Goal: Task Accomplishment & Management: Manage account settings

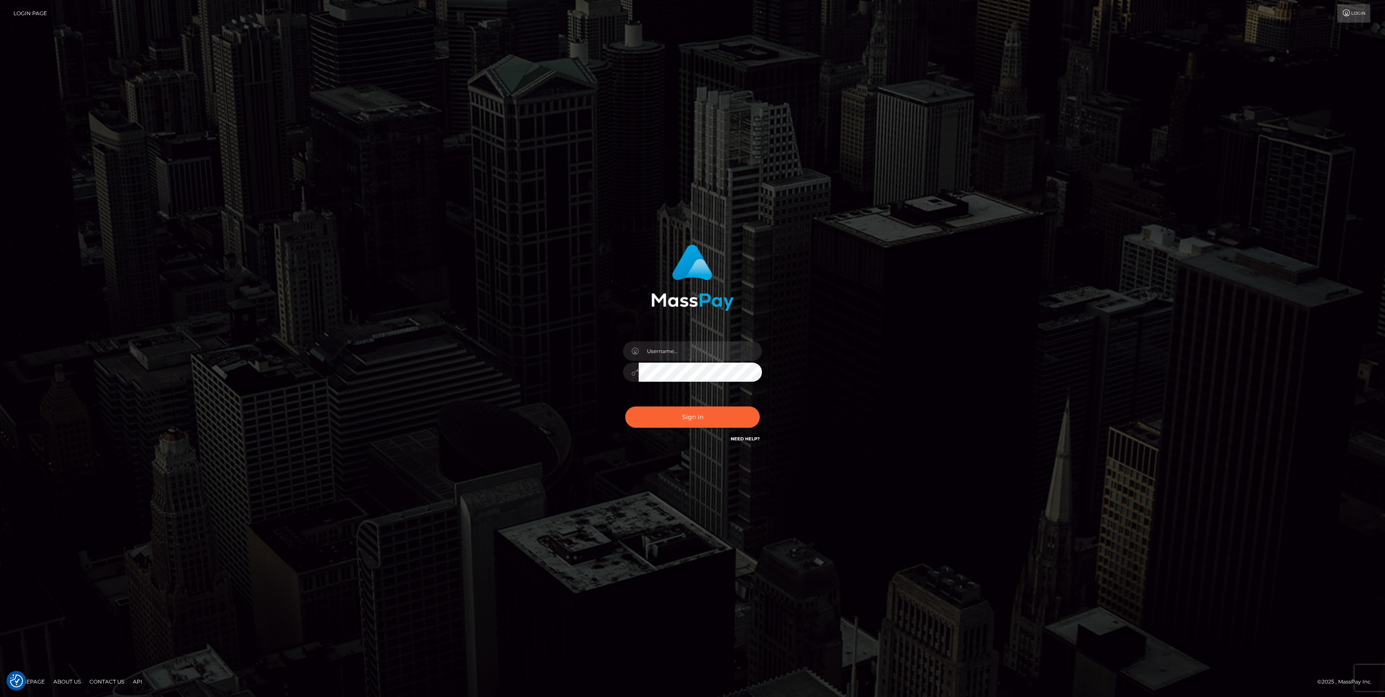
checkbox input "true"
type input "jlo"
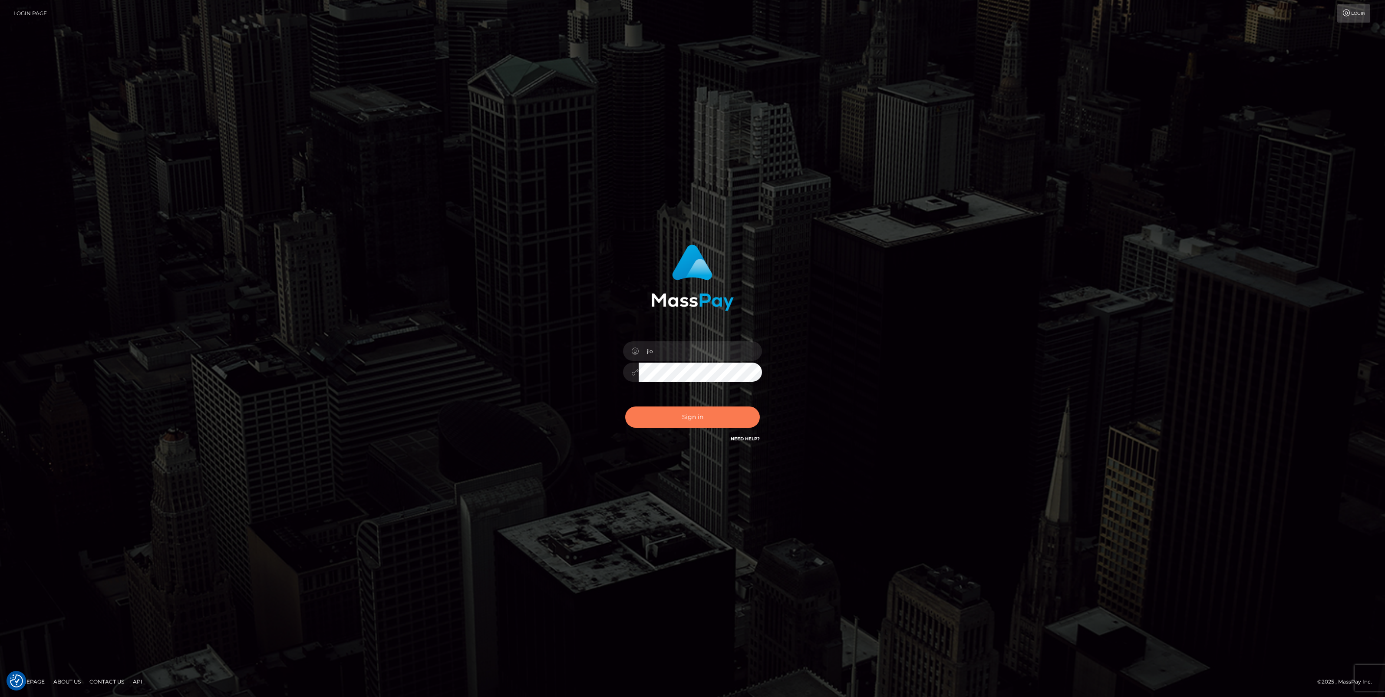
click at [687, 418] on button "Sign in" at bounding box center [692, 416] width 135 height 21
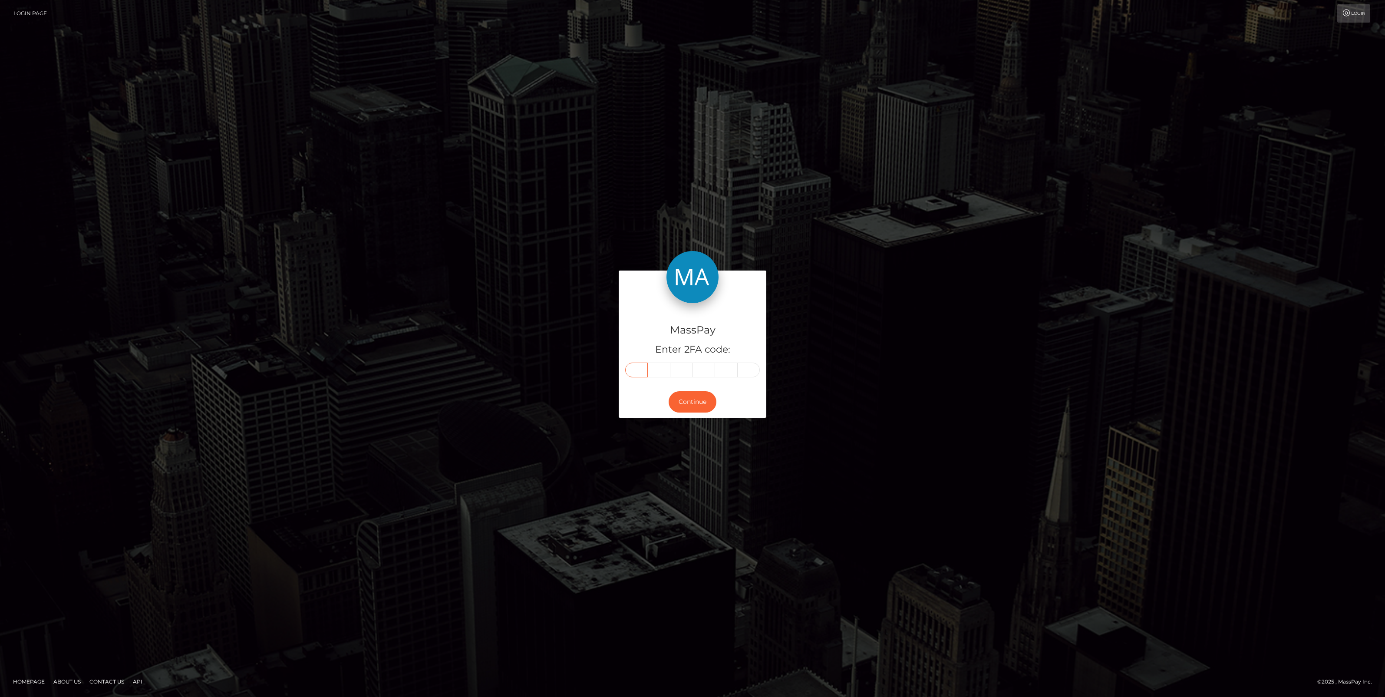
paste input "7"
type input "7"
type input "2"
type input "3"
type input "9"
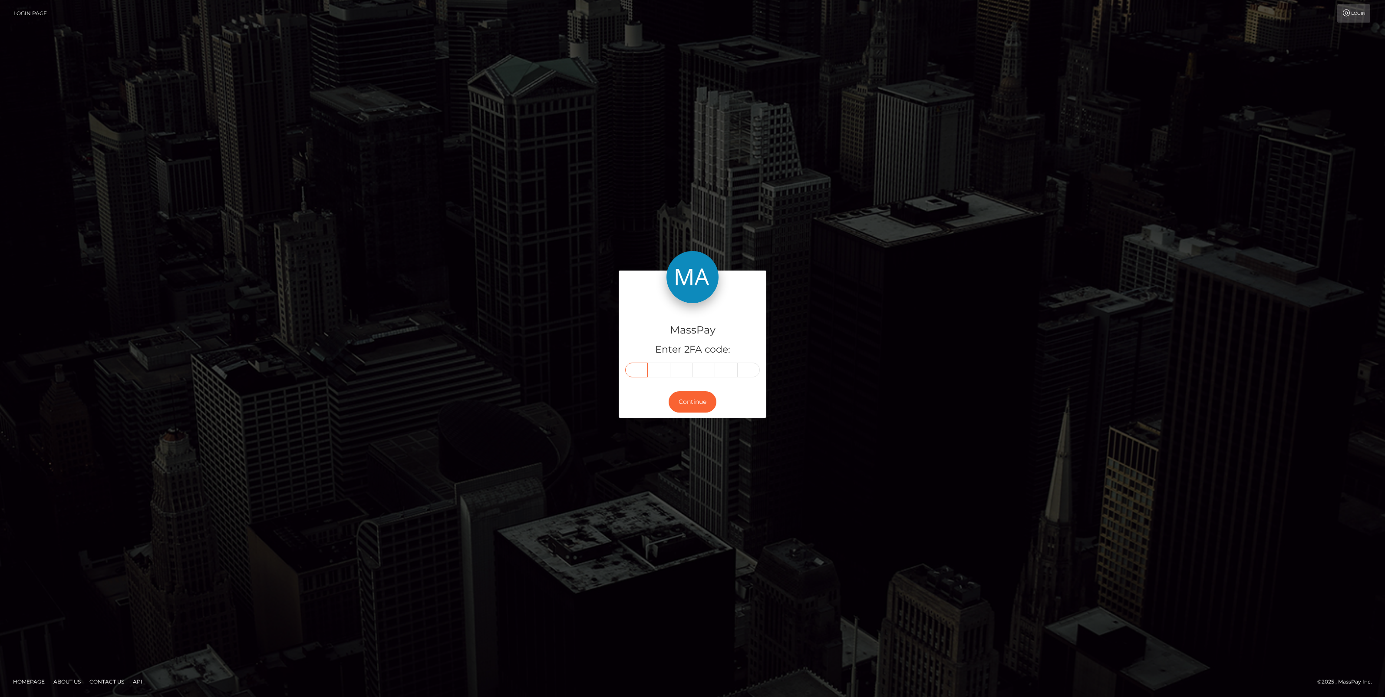
type input "4"
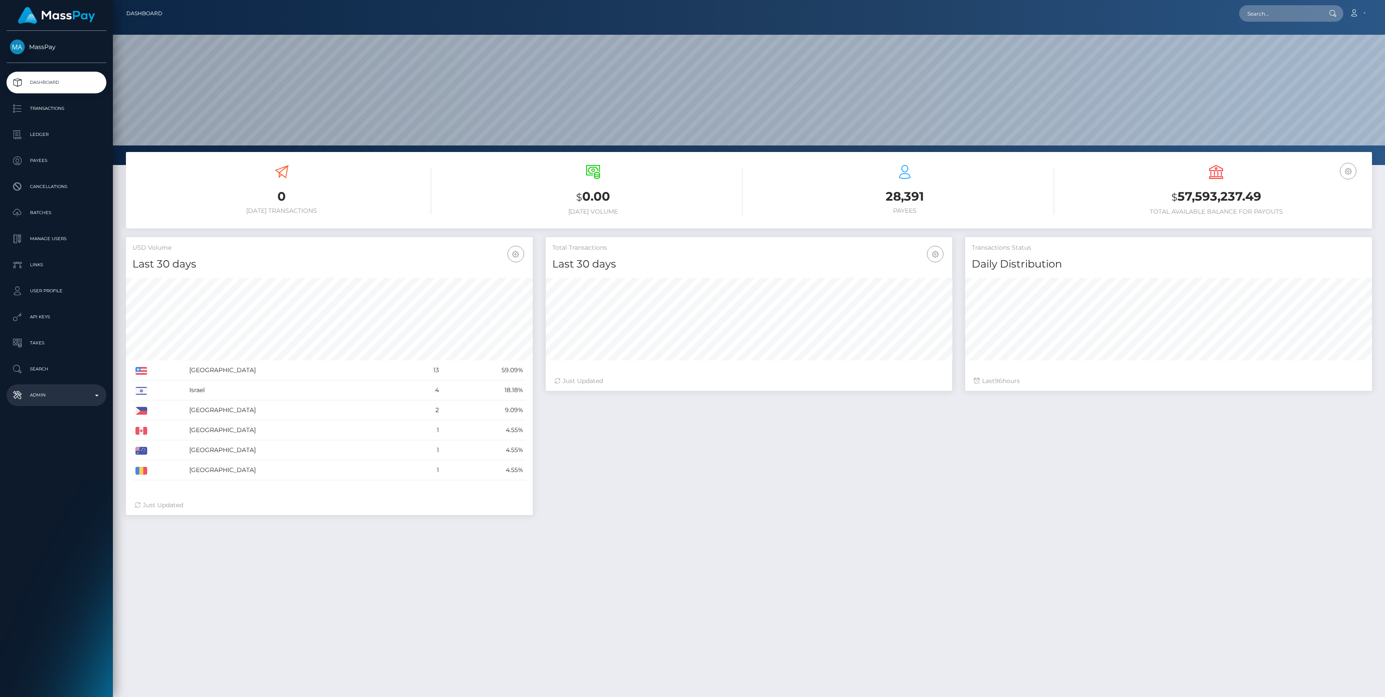
scroll to position [153, 407]
drag, startPoint x: 0, startPoint y: 0, endPoint x: 92, endPoint y: 393, distance: 403.7
click at [92, 393] on p "Admin" at bounding box center [56, 395] width 93 height 13
click at [66, 444] on span "Balance Adjustments" at bounding box center [56, 446] width 93 height 10
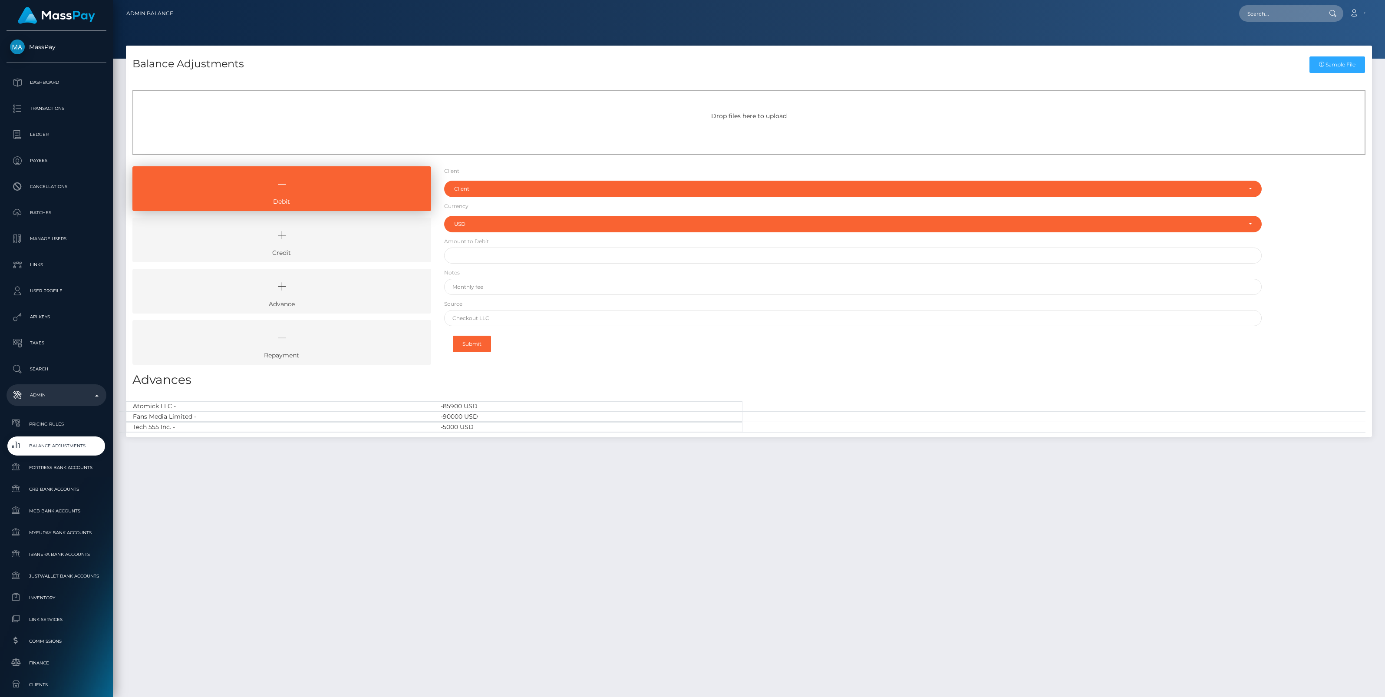
select select "USD"
click at [310, 232] on icon at bounding box center [281, 235] width 279 height 26
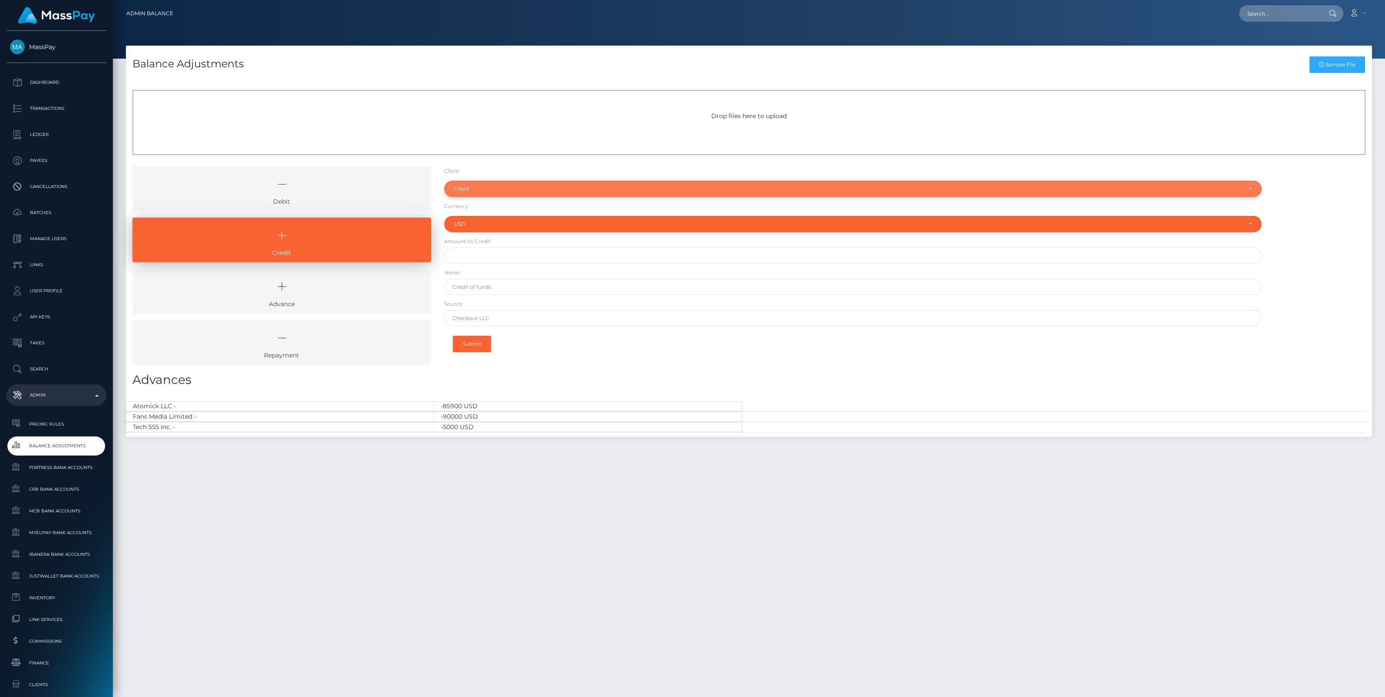
click at [508, 185] on div "Client" at bounding box center [853, 189] width 818 height 17
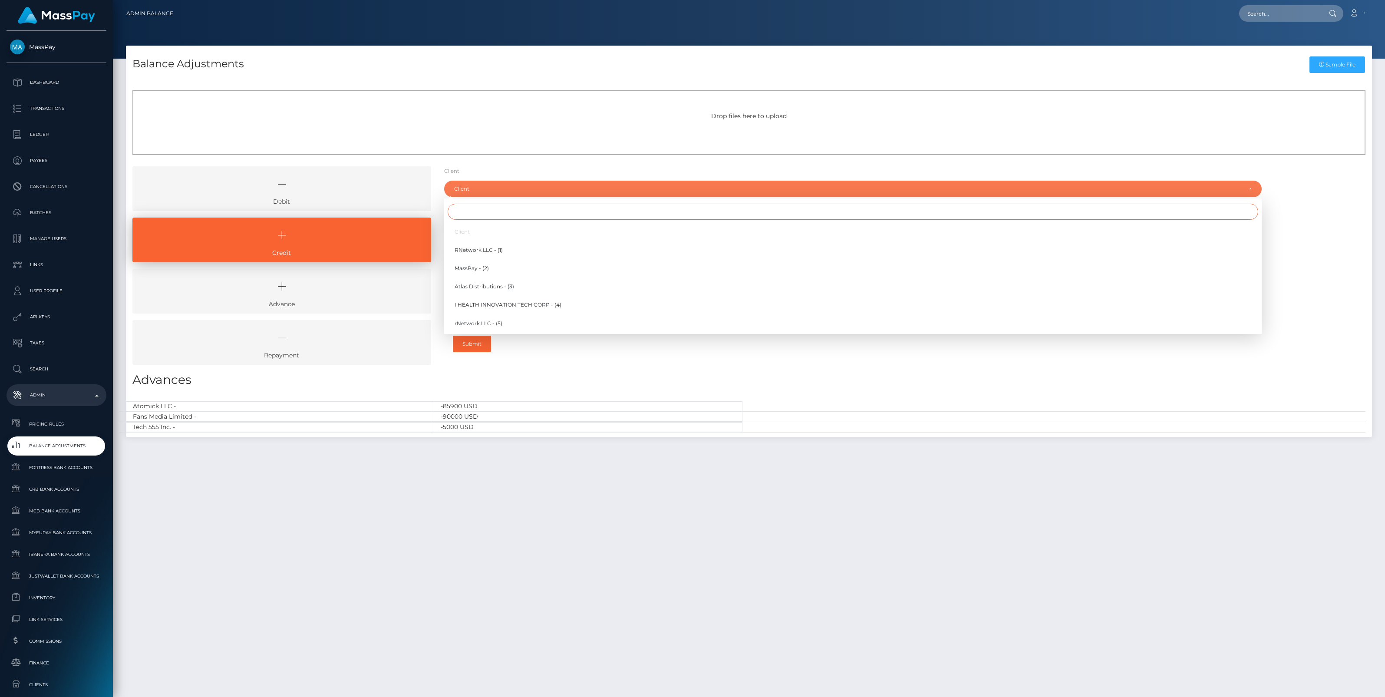
click at [494, 209] on input "Search" at bounding box center [853, 212] width 811 height 16
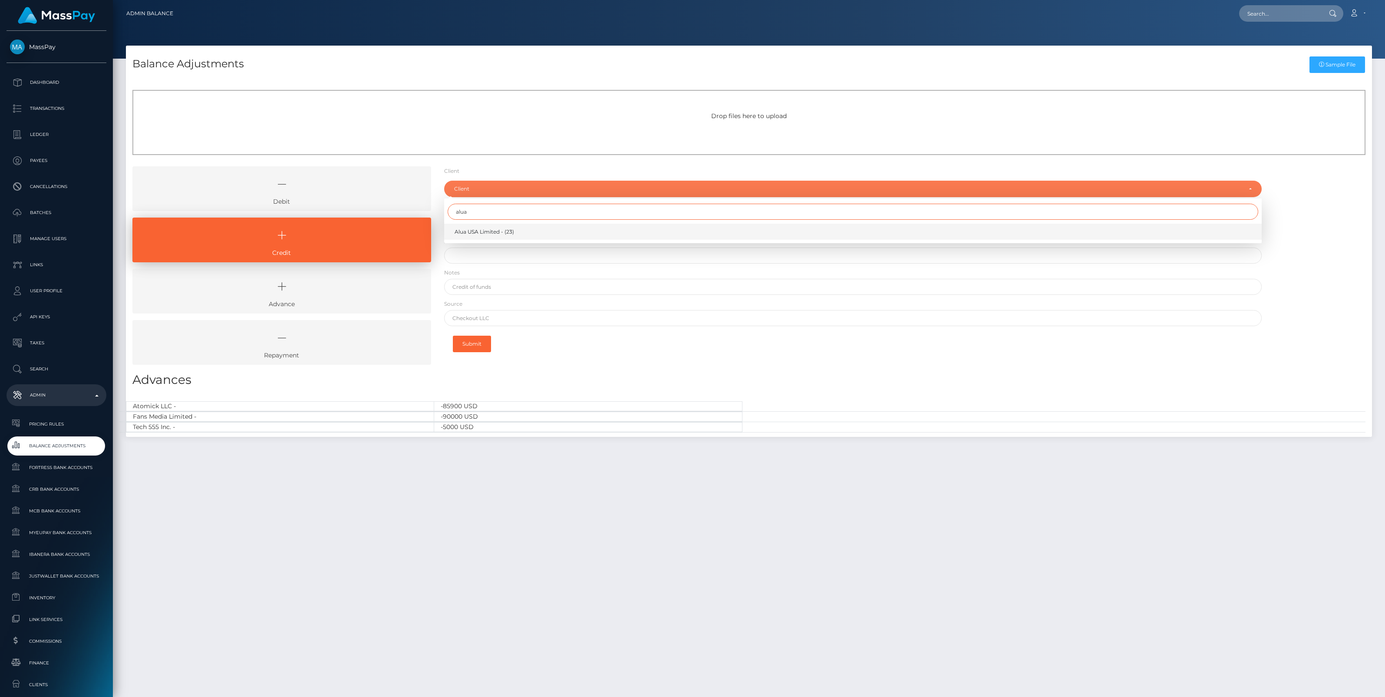
type input "alua"
click at [502, 230] on span "Alua USA Limited - (23)" at bounding box center [484, 232] width 59 height 8
select select "23"
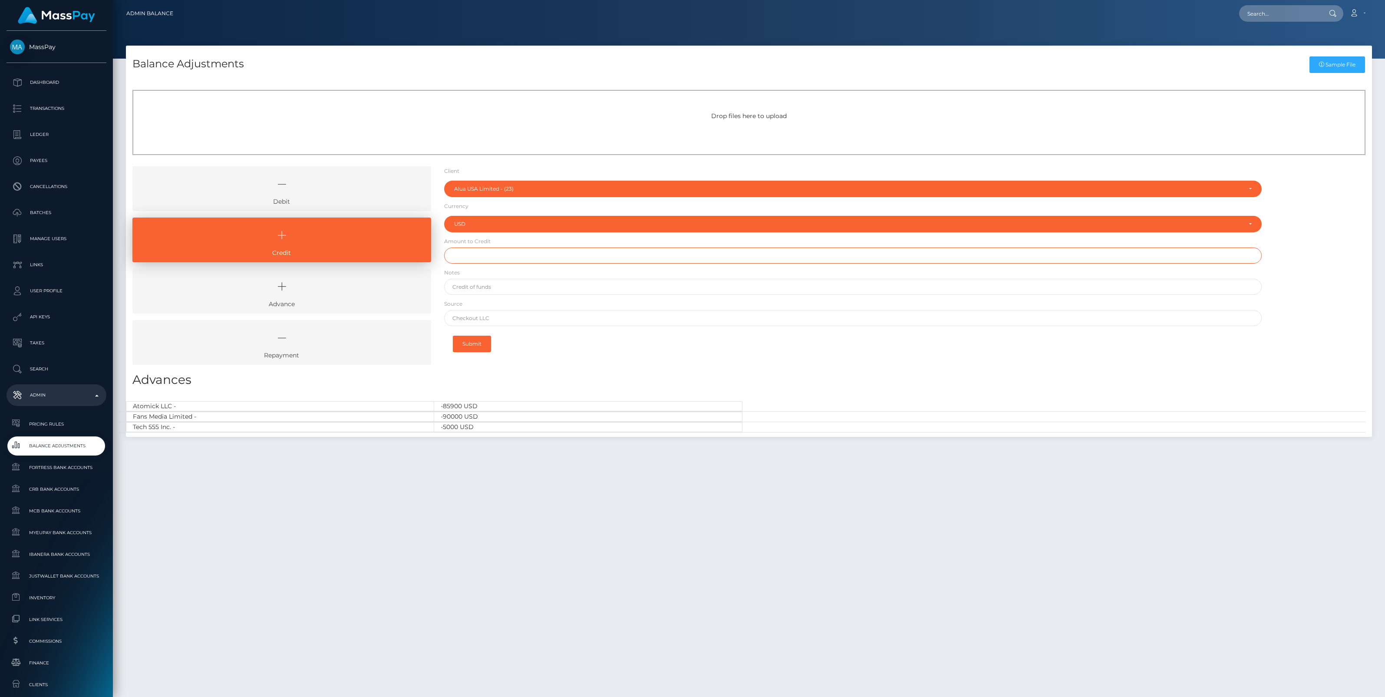
click at [487, 252] on input "text" at bounding box center [853, 256] width 818 height 16
type input "$48,500.00"
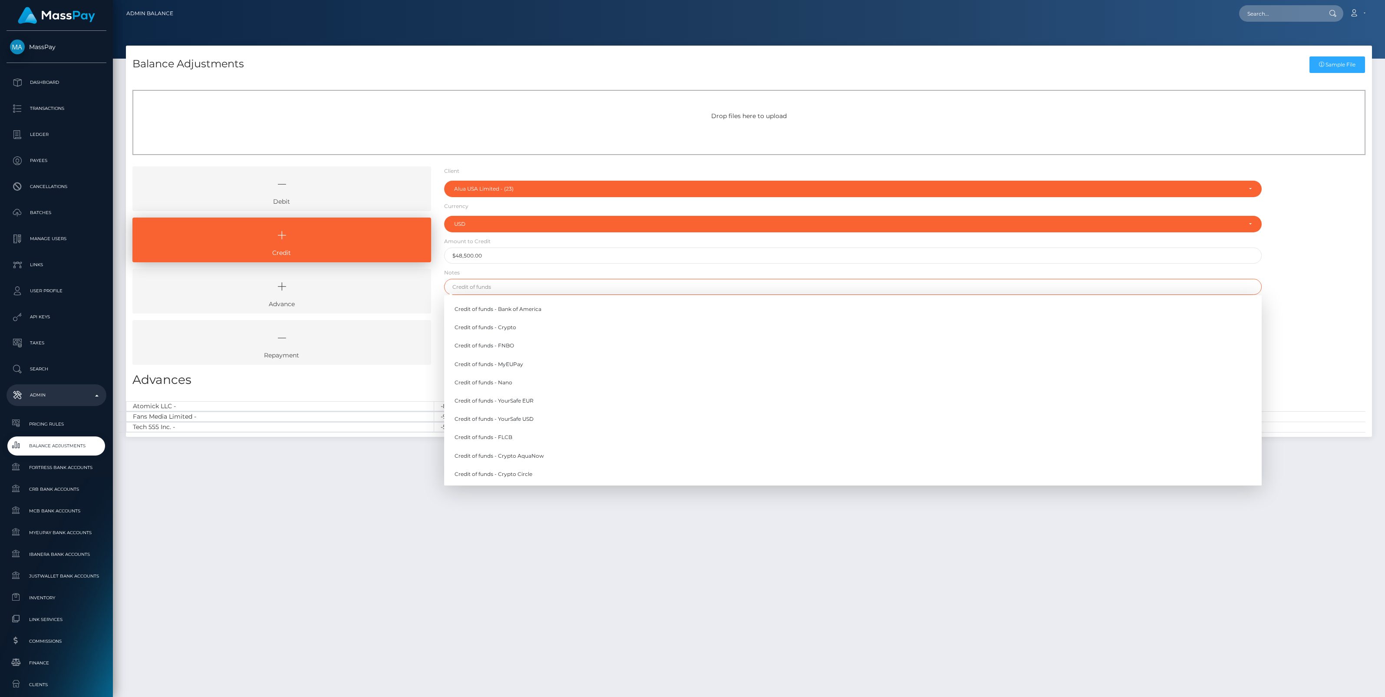
click at [496, 290] on input "text" at bounding box center [853, 287] width 818 height 16
click at [537, 416] on link "Credit of funds - YourSafe USD" at bounding box center [853, 419] width 818 height 16
type input "Credit of funds - YourSafe USD"
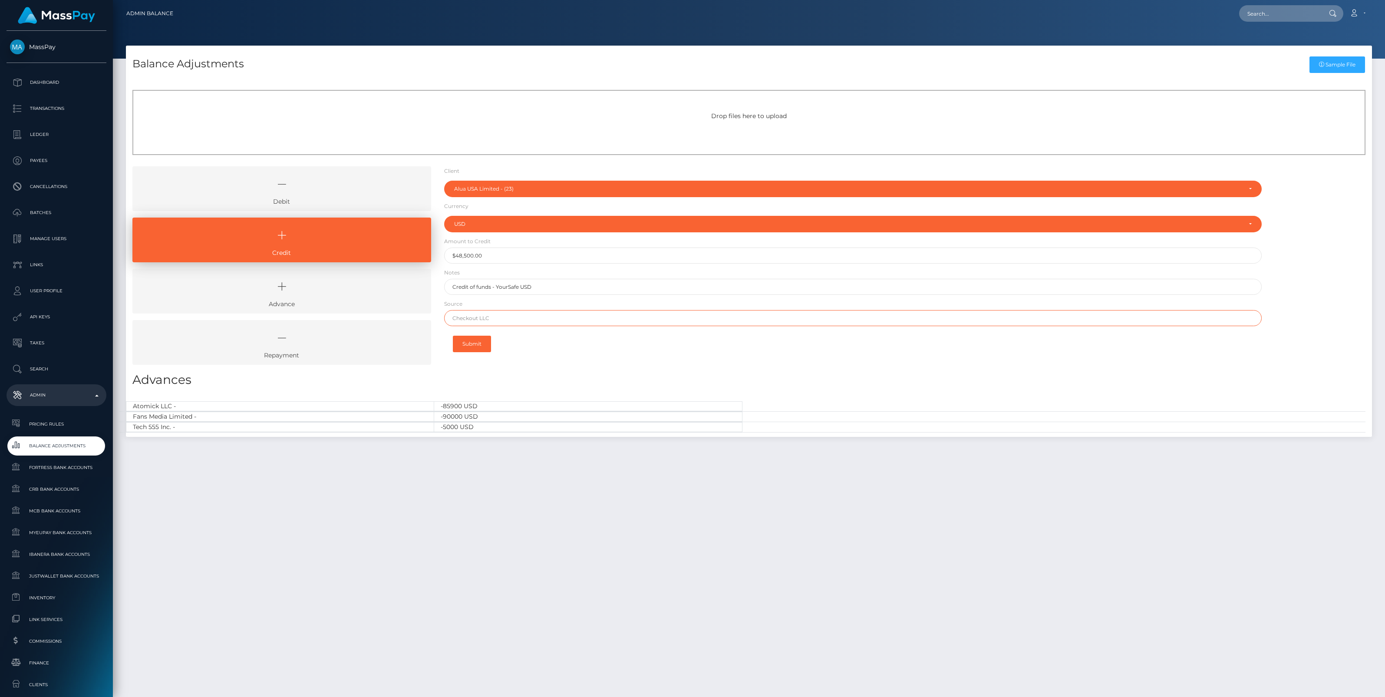
click at [485, 313] on input "text" at bounding box center [853, 318] width 818 height 16
type input "Bank of America"
click at [478, 348] on button "Submit" at bounding box center [472, 344] width 38 height 17
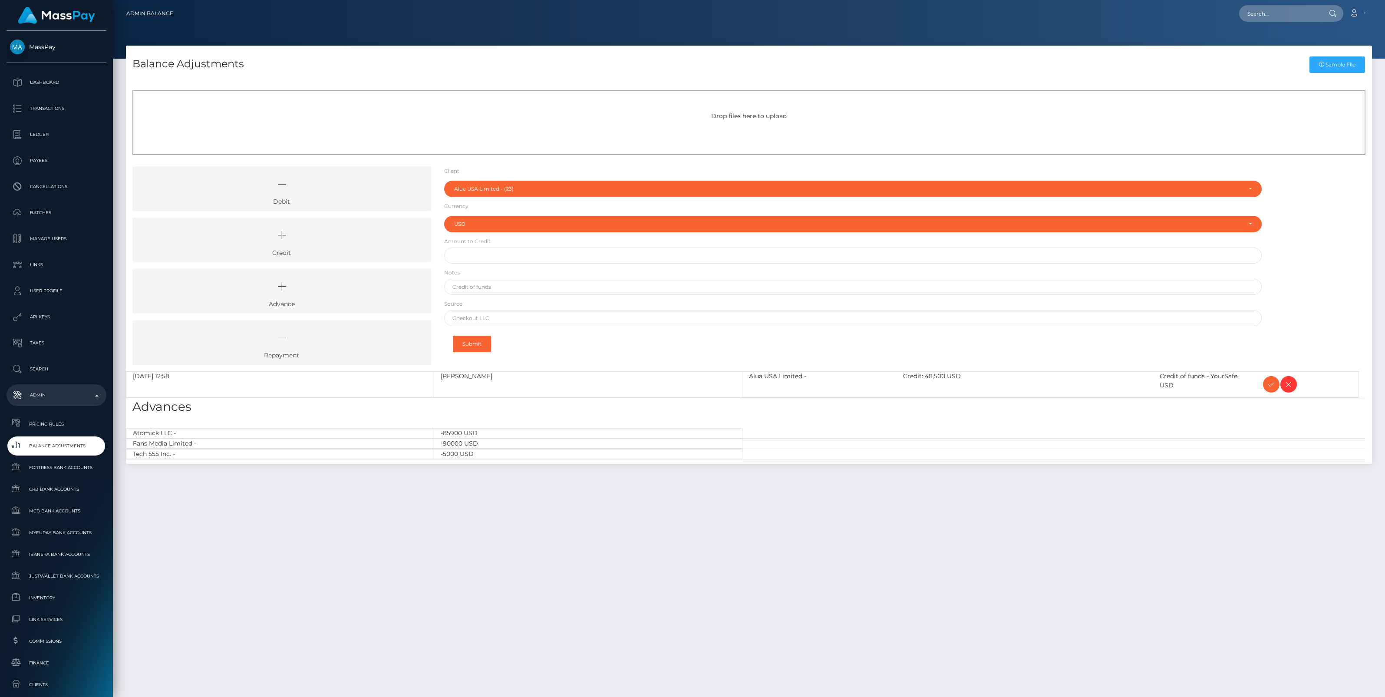
select select "23"
select select "USD"
click at [1268, 381] on icon at bounding box center [1271, 384] width 10 height 11
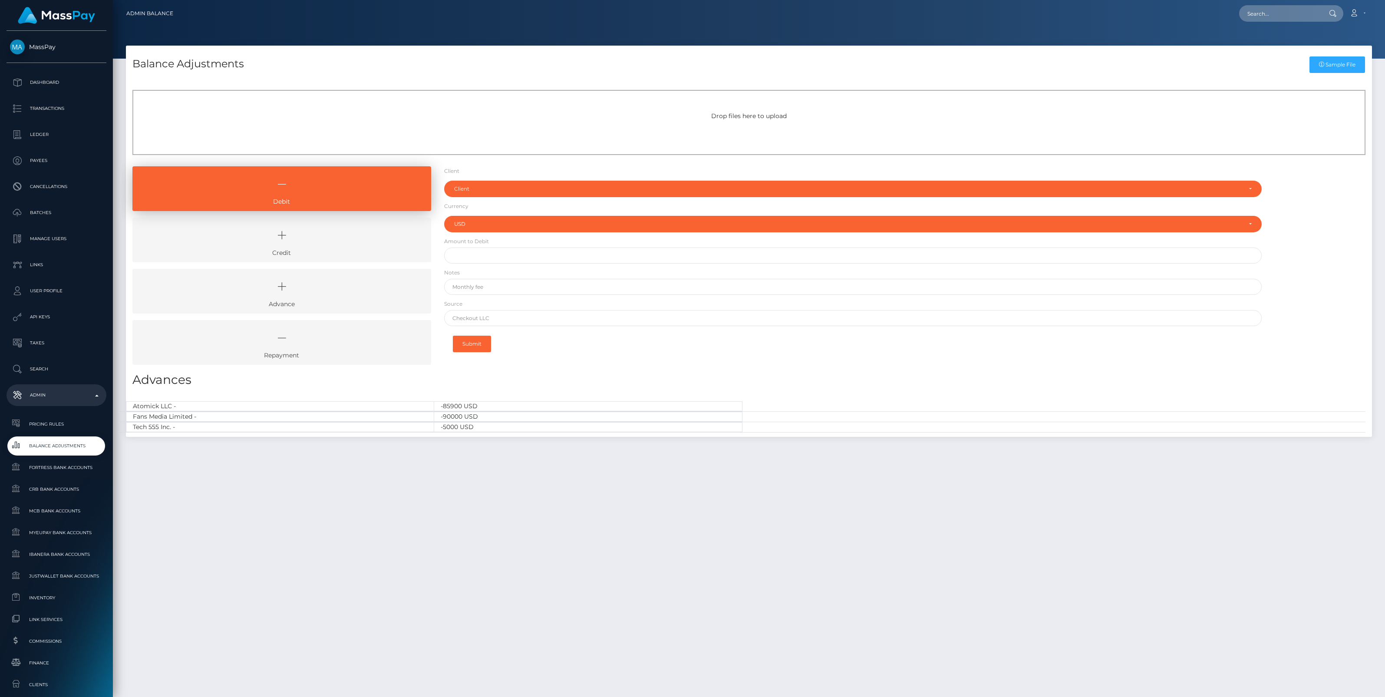
select select "USD"
click at [352, 242] on icon at bounding box center [281, 235] width 279 height 26
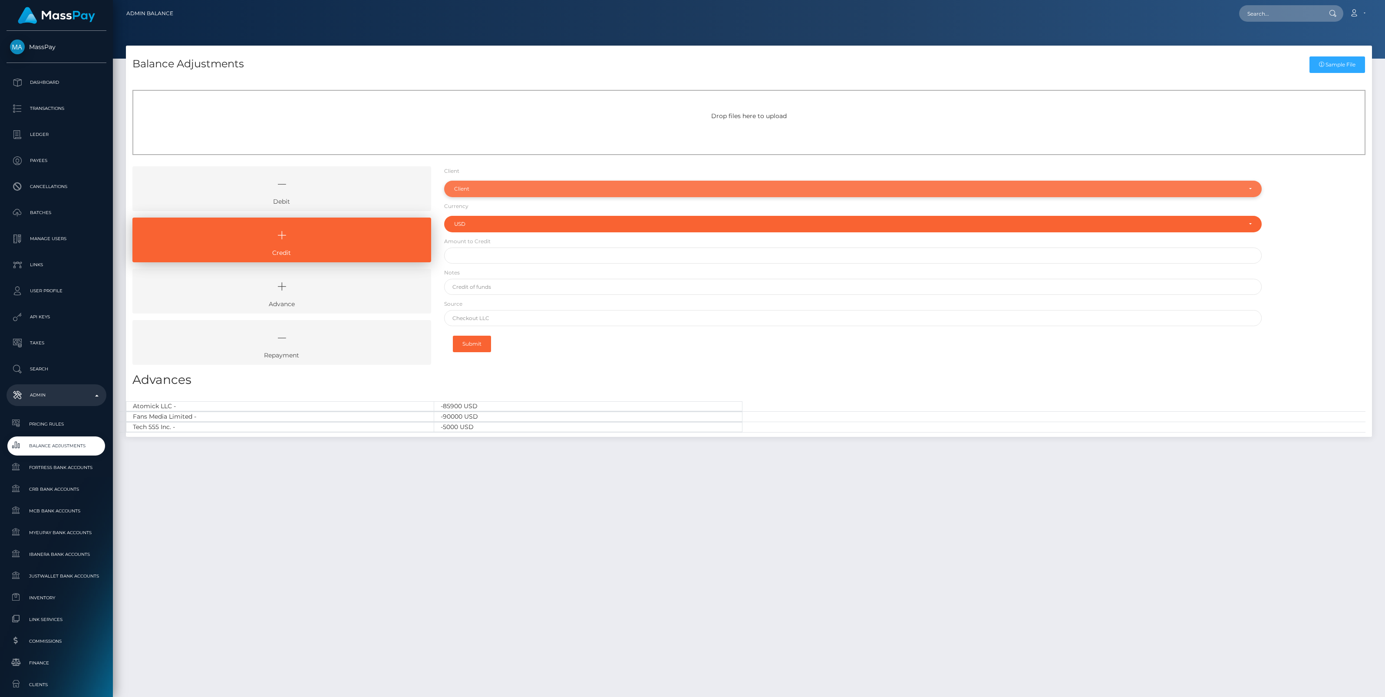
click at [504, 185] on div "Client" at bounding box center [848, 188] width 788 height 7
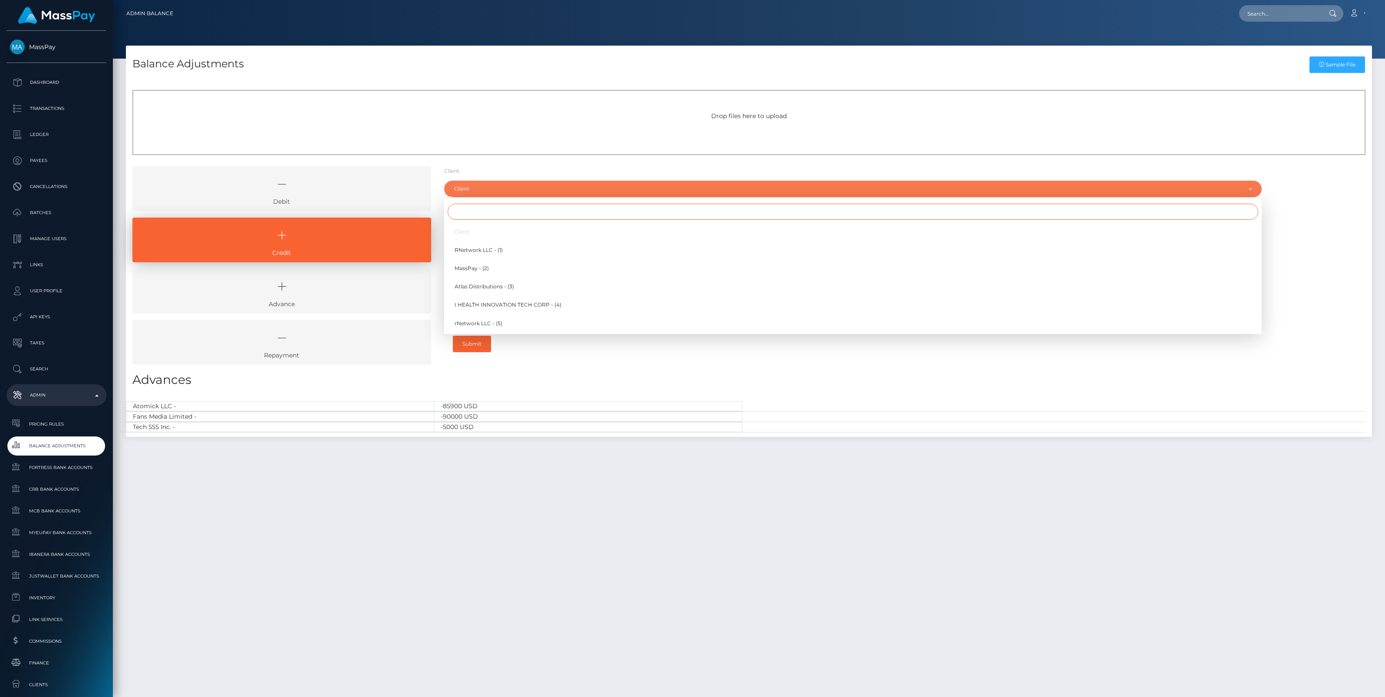
click at [481, 218] on input "Search" at bounding box center [853, 212] width 811 height 16
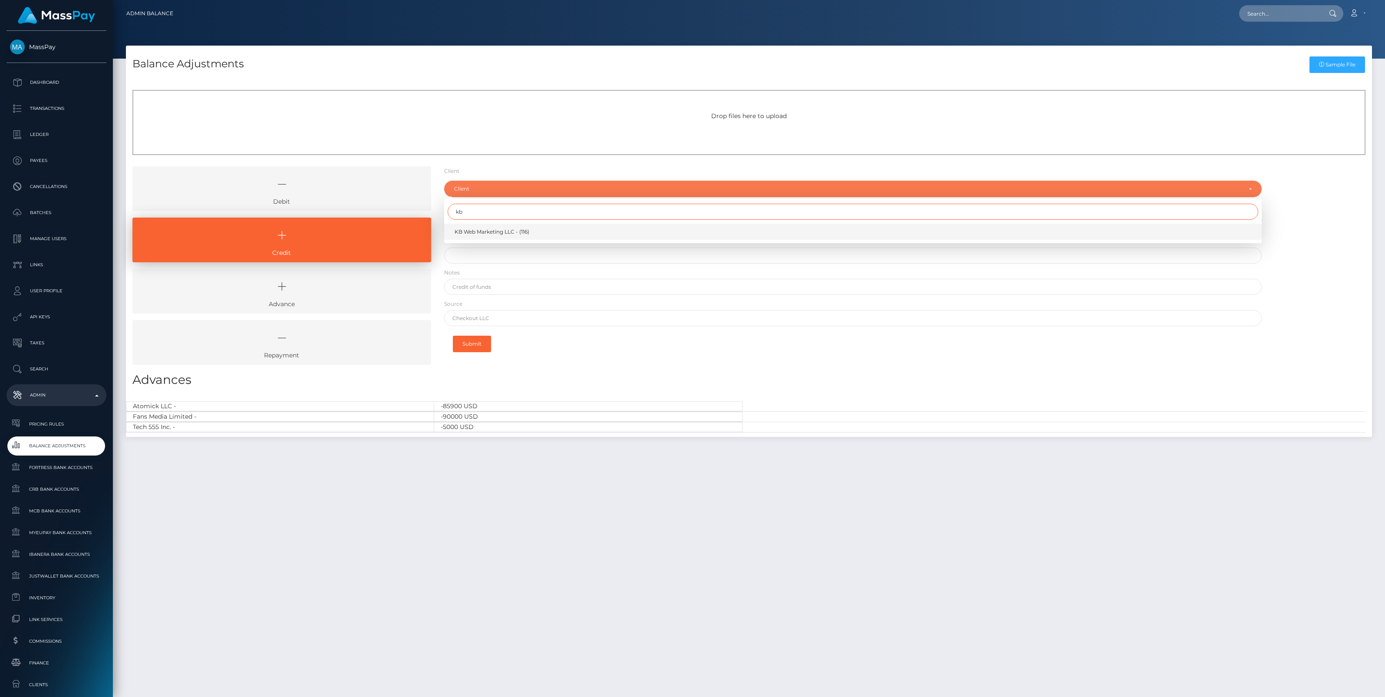
type input "kb"
click at [490, 231] on span "KB Web Marketing LLC - (116)" at bounding box center [492, 232] width 75 height 8
select select "116"
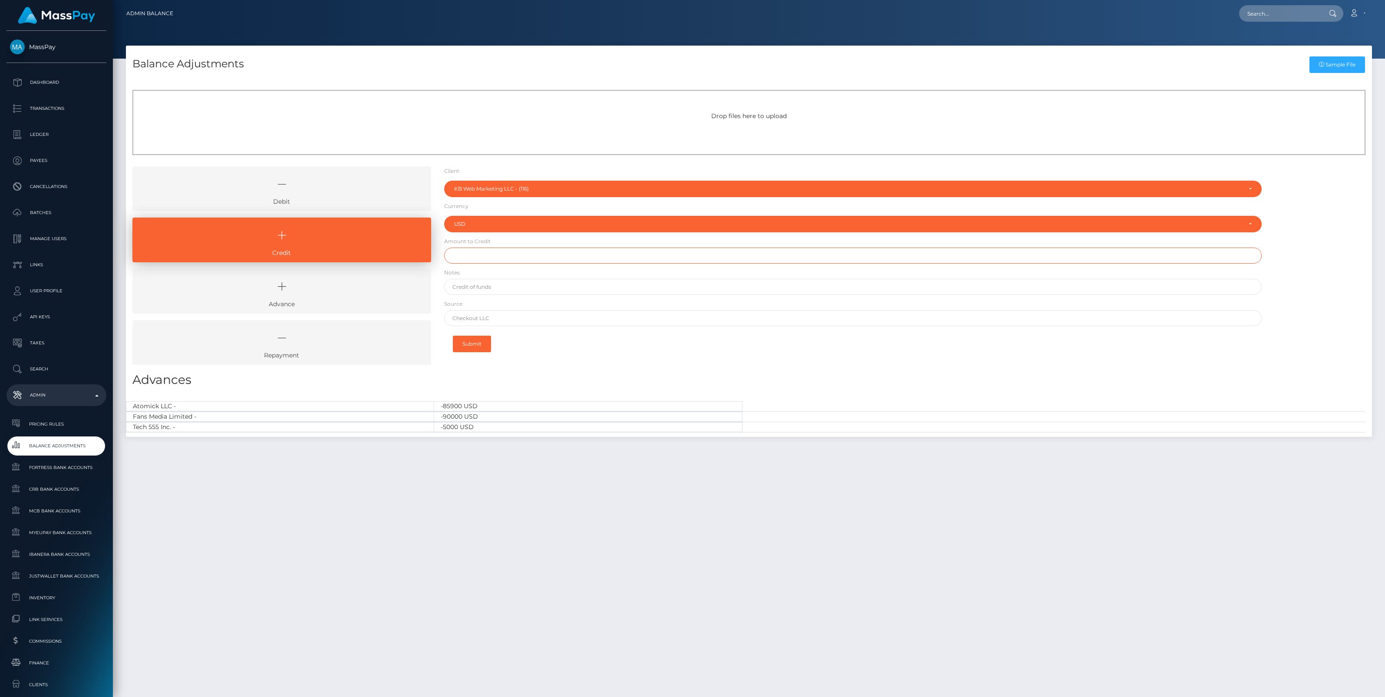
click at [485, 259] on input "text" at bounding box center [853, 256] width 818 height 16
type input "$15,000.00"
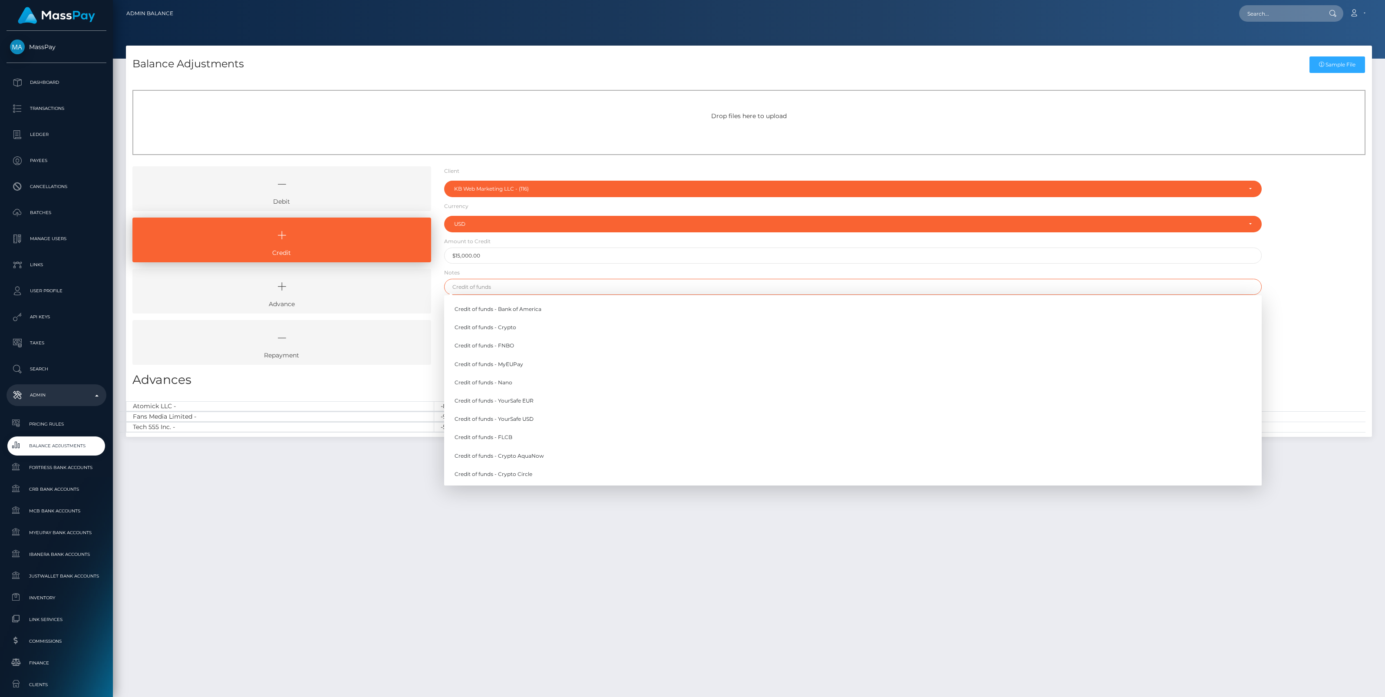
click at [490, 289] on input "text" at bounding box center [853, 287] width 818 height 16
click at [539, 421] on link "Credit of funds - YourSafe USD" at bounding box center [853, 419] width 818 height 16
type input "Credit of funds - YourSafe USD"
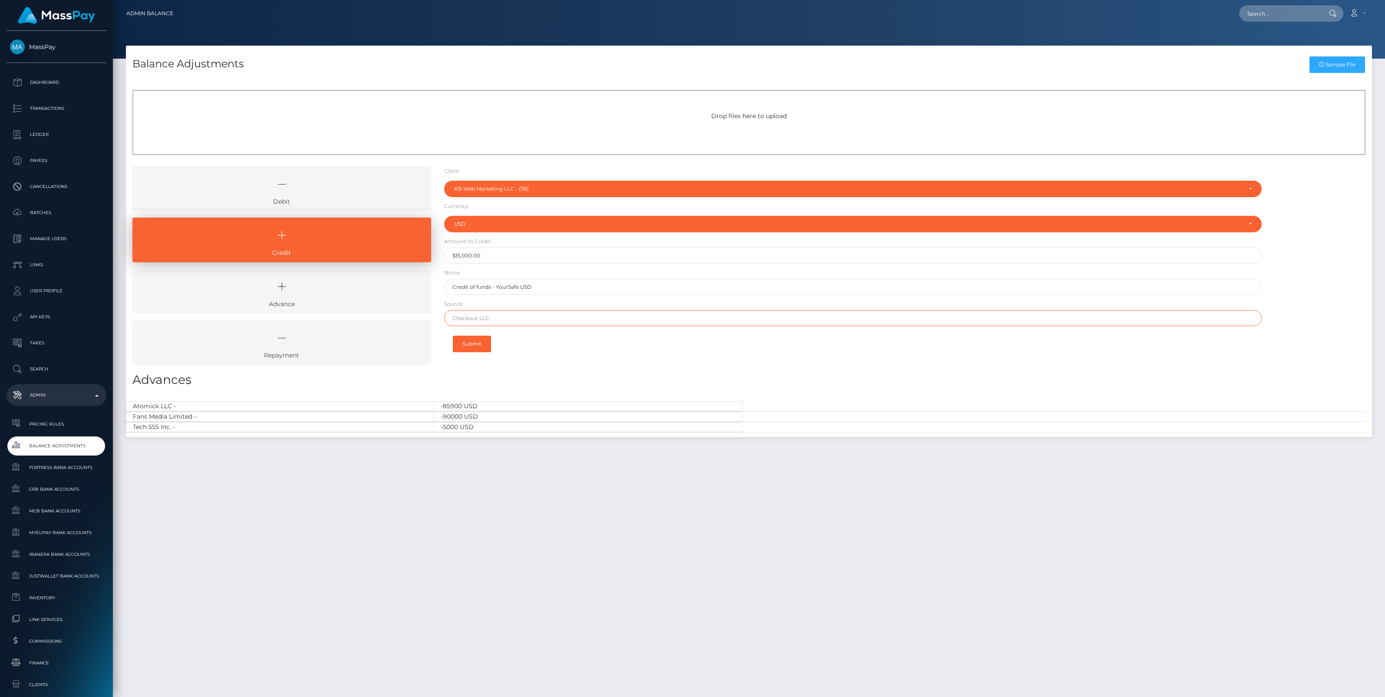
click at [488, 322] on input "text" at bounding box center [853, 318] width 818 height 16
type input "Bank of America"
click at [474, 346] on button "Submit" at bounding box center [472, 344] width 38 height 17
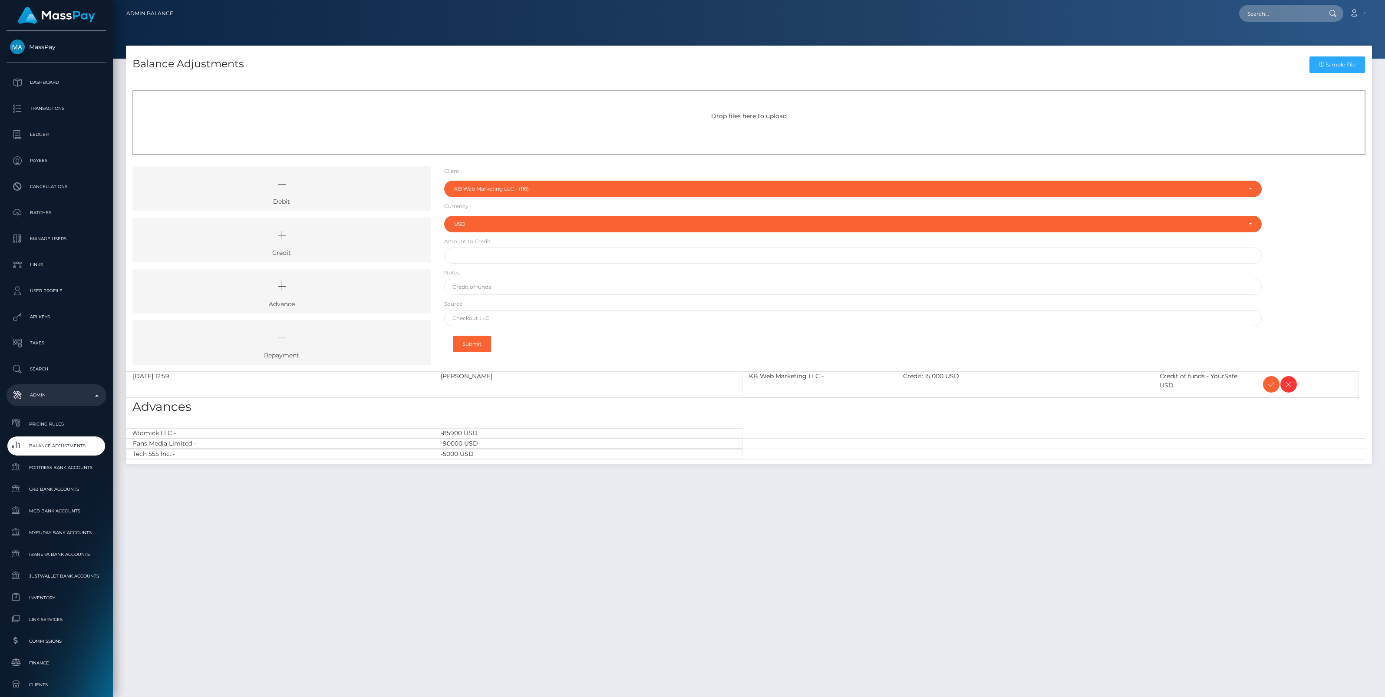
select select "116"
select select "USD"
click at [1271, 380] on icon at bounding box center [1271, 384] width 10 height 11
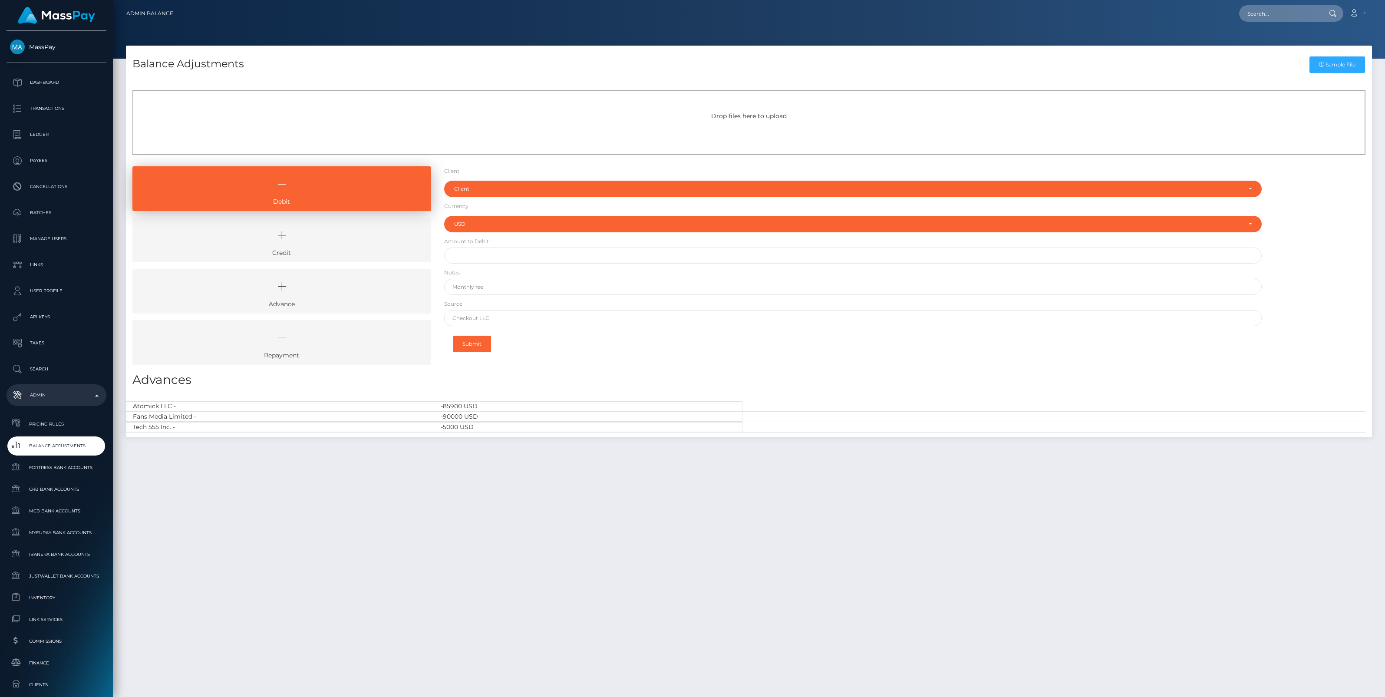
select select "USD"
click at [356, 239] on icon at bounding box center [281, 235] width 279 height 26
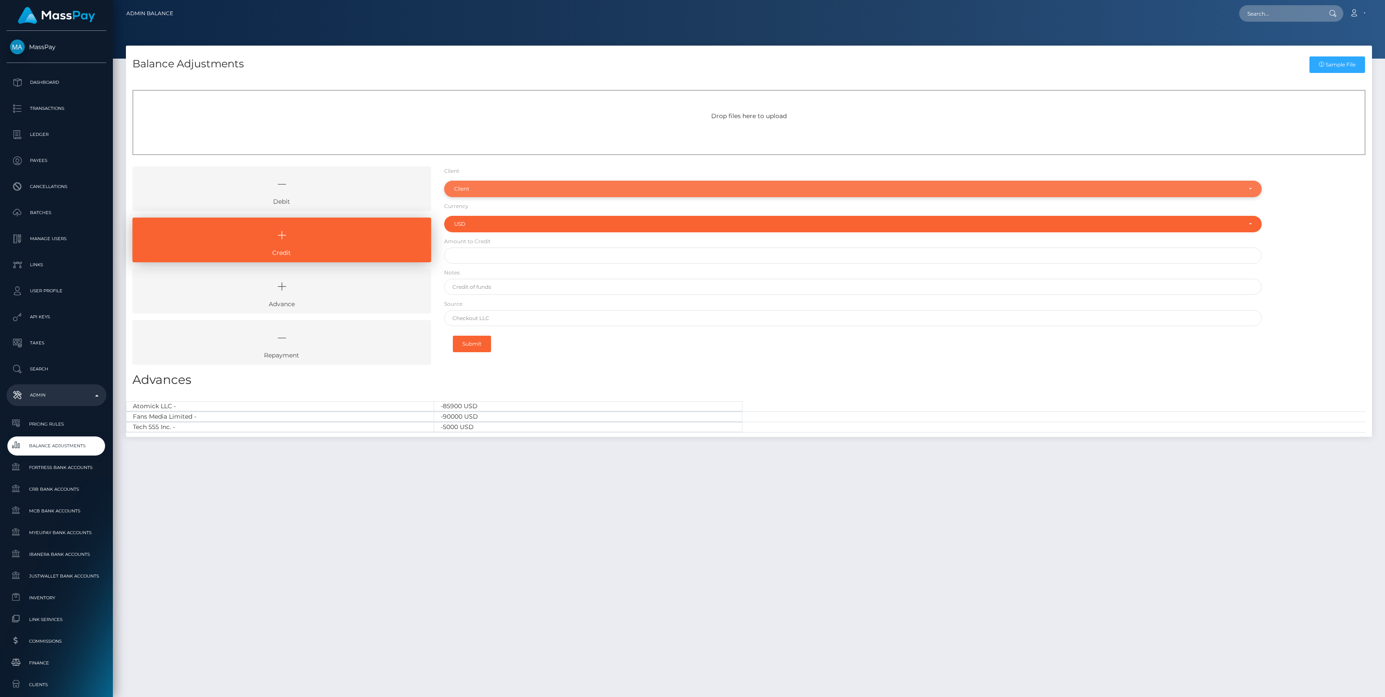
click at [479, 185] on div "Client" at bounding box center [848, 188] width 788 height 7
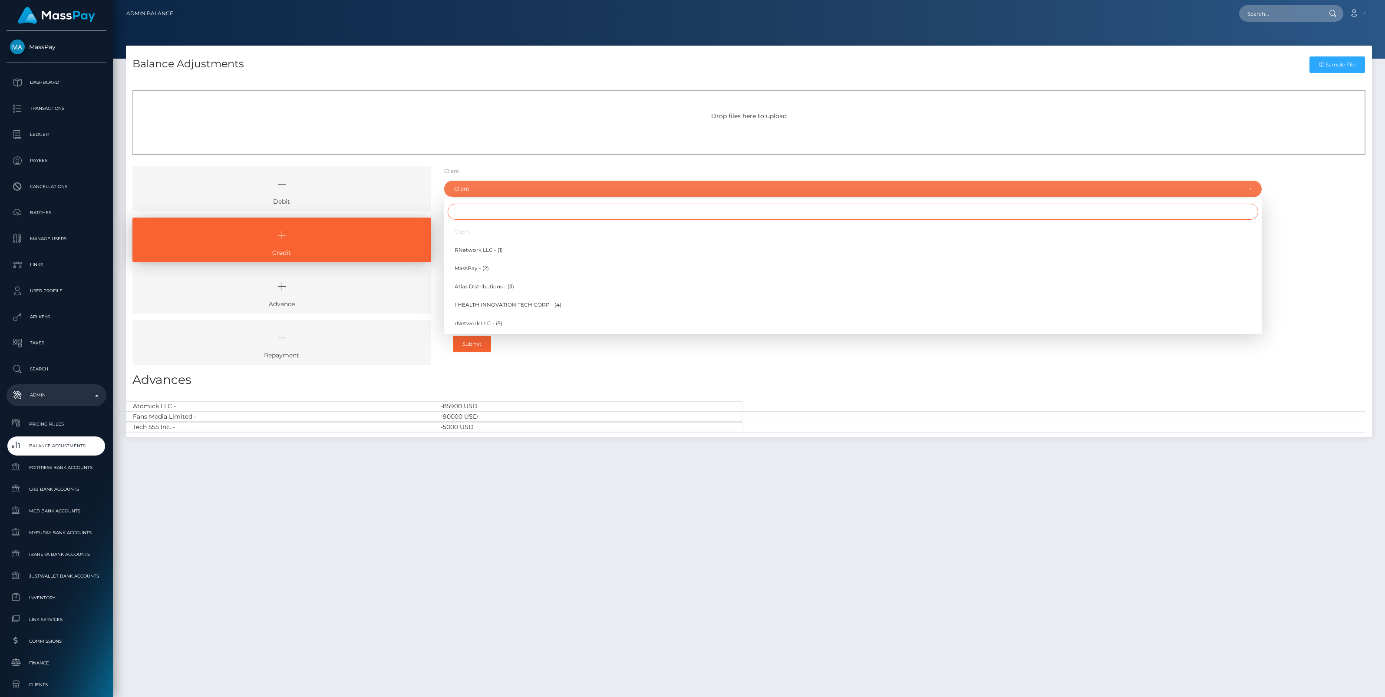
click at [481, 212] on input "Search" at bounding box center [853, 212] width 811 height 16
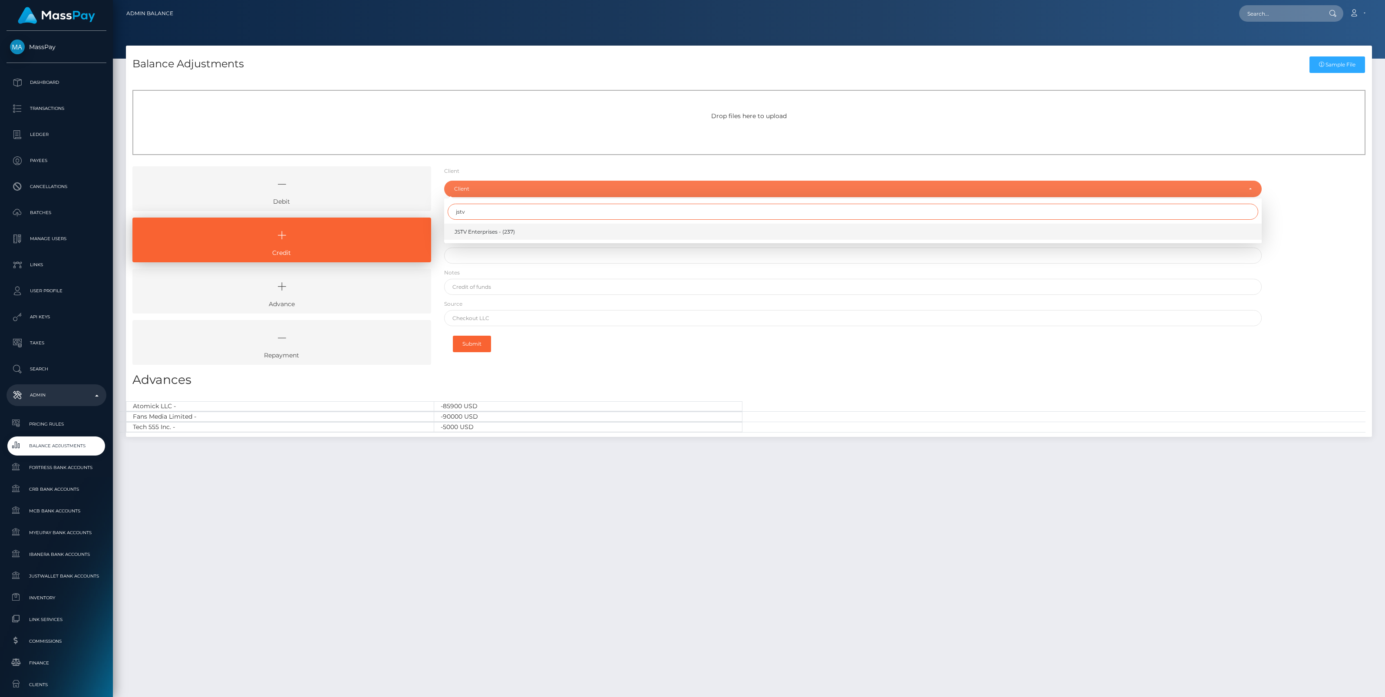
type input "jstv"
click at [490, 232] on span "JSTV Enterprises - (237)" at bounding box center [485, 232] width 60 height 8
select select "237"
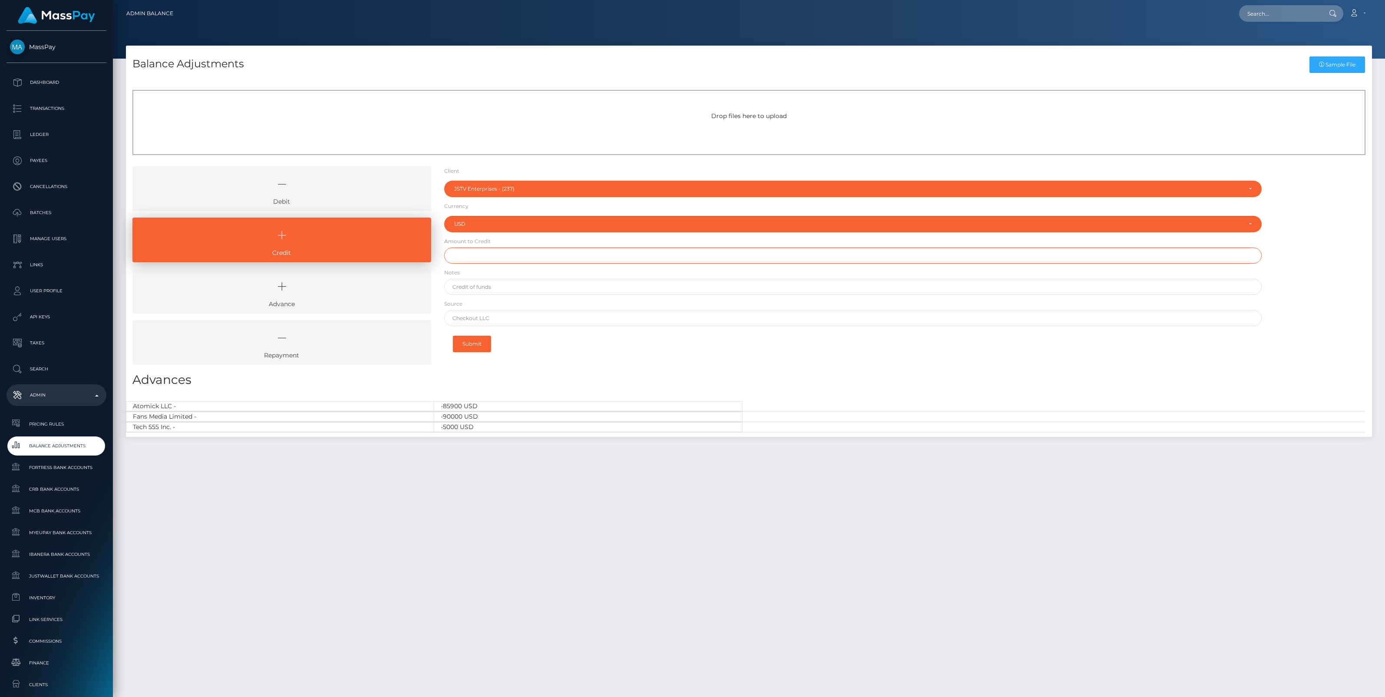
click at [485, 257] on input "text" at bounding box center [853, 256] width 818 height 16
type input "$20,000.00"
click at [493, 287] on input "text" at bounding box center [853, 287] width 818 height 16
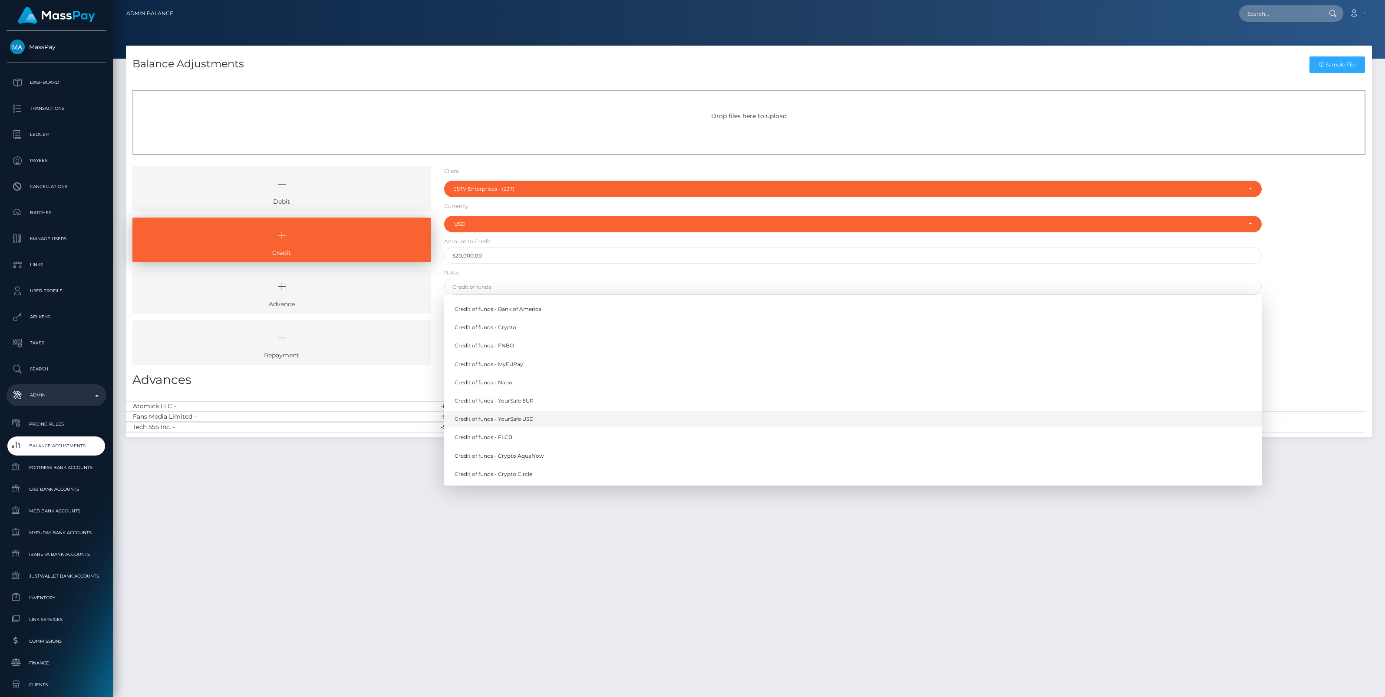
click at [537, 416] on link "Credit of funds - YourSafe USD" at bounding box center [853, 419] width 818 height 16
type input "Credit of funds - YourSafe USD"
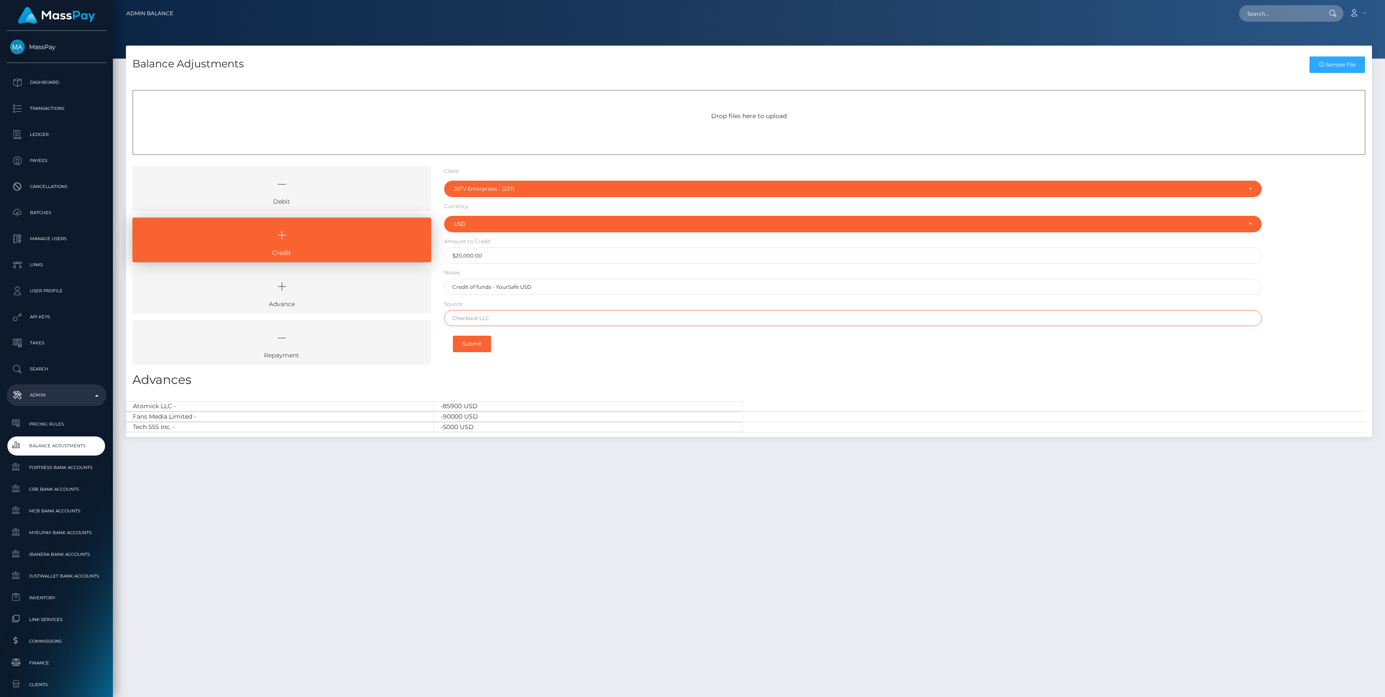
click at [499, 316] on input "text" at bounding box center [853, 318] width 818 height 16
drag, startPoint x: 499, startPoint y: 316, endPoint x: 419, endPoint y: 333, distance: 81.7
click at [419, 333] on div "Debit Credit Advance Repayment" at bounding box center [749, 268] width 1246 height 205
type input "Wells Fargo"
click at [468, 346] on button "Submit" at bounding box center [472, 344] width 38 height 17
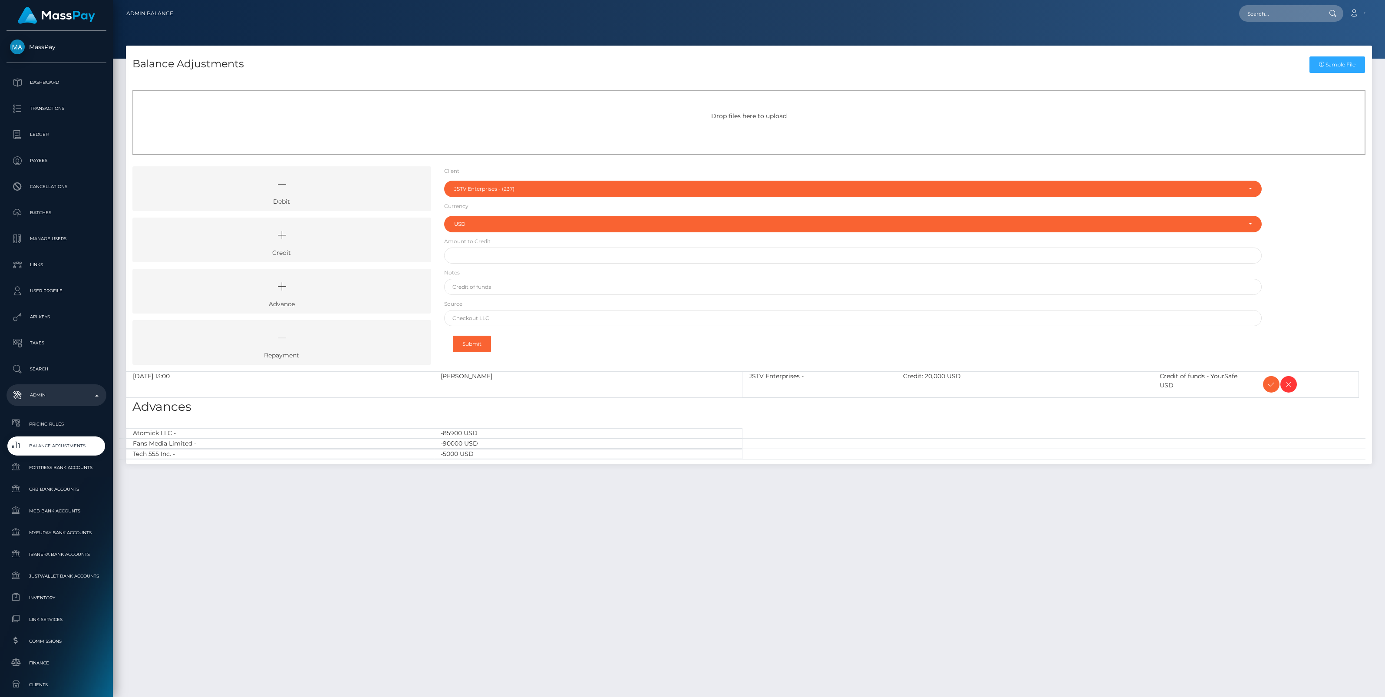
select select "237"
select select "USD"
click at [1268, 380] on icon at bounding box center [1271, 384] width 10 height 11
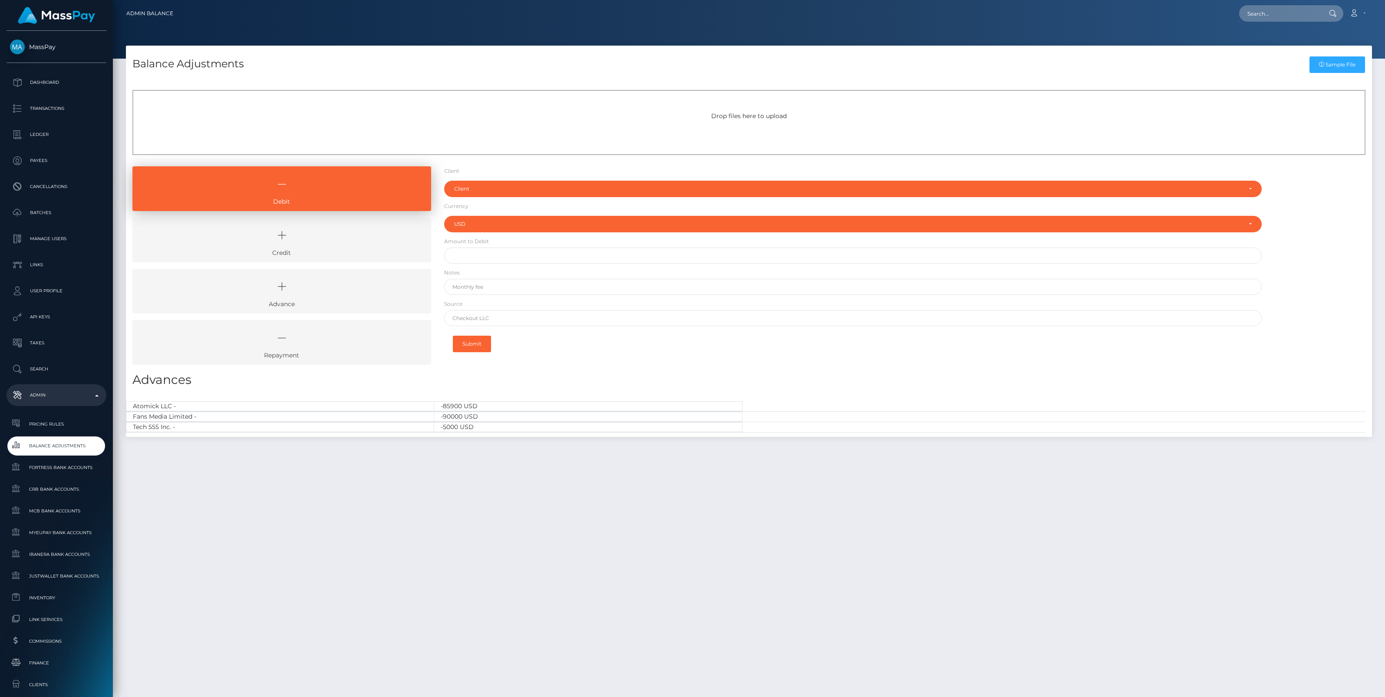
select select "USD"
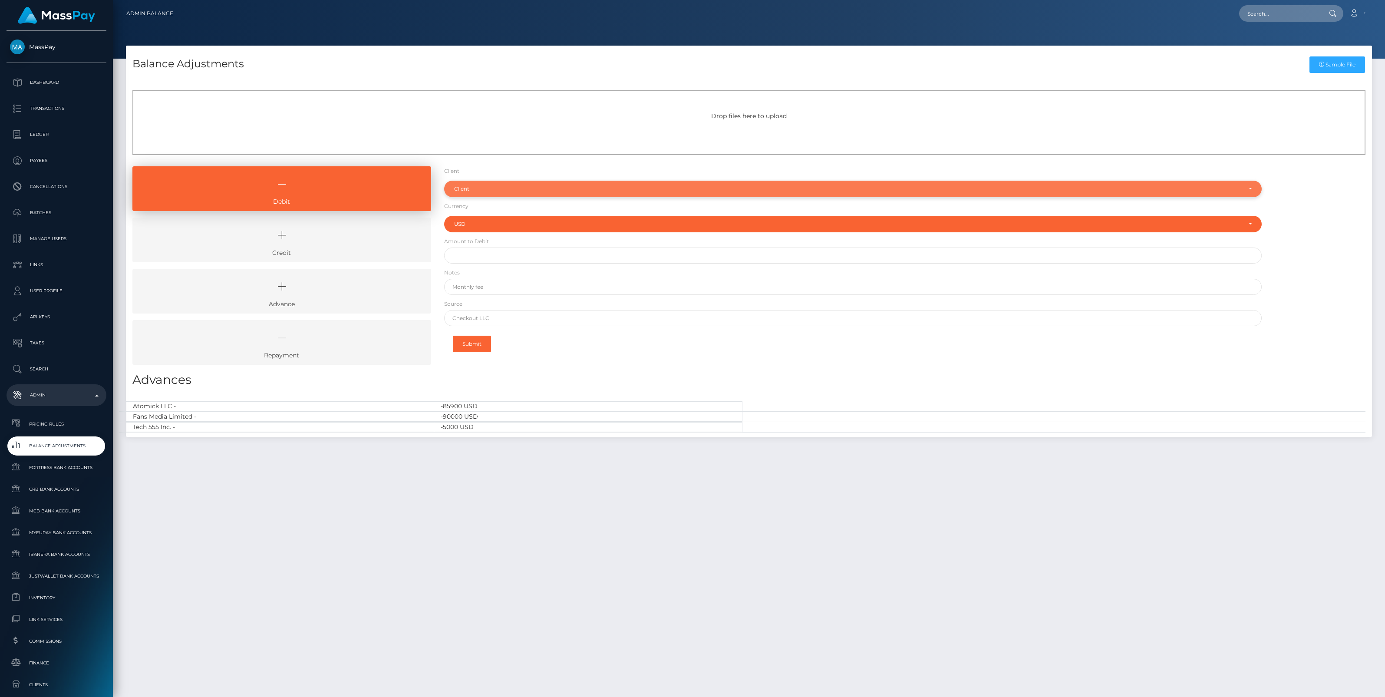
click at [496, 190] on div "Client" at bounding box center [848, 188] width 788 height 7
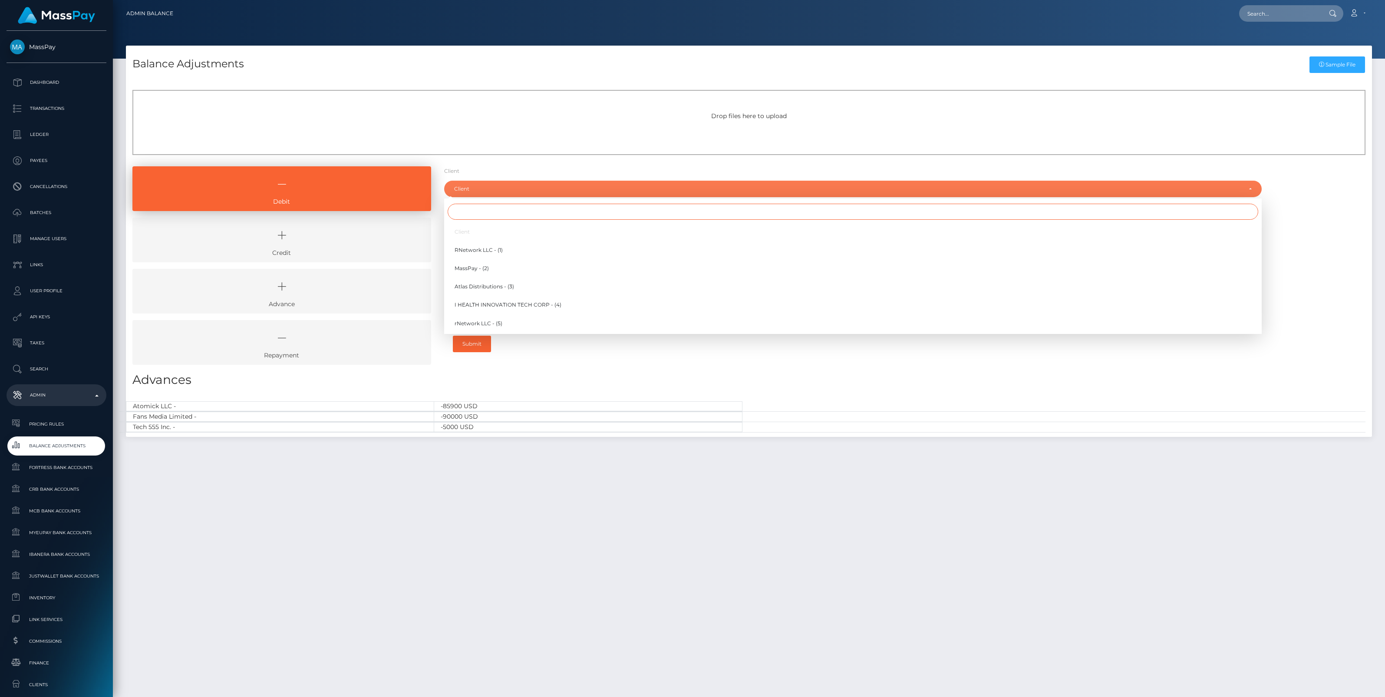
click at [499, 211] on input "Search" at bounding box center [853, 212] width 811 height 16
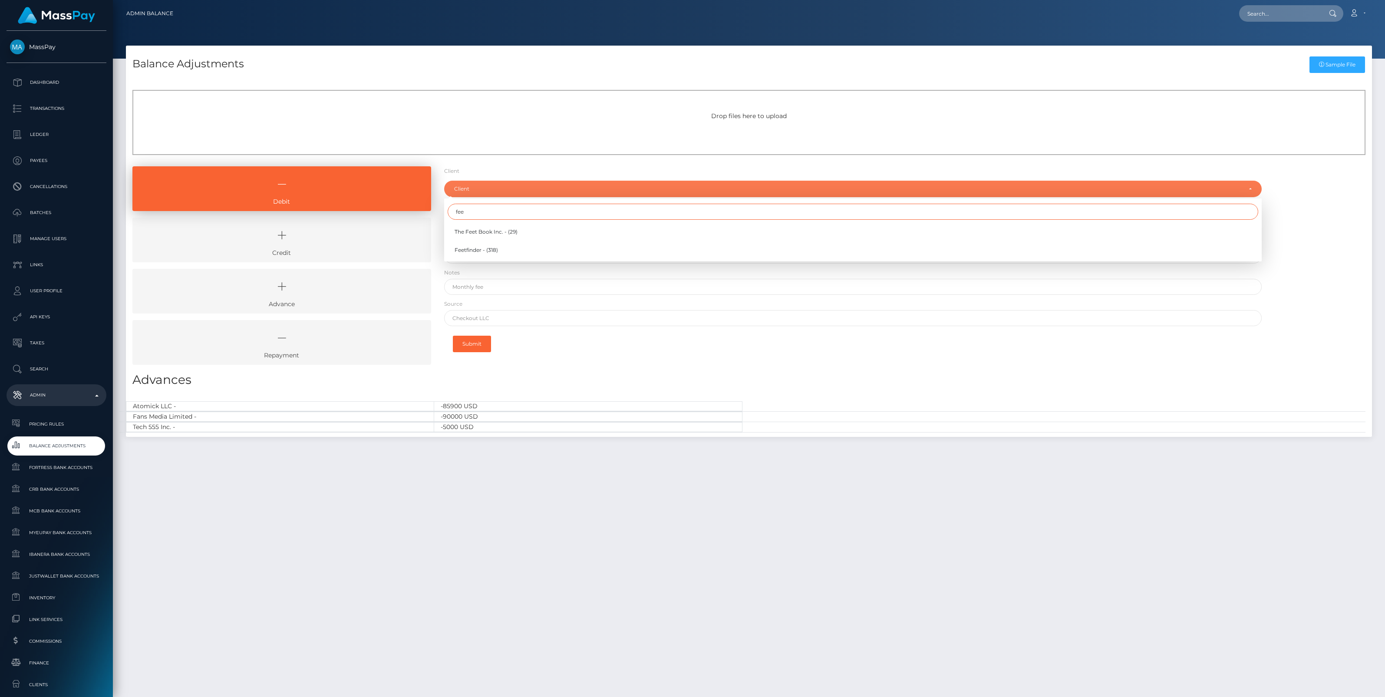
type input "fee"
click at [535, 354] on div "Submit" at bounding box center [853, 343] width 818 height 27
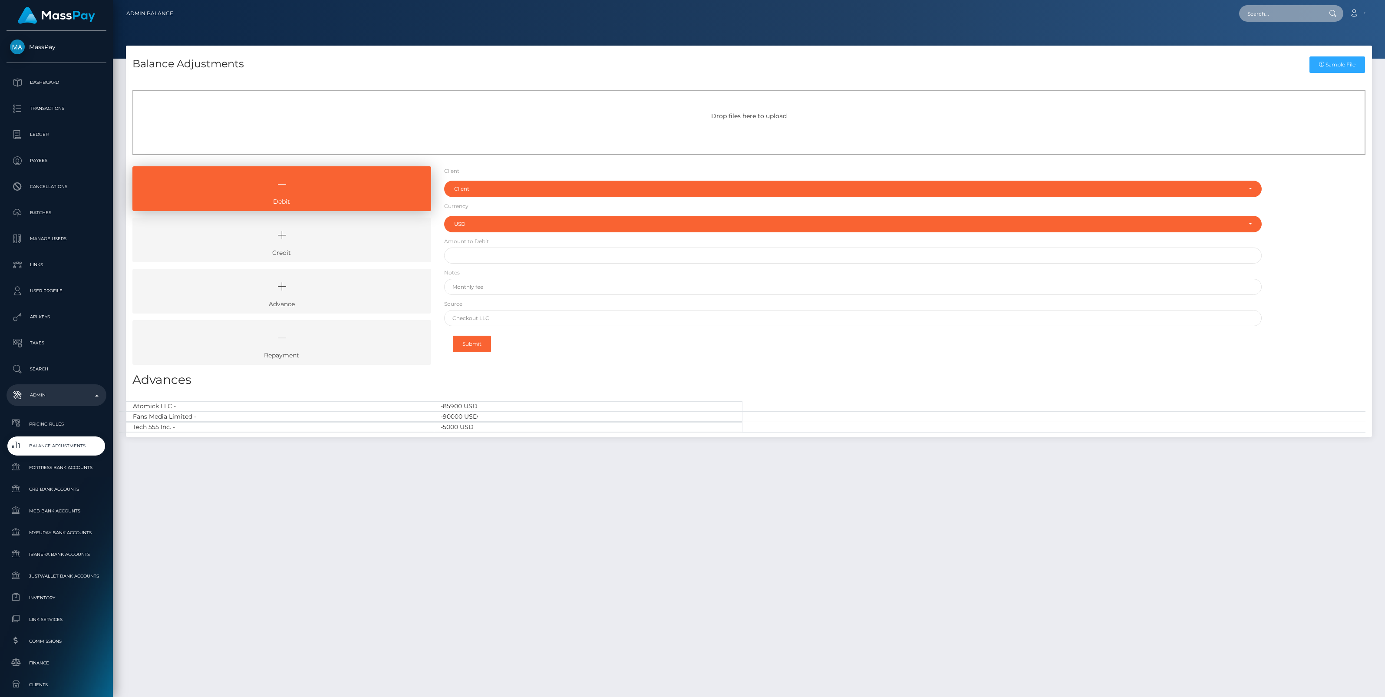
click at [1260, 14] on input "text" at bounding box center [1280, 13] width 82 height 17
paste input "89161c69-9569-11f0-bd85-0694aced620b"
type input "89161c69-9569-11f0-bd85-0694aced620b"
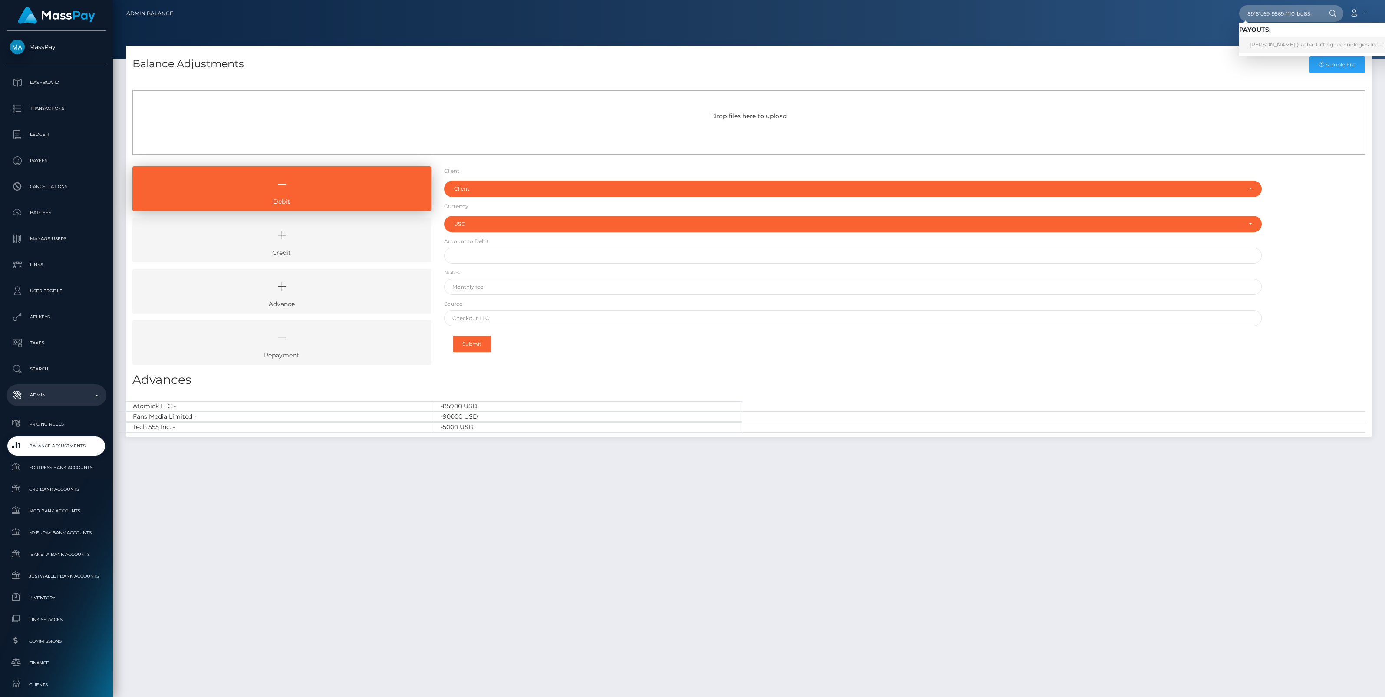
click at [1290, 45] on link "NATALIA TAPIA NUNEZ (Global Gifting Technologies Inc - Throne)" at bounding box center [1326, 45] width 175 height 16
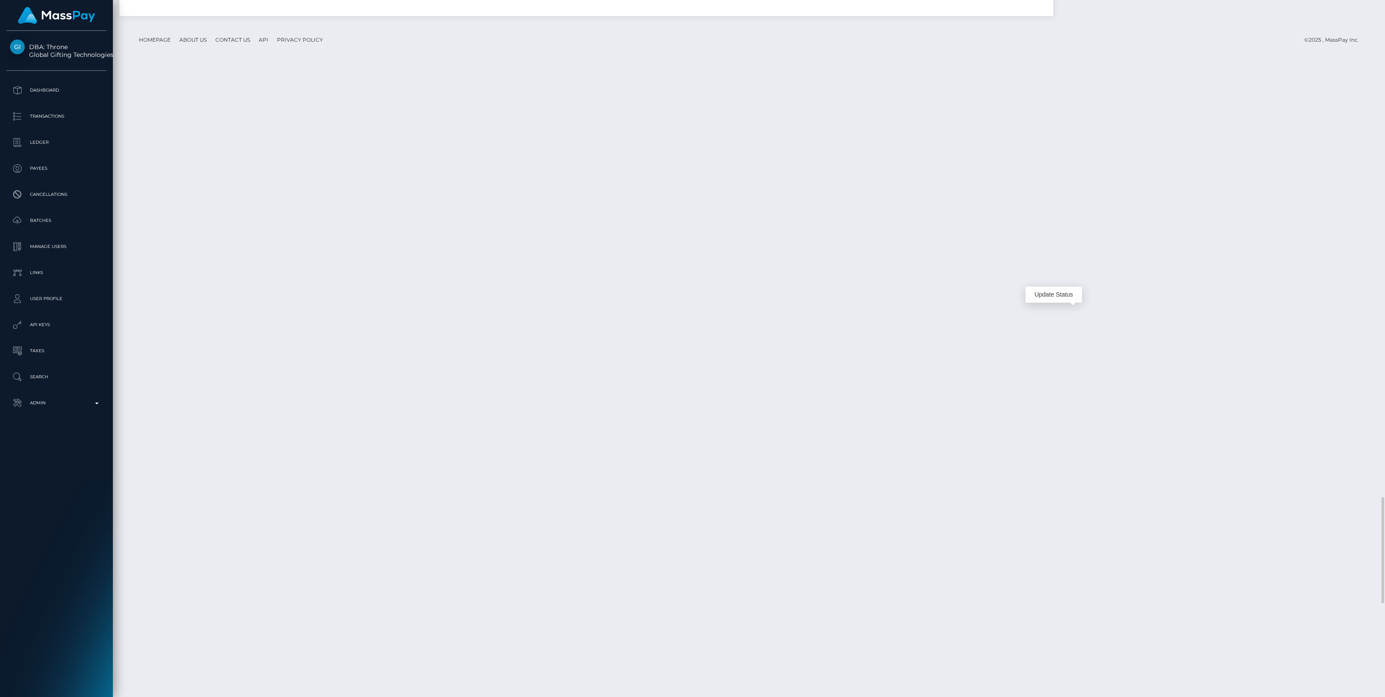
scroll to position [104, 407]
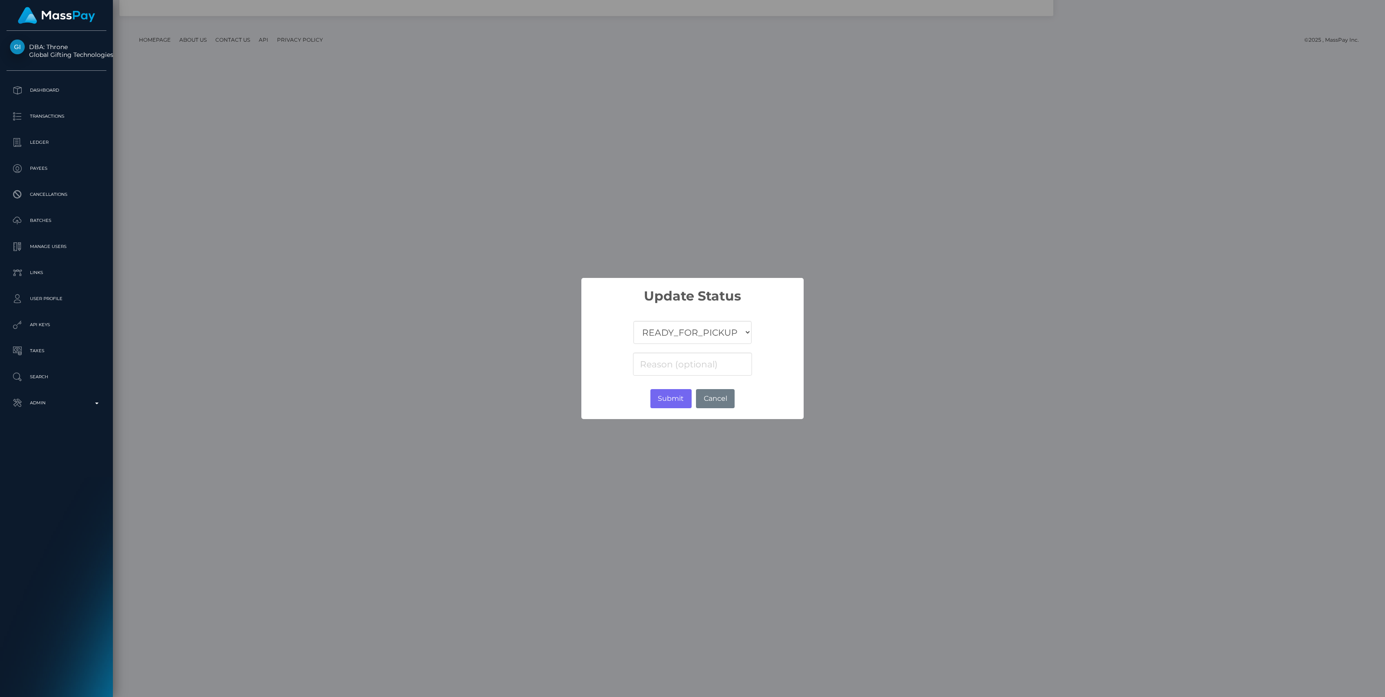
click at [677, 333] on select "COMPLETED CANCELLED READY_FOR_PICKUP PROCESSING" at bounding box center [693, 332] width 118 height 23
select select "CANCELLED"
click at [634, 321] on select "COMPLETED CANCELLED READY_FOR_PICKUP PROCESSING" at bounding box center [693, 332] width 118 height 23
click at [700, 361] on input at bounding box center [692, 364] width 119 height 23
paste input "Return of transaction #GQII4OUH, Transaction not accepted, please contact benef…"
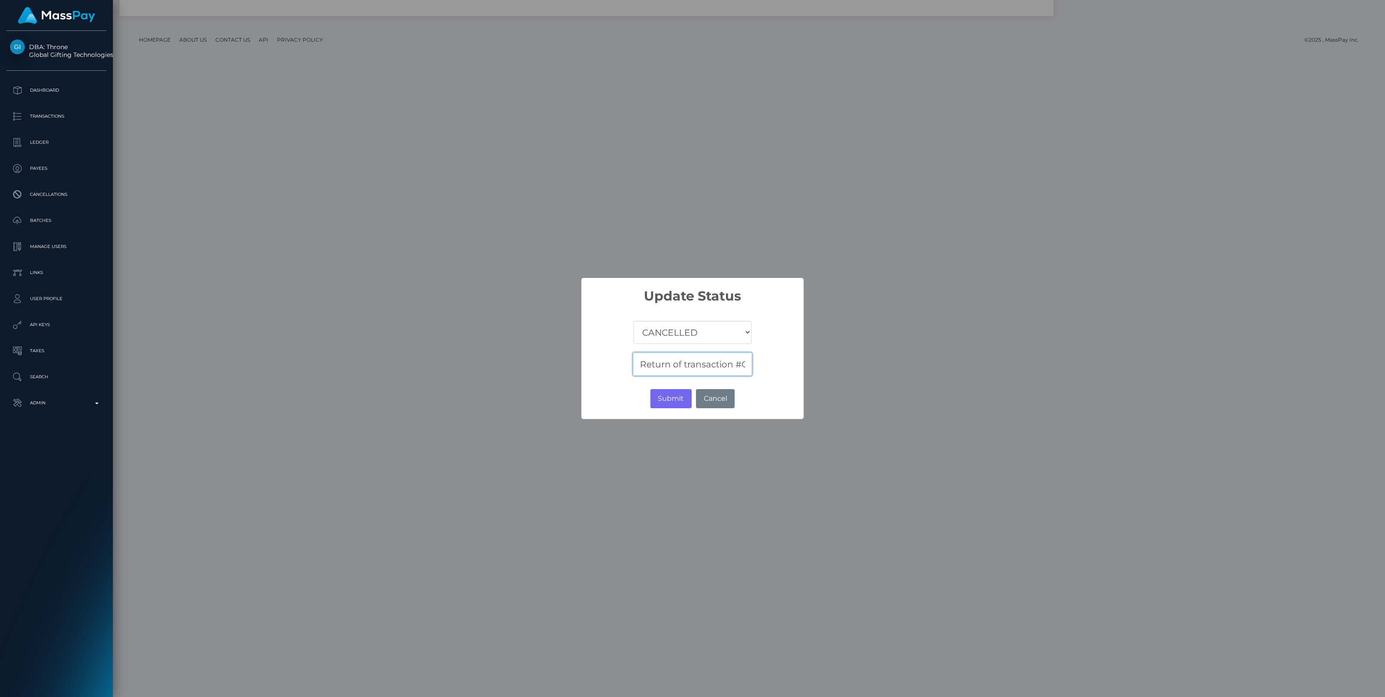
scroll to position [0, 274]
type input "Return of transaction #GQII4OUH, Transaction not accepted, please contact benef…"
click at [674, 399] on button "Submit" at bounding box center [670, 398] width 41 height 19
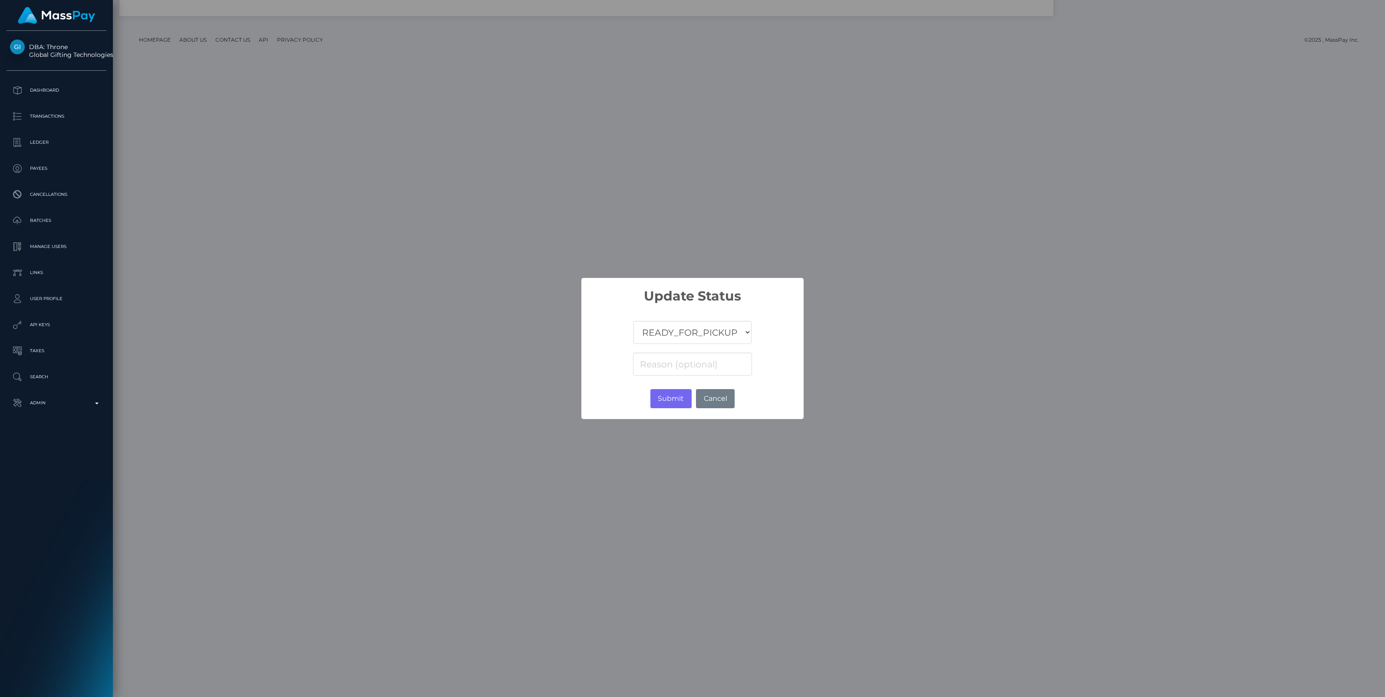
click at [659, 339] on select "COMPLETED CANCELLED READY_FOR_PICKUP PROCESSING" at bounding box center [693, 332] width 118 height 23
select select "CANCELLED"
click at [634, 321] on select "COMPLETED CANCELLED READY_FOR_PICKUP PROCESSING" at bounding box center [693, 332] width 118 height 23
click at [669, 363] on input at bounding box center [692, 364] width 119 height 23
paste input "Return of transaction #CQ8YMXE1, Transaction not accepted, please contact benef…"
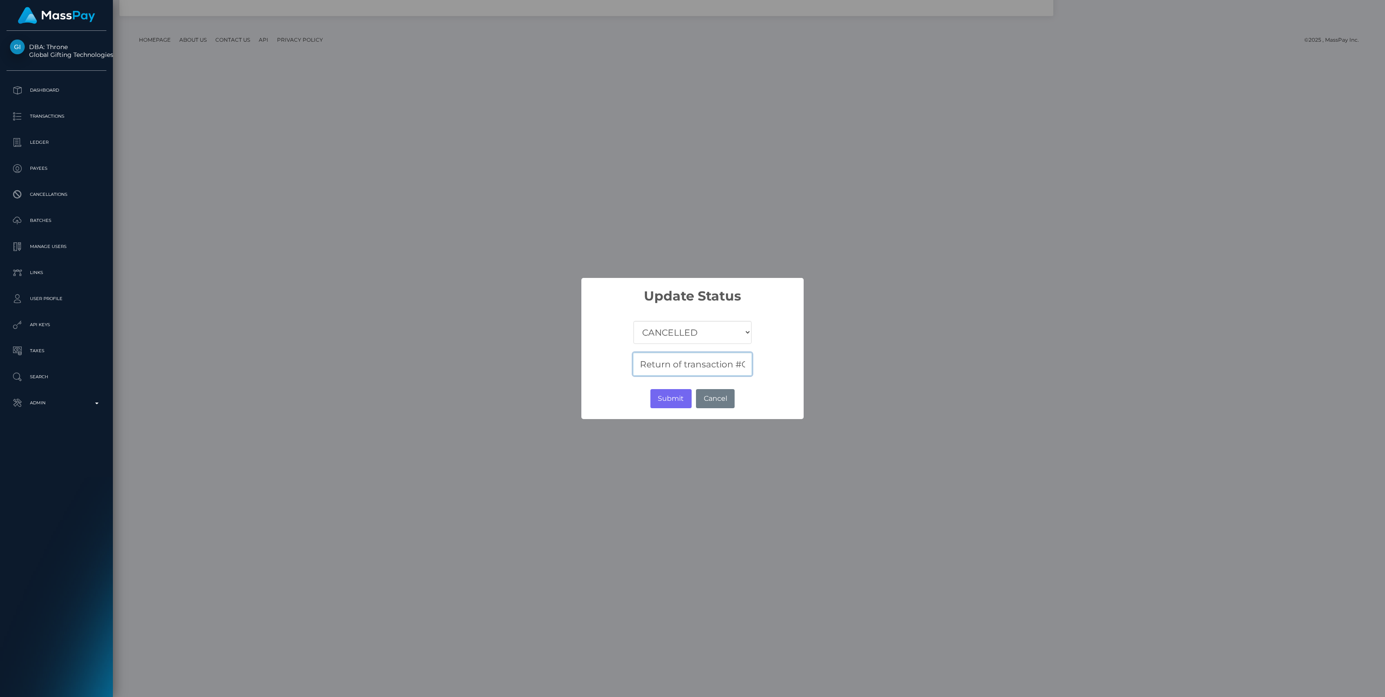
scroll to position [0, 274]
type input "Return of transaction #CQ8YMXE1, Transaction not accepted, please contact benef…"
click at [672, 394] on button "Submit" at bounding box center [670, 398] width 41 height 19
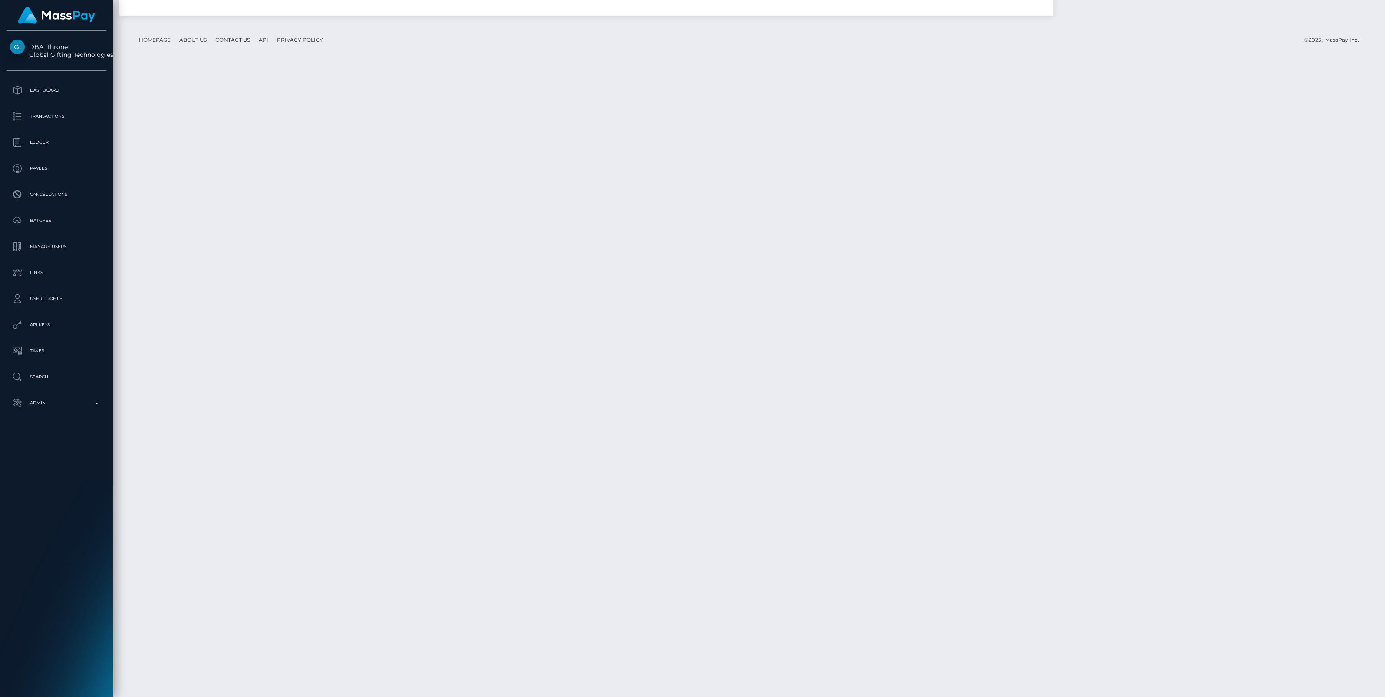
scroll to position [104, 407]
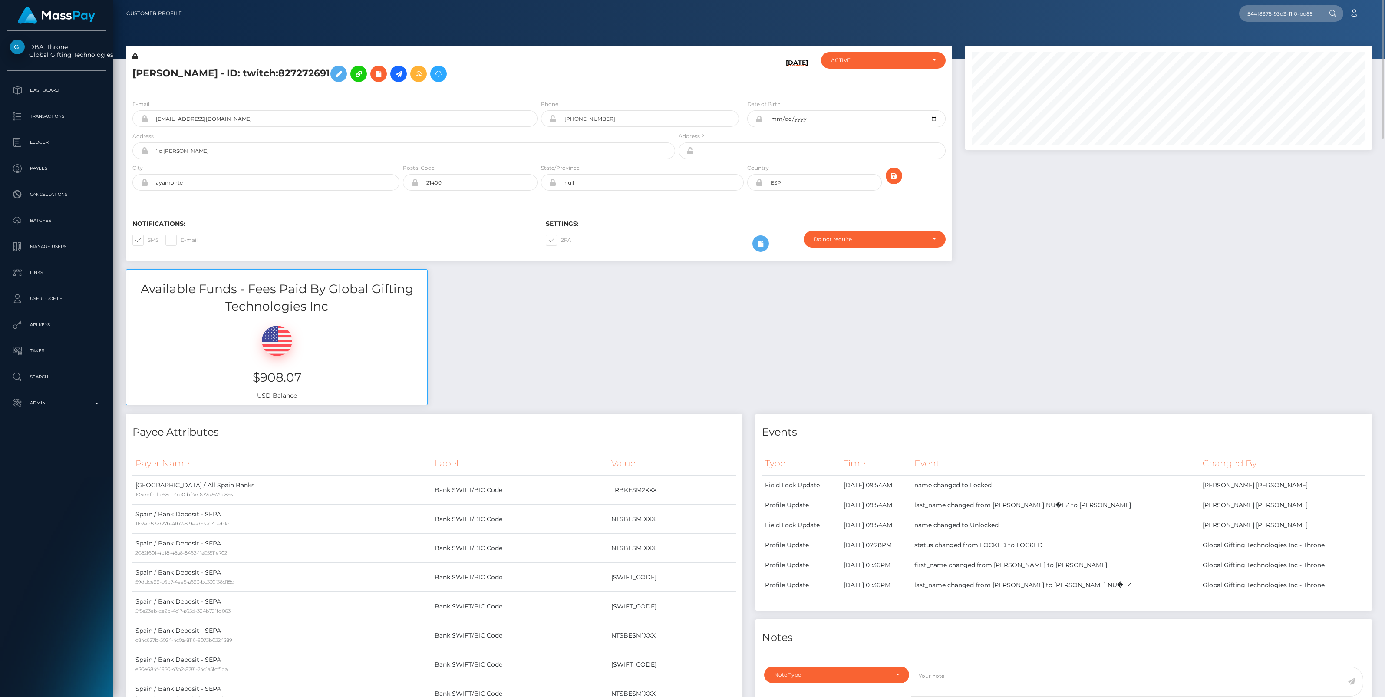
drag, startPoint x: 1315, startPoint y: 12, endPoint x: 1125, endPoint y: 18, distance: 189.8
click at [1125, 18] on div "544f8375-93d3-11f0-bd85-0694aced620b Loading... Loading... Account" at bounding box center [780, 13] width 1183 height 18
type input "544f8375-93d3-11f0-bd85-0694aced620b"
click at [1272, 43] on link "Timera Maliky (JFF Publications LLC - )" at bounding box center [1304, 45] width 131 height 16
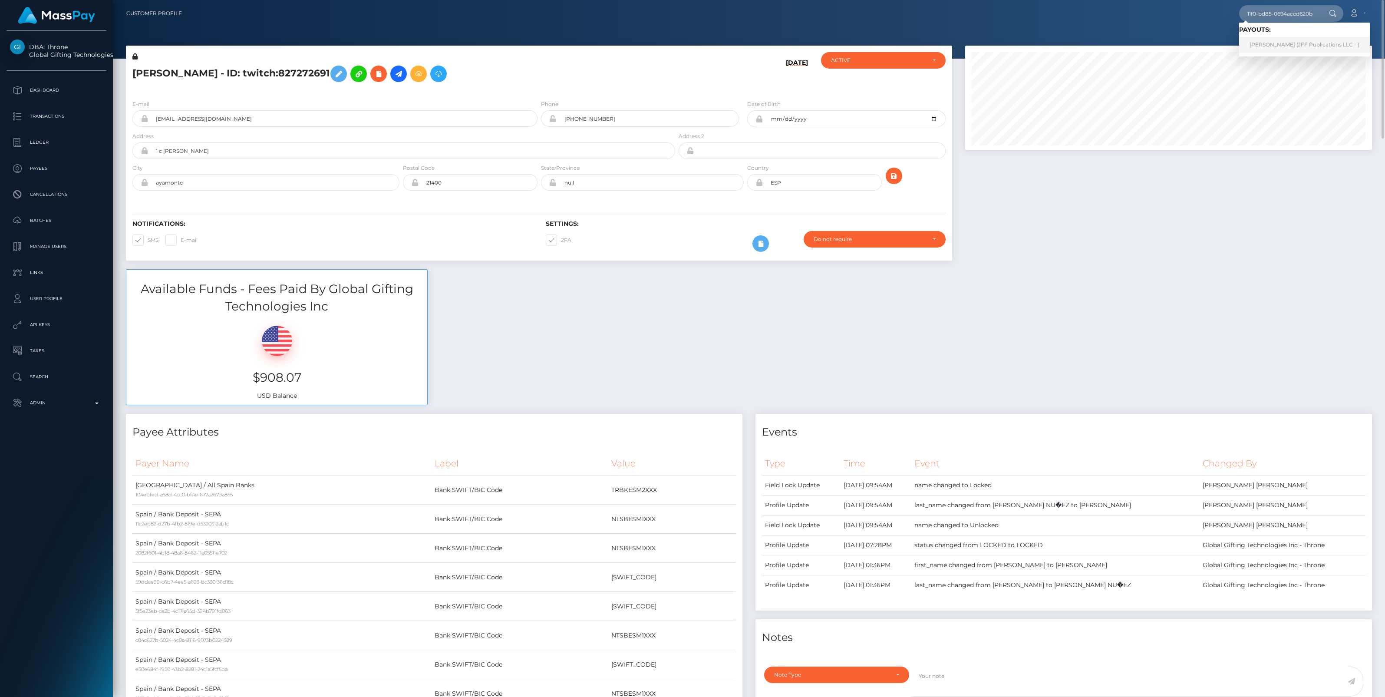
scroll to position [0, 0]
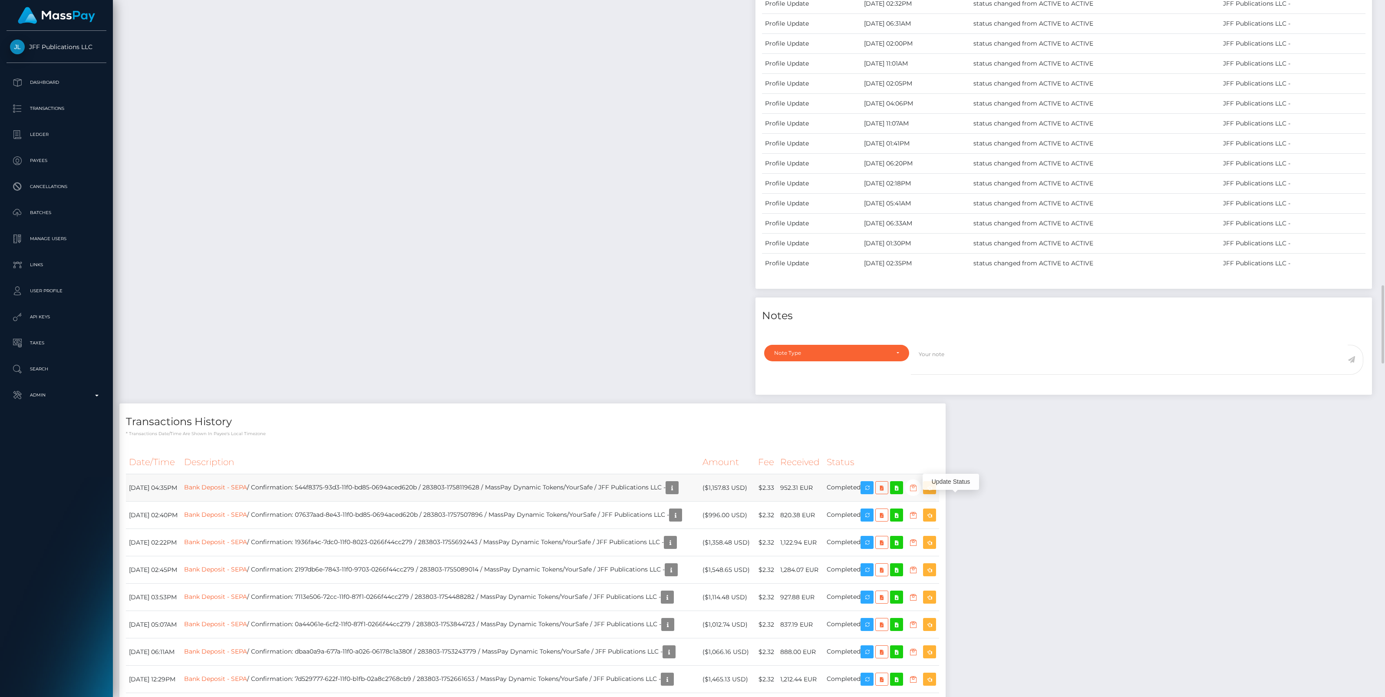
scroll to position [104, 407]
click at [918, 493] on icon "button" at bounding box center [913, 487] width 10 height 11
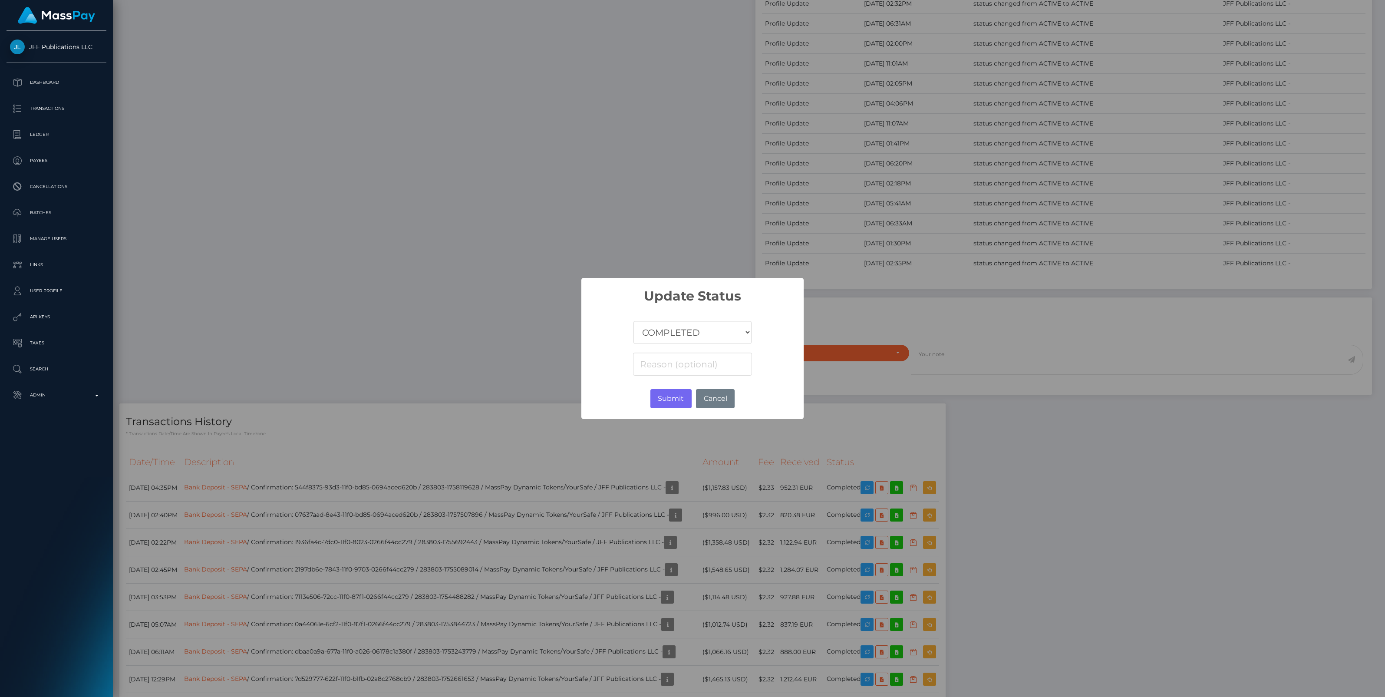
click at [686, 329] on select "COMPLETED CANCELLED READY_FOR_PICKUP PROCESSING" at bounding box center [693, 332] width 118 height 23
select select "CANCELLED"
click at [634, 321] on select "COMPLETED CANCELLED READY_FOR_PICKUP PROCESSING" at bounding box center [693, 332] width 118 height 23
click at [685, 366] on input at bounding box center [692, 364] width 119 height 23
paste input "Return of transaction #RA0R2V42, Closed Account, please contact beneficiary for…"
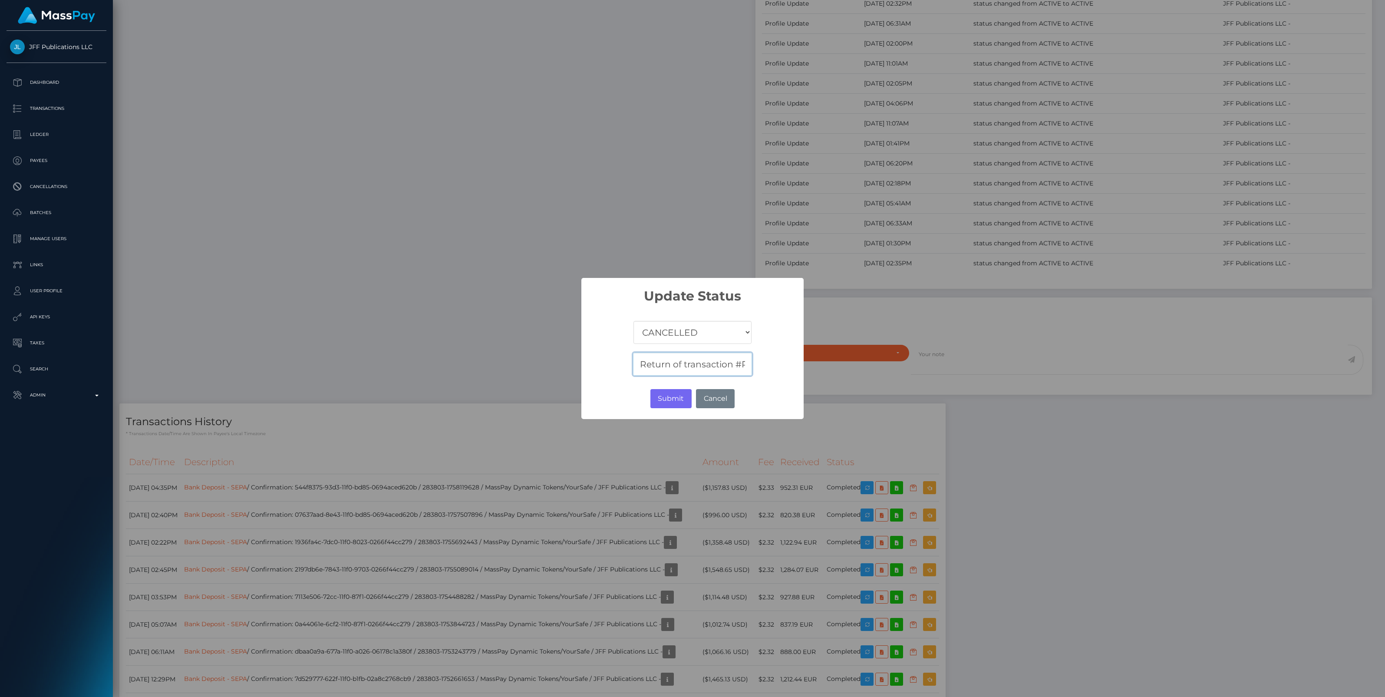
scroll to position [0, 377]
type input "Return of transaction #RA0R2V42, Closed Account, please contact beneficiary for…"
click at [680, 396] on button "Submit" at bounding box center [670, 398] width 41 height 19
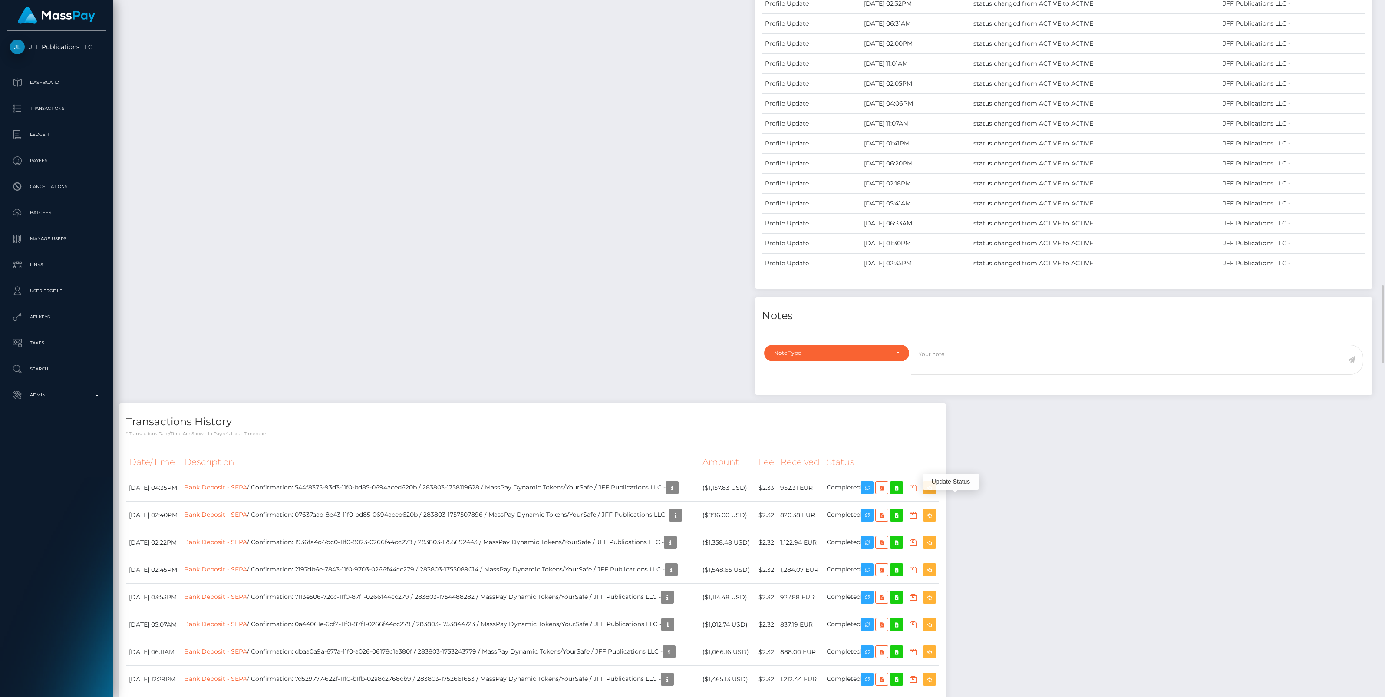
scroll to position [104, 407]
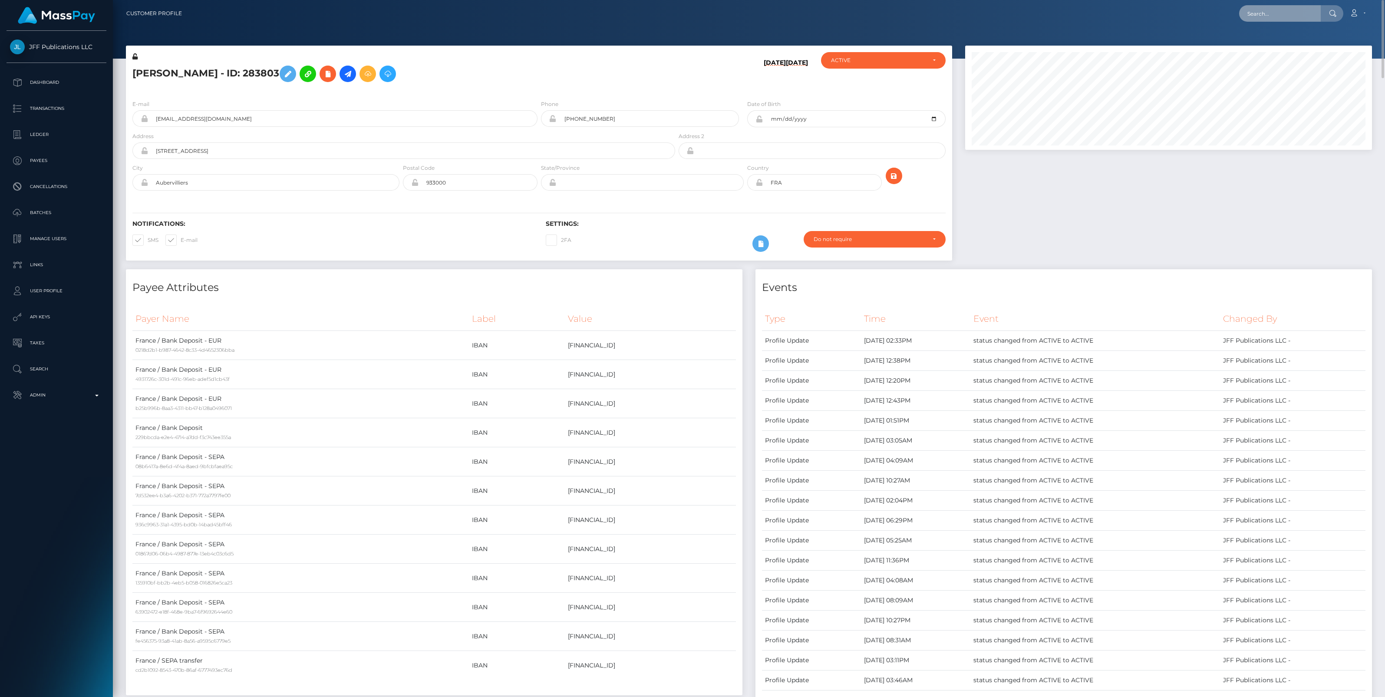
click at [1268, 15] on input "text" at bounding box center [1280, 13] width 82 height 17
paste input "87e89ed7-9565-11f0-bd85-0694aced620b"
type input "87e89ed7-9565-11f0-bd85-0694aced620b"
click at [1264, 46] on link "SAMUELE TAVILLA (Unlockt.me - )" at bounding box center [1300, 45] width 122 height 16
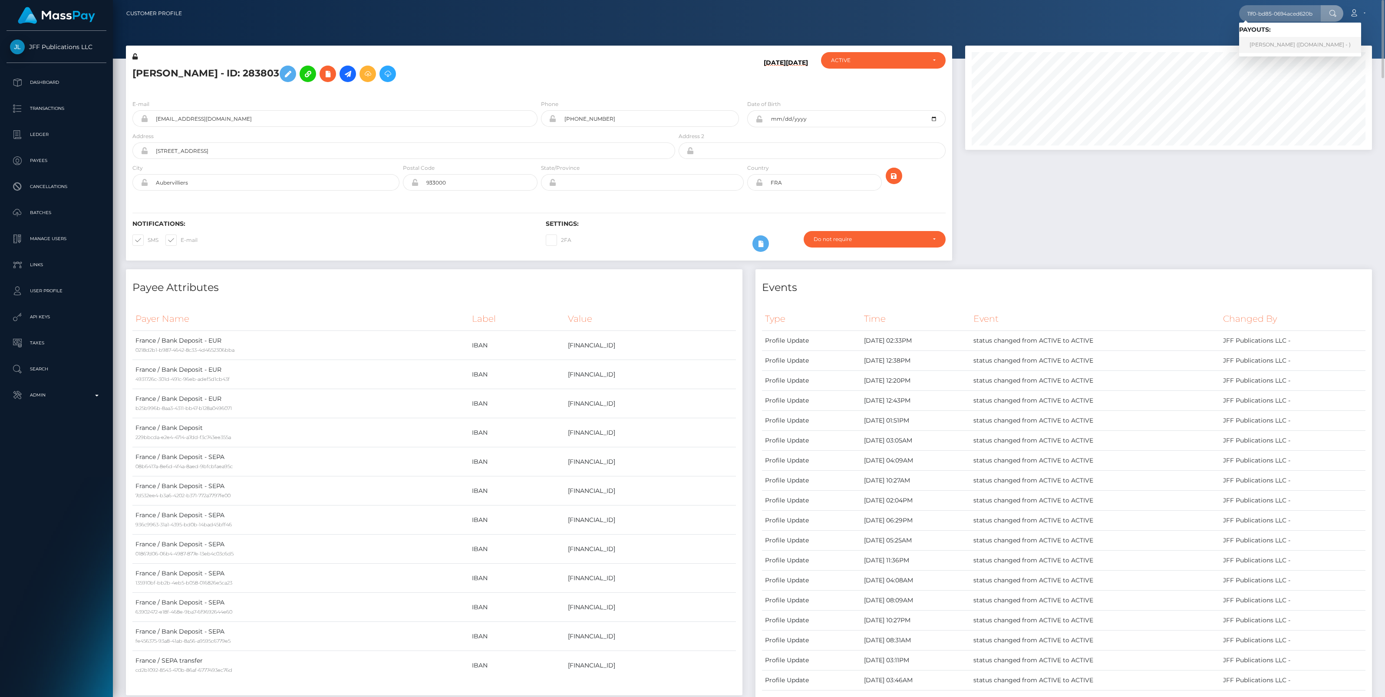
scroll to position [0, 0]
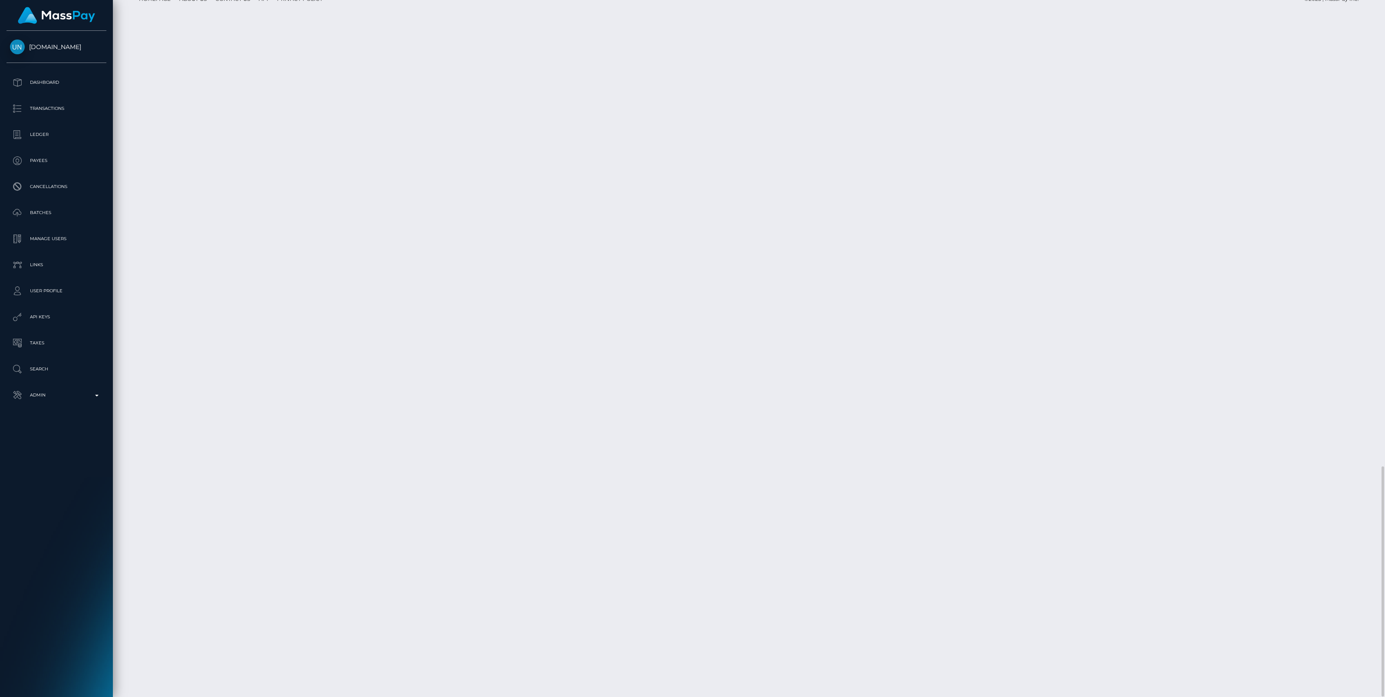
scroll to position [104, 407]
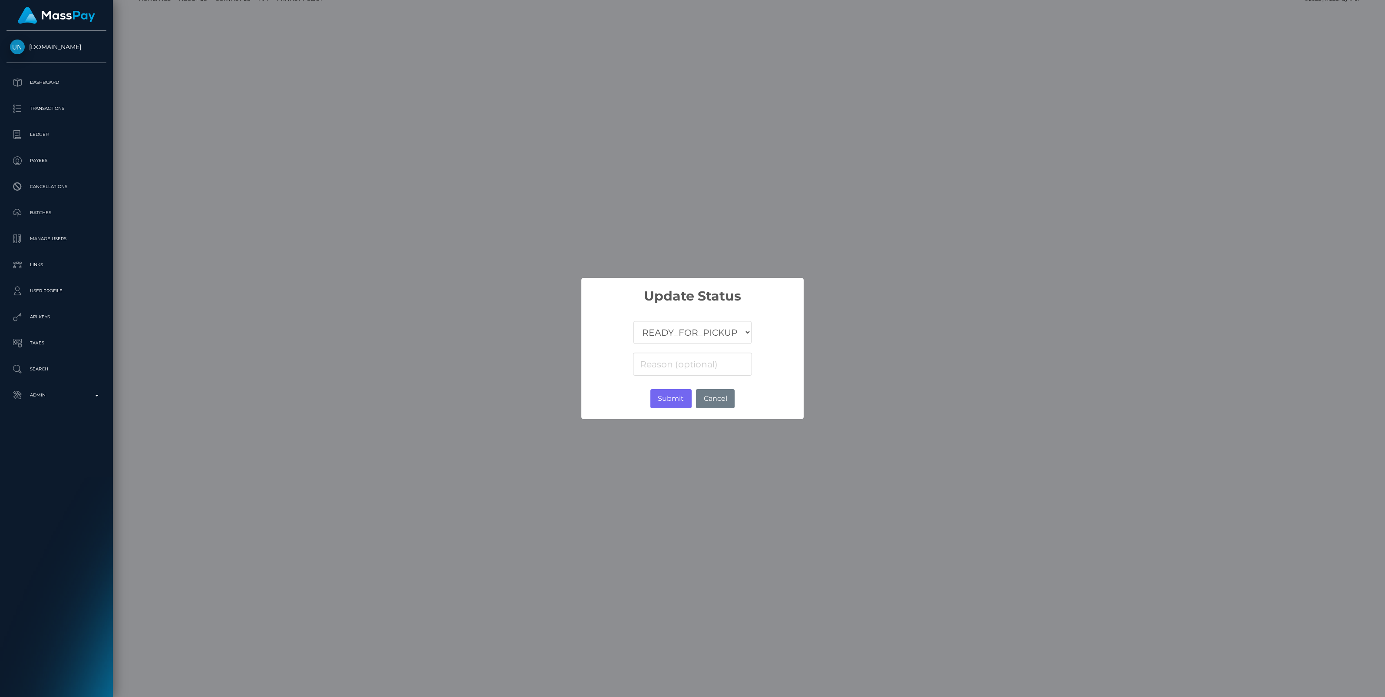
click at [661, 332] on select "COMPLETED CANCELLED READY_FOR_PICKUP PROCESSING" at bounding box center [693, 332] width 118 height 23
select select "CANCELLED"
click at [634, 321] on select "COMPLETED CANCELLED READY_FOR_PICKUP PROCESSING" at bounding box center [693, 332] width 118 height 23
click at [657, 363] on input at bounding box center [692, 364] width 119 height 23
paste input "Return of transaction #3QLYOZ9D, Transaction not accepted, please contact benef…"
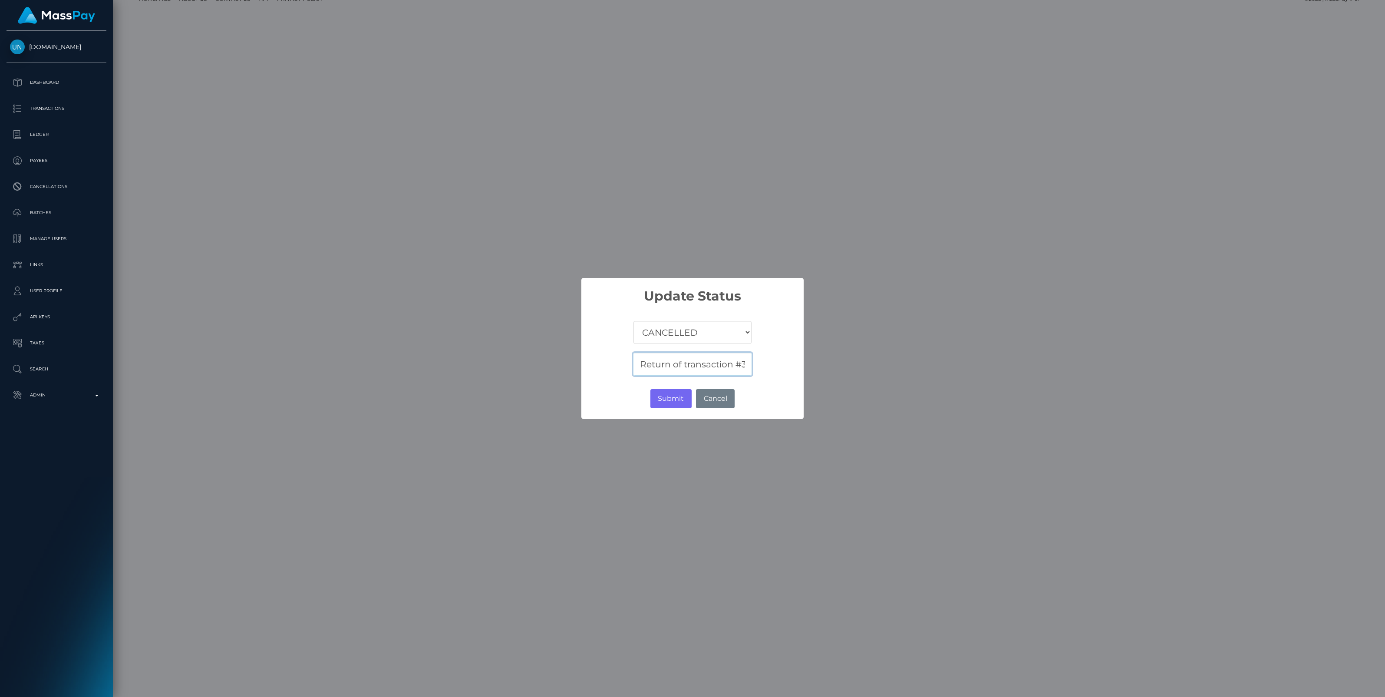
scroll to position [0, 274]
type input "Return of transaction #3QLYOZ9D, Transaction not accepted, please contact benef…"
click at [680, 394] on button "Submit" at bounding box center [670, 398] width 41 height 19
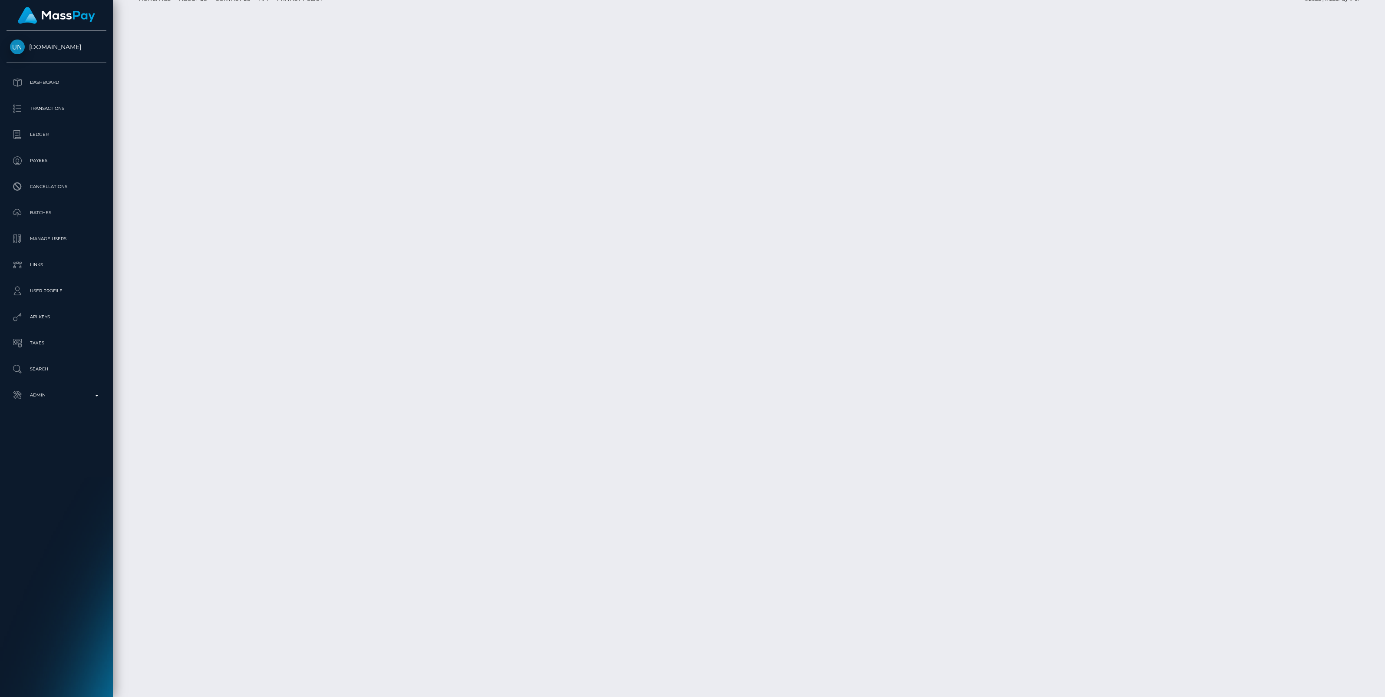
scroll to position [104, 407]
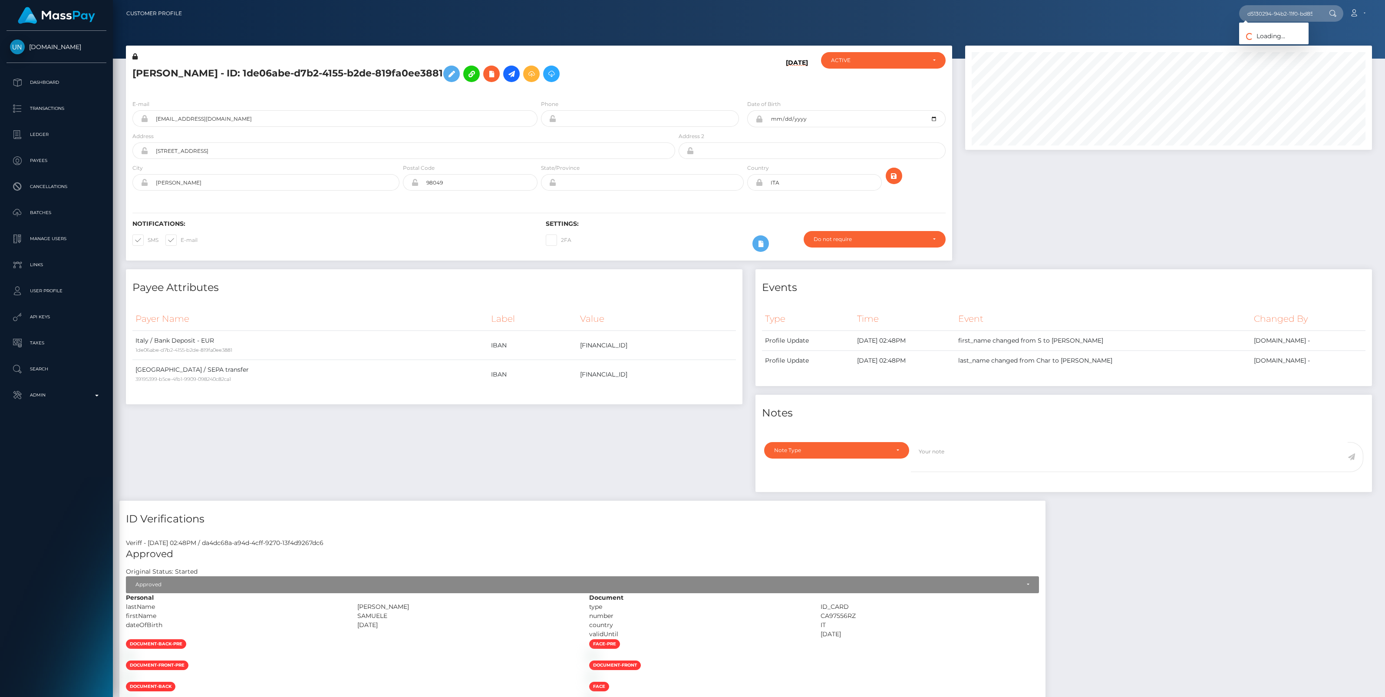
scroll to position [104, 407]
type input "d5130294-94b2-11f0-bd85-0694aced620b"
click at [1279, 46] on link "HUGUES LOUP EUDES GUTSCHE (Whop Inc - )" at bounding box center [1313, 45] width 149 height 16
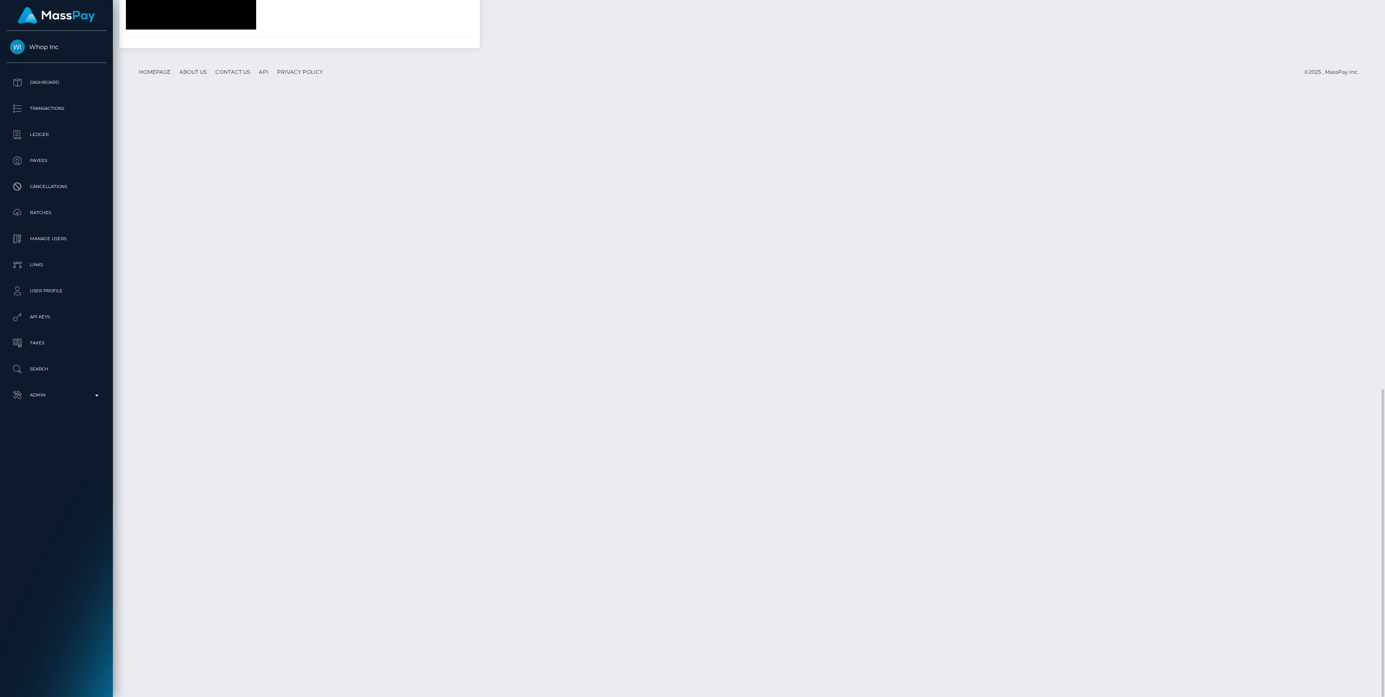
scroll to position [104, 407]
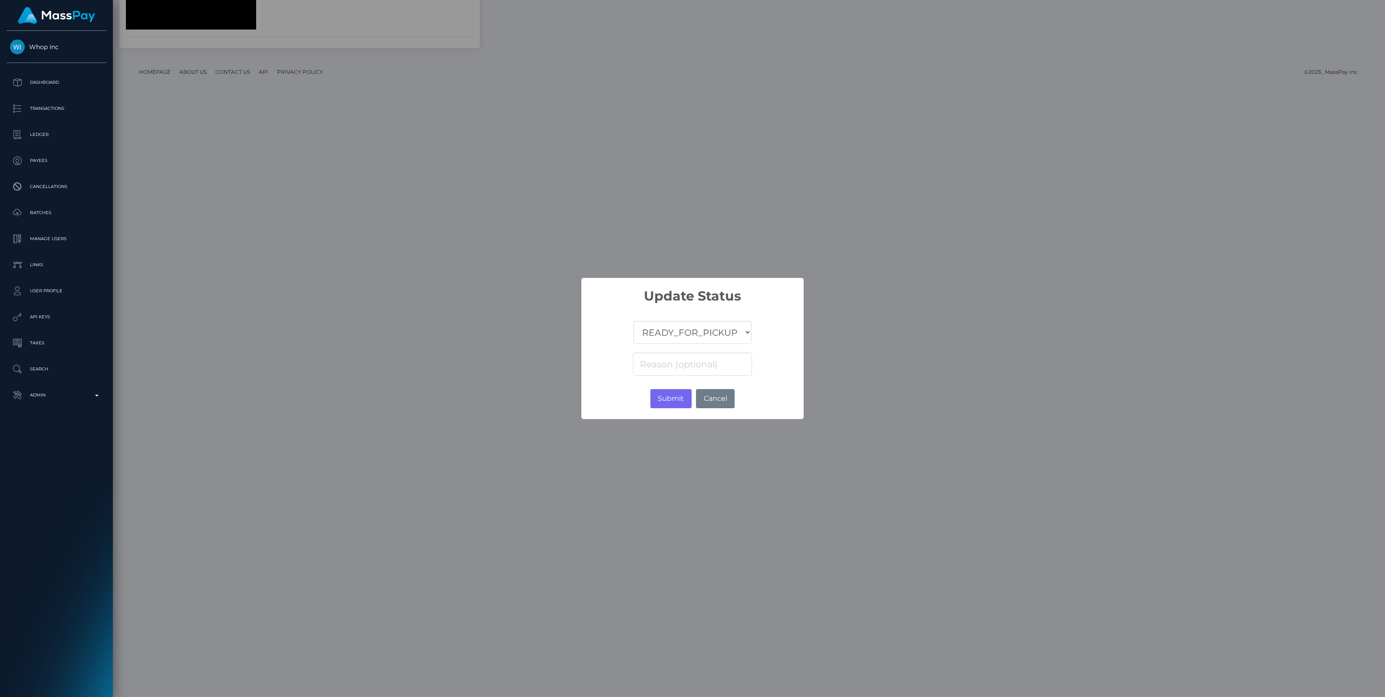
click at [722, 335] on select "COMPLETED CANCELLED READY_FOR_PICKUP PROCESSING" at bounding box center [693, 332] width 118 height 23
select select "CANCELLED"
click at [634, 321] on select "COMPLETED CANCELLED READY_FOR_PICKUP PROCESSING" at bounding box center [693, 332] width 118 height 23
click at [697, 365] on input at bounding box center [692, 364] width 119 height 23
paste input "Return of transaction #KBJHHZQ0, Transaction not accepted, please contact benef…"
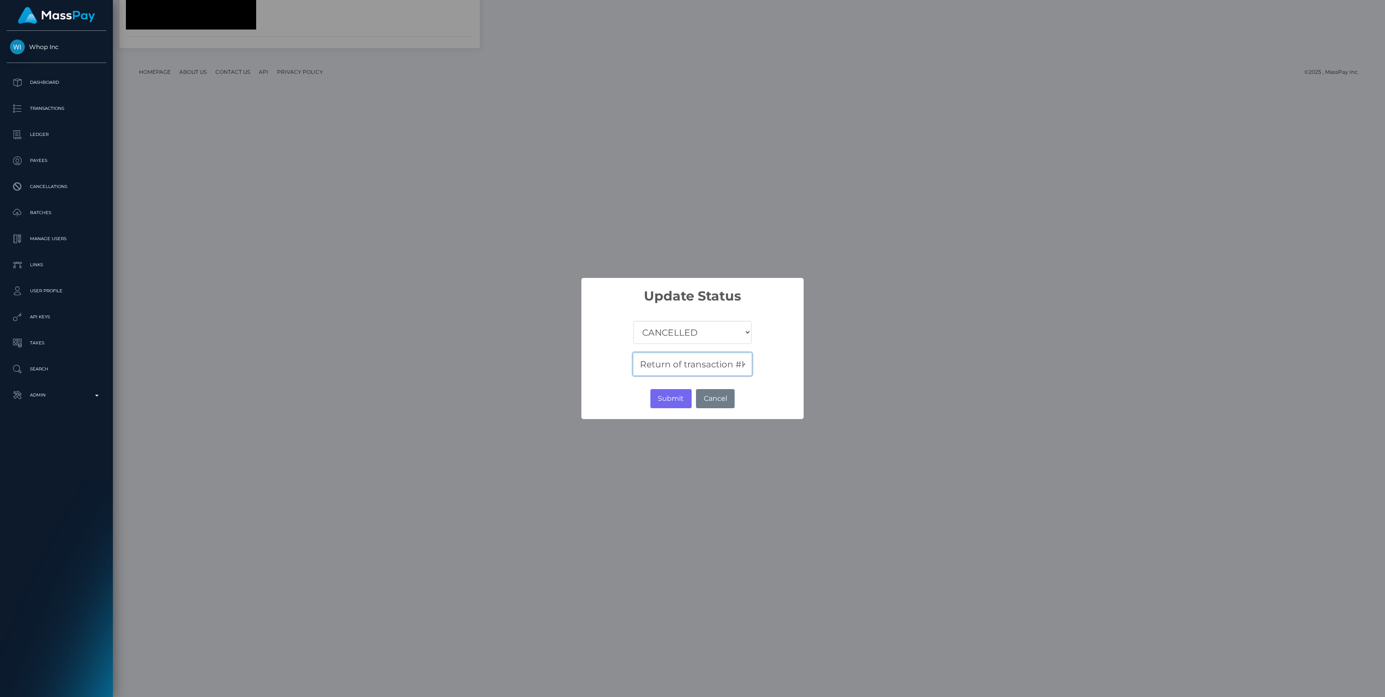
scroll to position [0, 277]
type input "Return of transaction #KBJHHZQ0, Transaction not accepted, please contact benef…"
click at [678, 395] on button "Submit" at bounding box center [670, 398] width 41 height 19
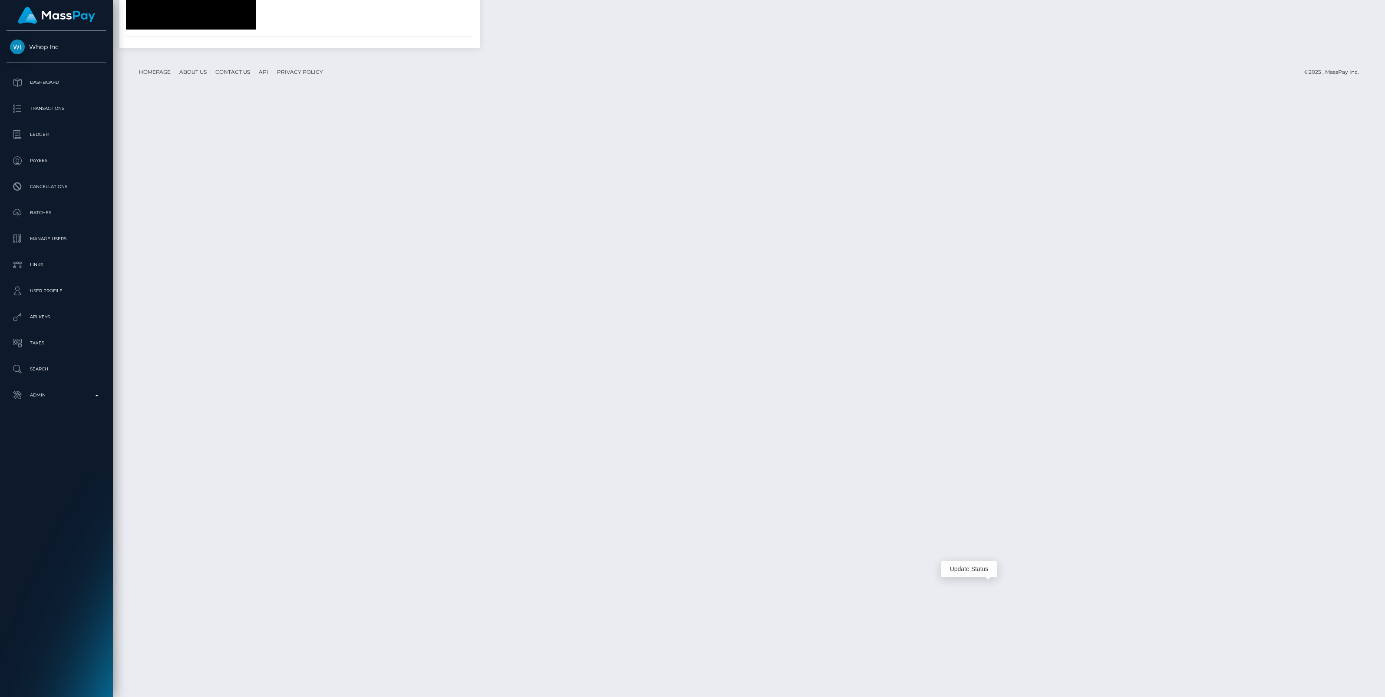
scroll to position [104, 407]
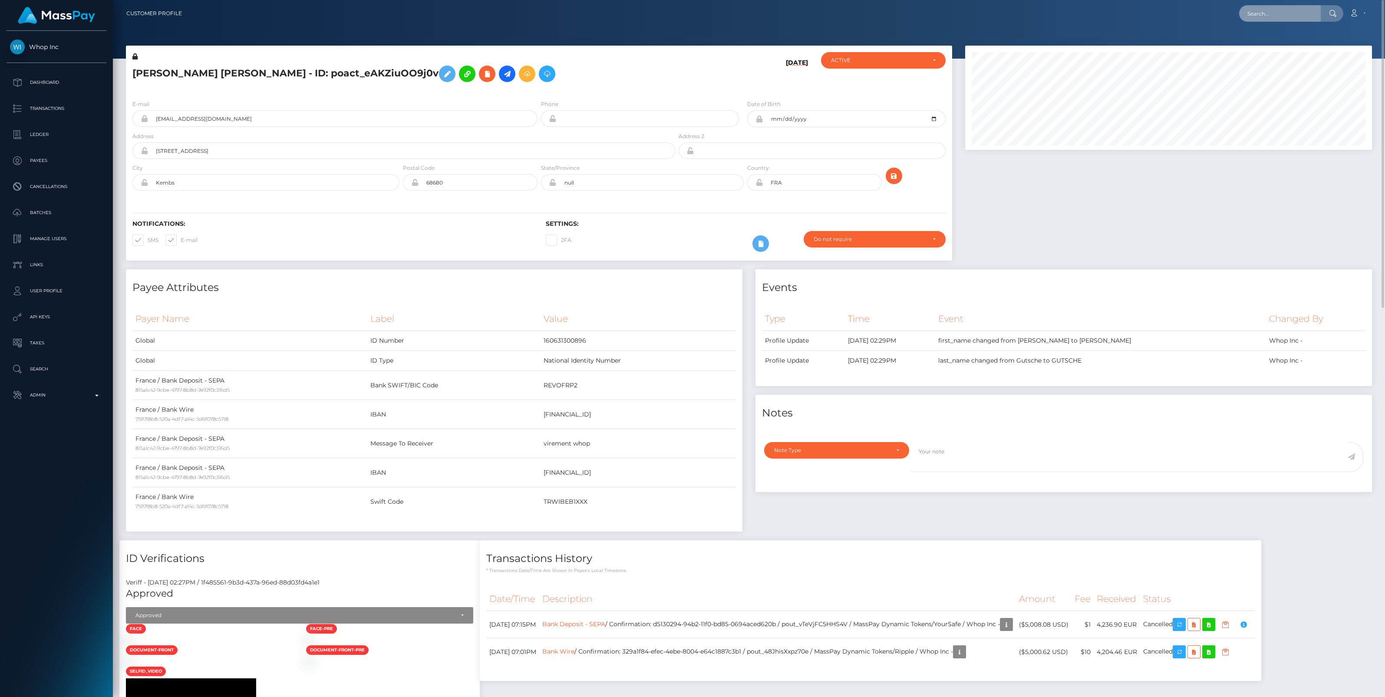
click at [1273, 19] on input "text" at bounding box center [1280, 13] width 82 height 17
paste input "7240102e-880d-11f0-8023-0266f44cc279"
type input "7240102e-880d-11f0-8023-0266f44cc279"
click at [1272, 44] on link "[PERSON_NAME] (Fenix International Limited - )" at bounding box center [1312, 45] width 146 height 16
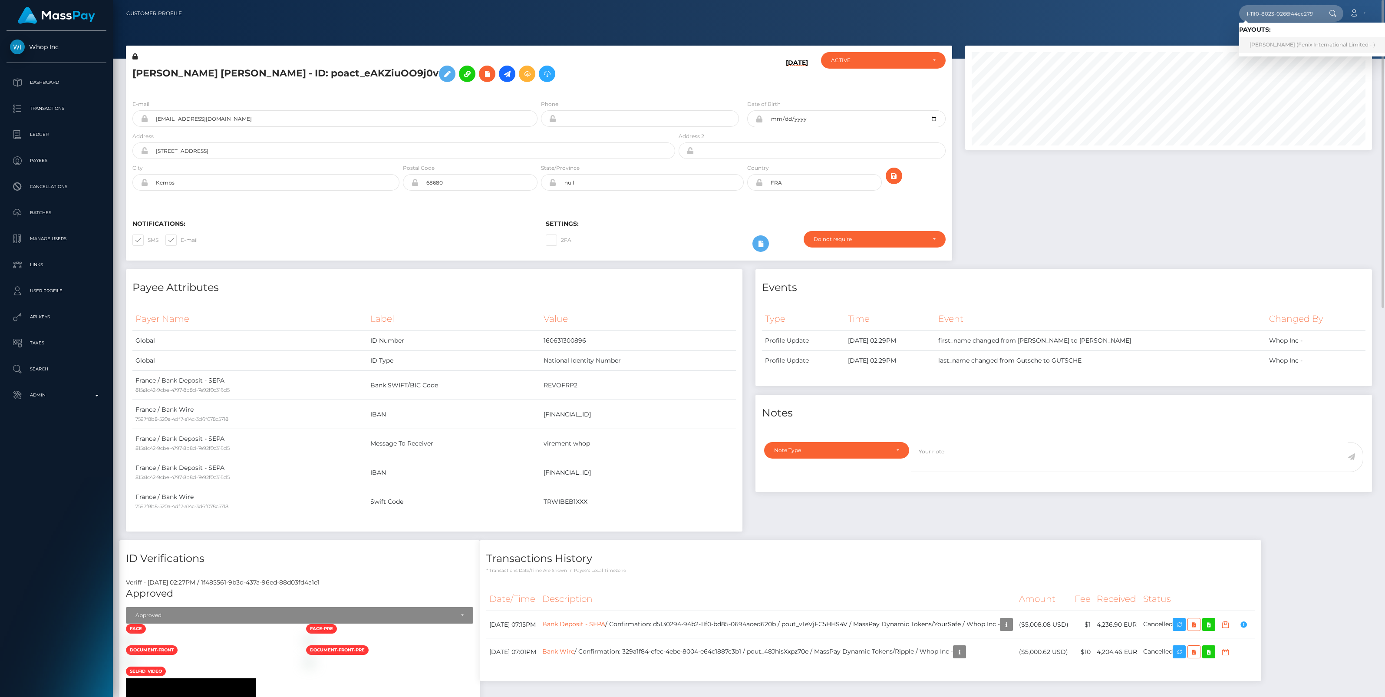
scroll to position [0, 0]
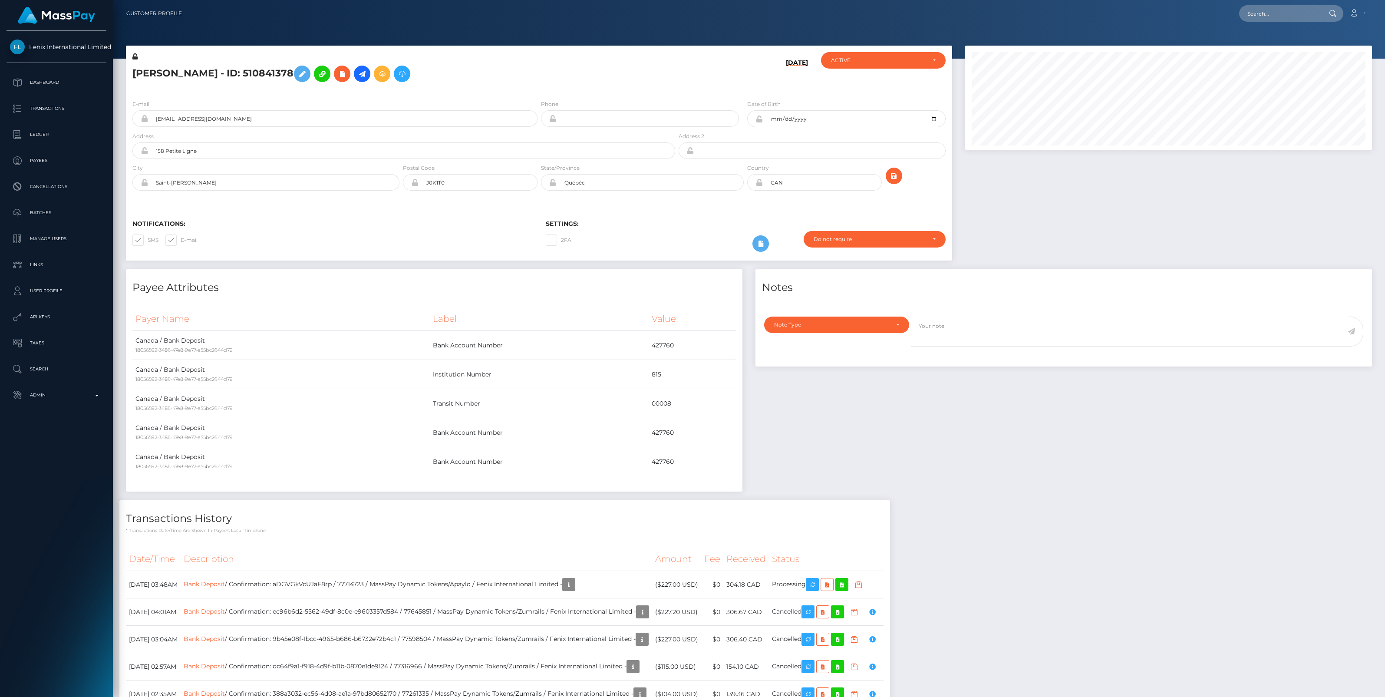
scroll to position [104, 407]
click at [225, 587] on link "Bank Deposit" at bounding box center [204, 584] width 41 height 8
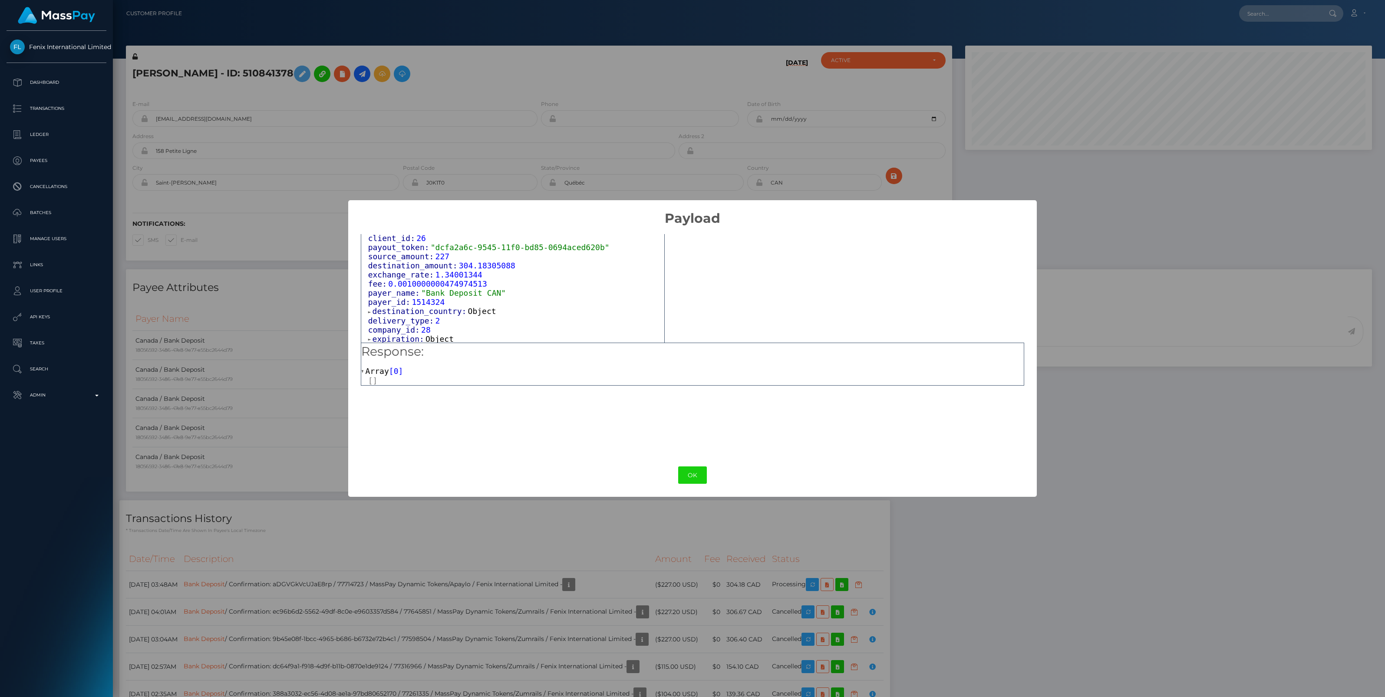
scroll to position [351, 0]
drag, startPoint x: 429, startPoint y: 264, endPoint x: 584, endPoint y: 266, distance: 155.0
click at [584, 266] on span ""dcfa2a6c-9545-11f0-bd85-0694aced620b"" at bounding box center [520, 268] width 179 height 9
copy span "dcfa2a6c-9545-11f0-bd85-0694aced620b"
click at [692, 472] on button "OK" at bounding box center [692, 475] width 29 height 18
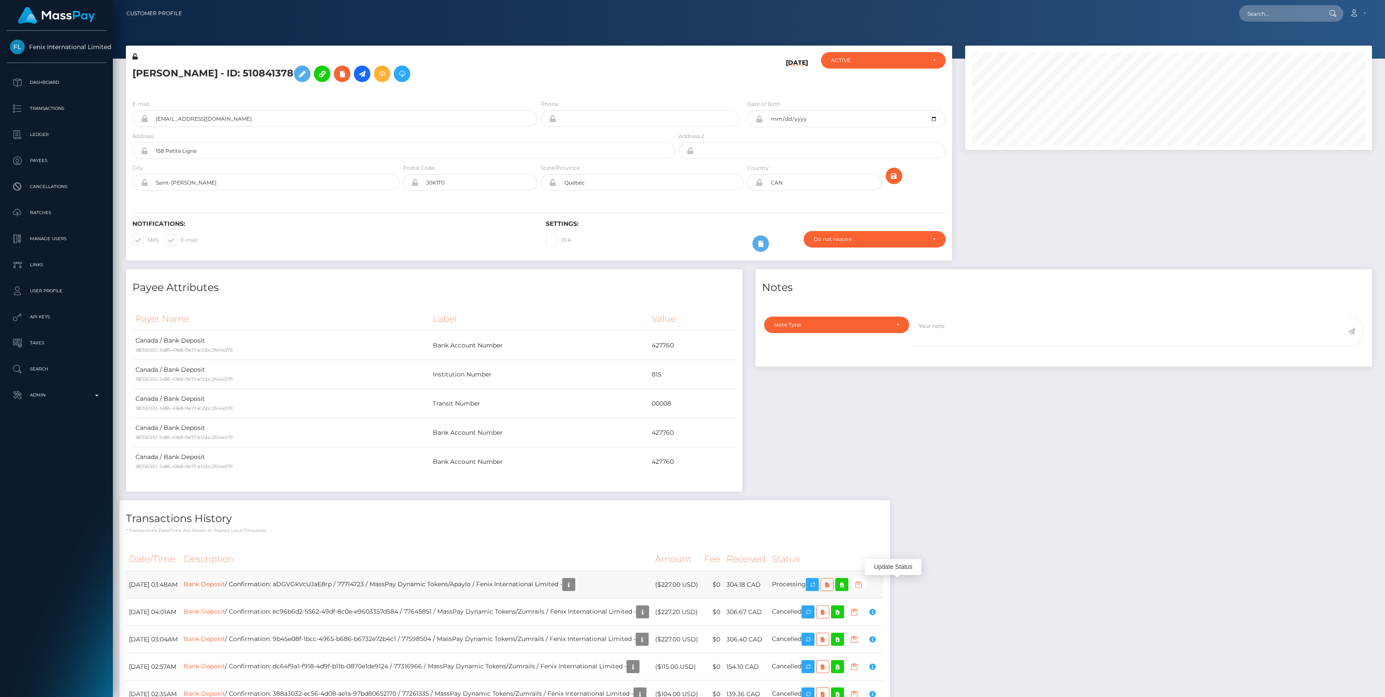
scroll to position [104, 407]
click at [864, 584] on icon "button" at bounding box center [858, 584] width 10 height 11
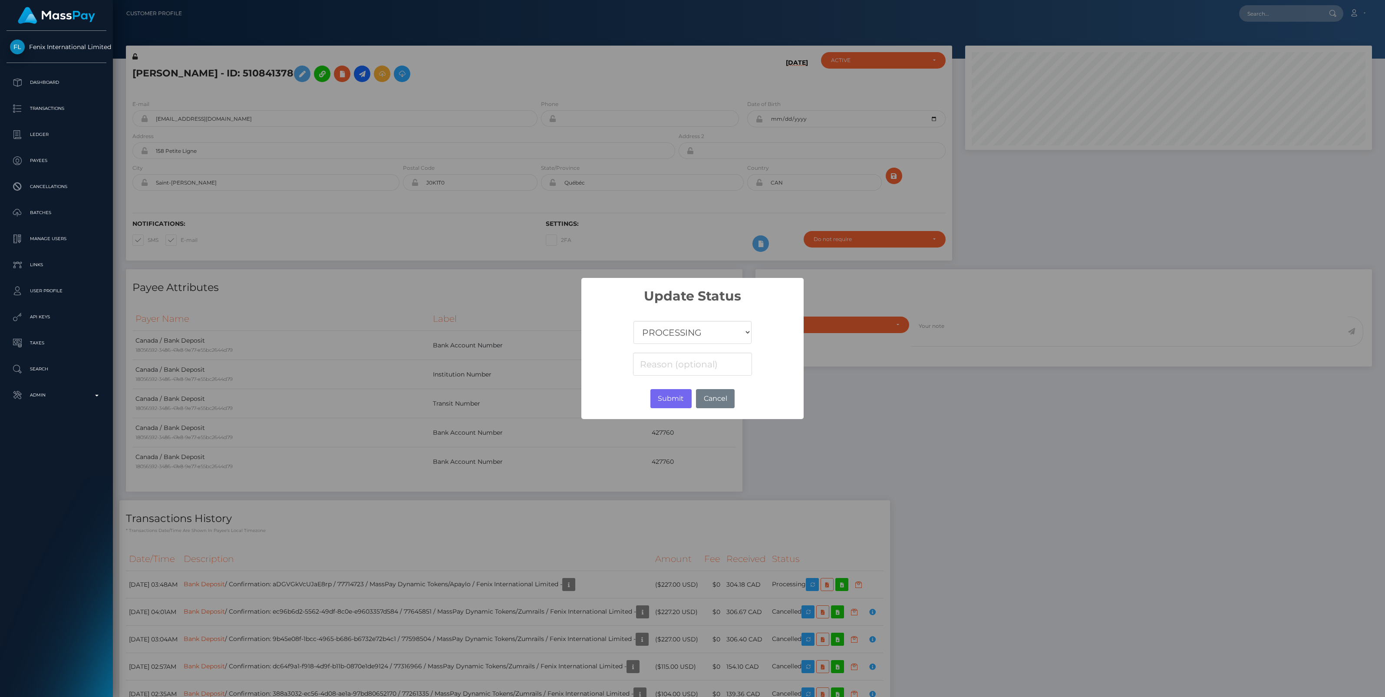
click at [685, 333] on select "COMPLETED CANCELLED READY_FOR_PICKUP PROCESSING" at bounding box center [693, 332] width 118 height 23
select select "CANCELLED"
click at [634, 321] on select "COMPLETED CANCELLED READY_FOR_PICKUP PROCESSING" at bounding box center [693, 332] width 118 height 23
click at [646, 367] on input at bounding box center [692, 364] width 119 height 23
paste input "Account Number"
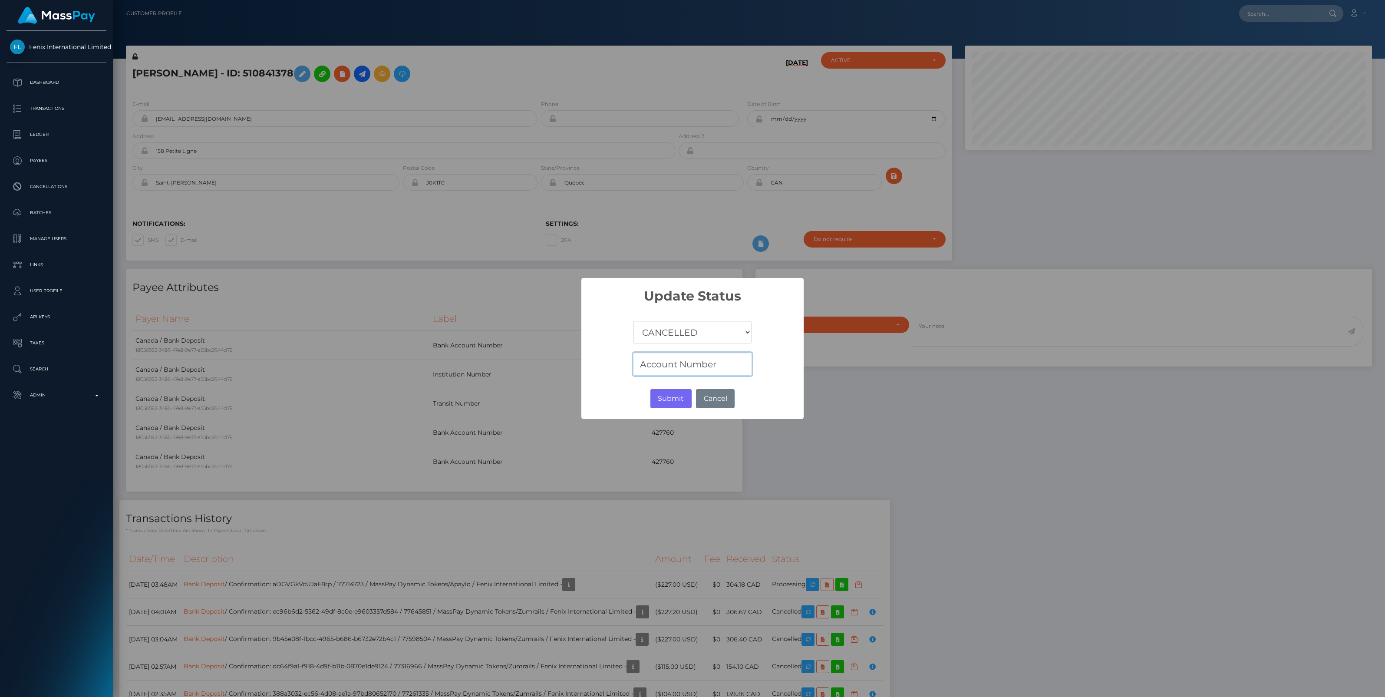
click at [739, 370] on input "Account Number" at bounding box center [692, 364] width 119 height 23
paste input "Rejected"
type input "Account Number Rejected"
click at [671, 396] on button "Submit" at bounding box center [670, 398] width 41 height 19
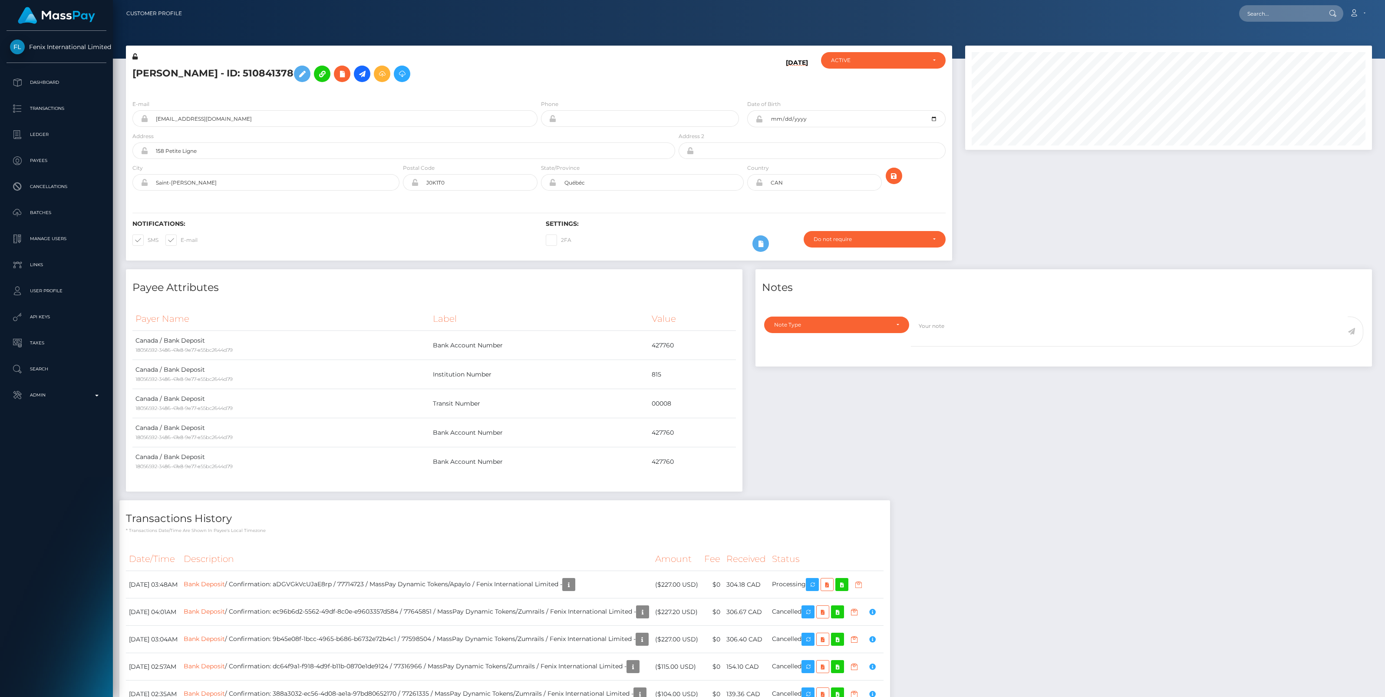
scroll to position [104, 407]
click at [878, 612] on icon "button" at bounding box center [872, 612] width 10 height 11
click at [1254, 13] on input "text" at bounding box center [1280, 13] width 82 height 17
paste input "[PERSON_NAME]"
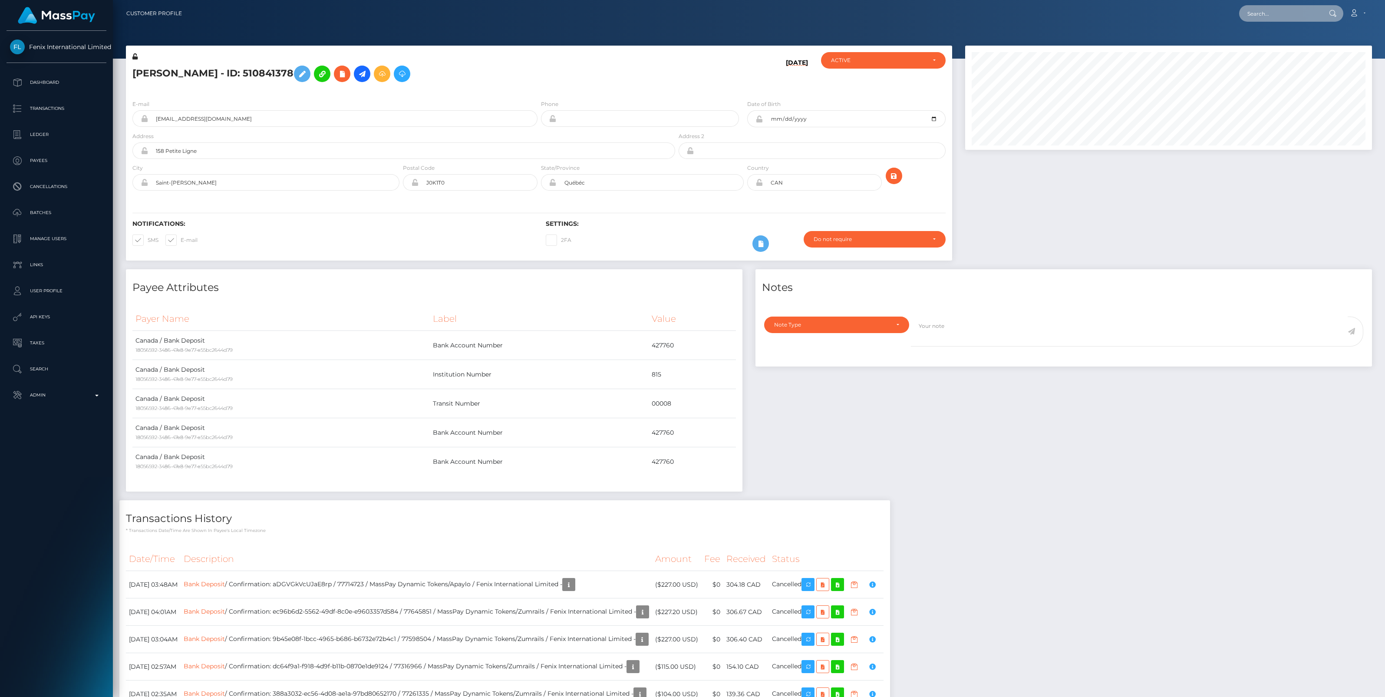
type input "[PERSON_NAME]"
drag, startPoint x: 1308, startPoint y: 13, endPoint x: 1145, endPoint y: 27, distance: 163.4
click at [1145, 27] on div "Customer Profile Nathan Thibodeau Loading... Loading... Account" at bounding box center [749, 348] width 1272 height 697
click at [63, 368] on p "Search" at bounding box center [56, 369] width 93 height 13
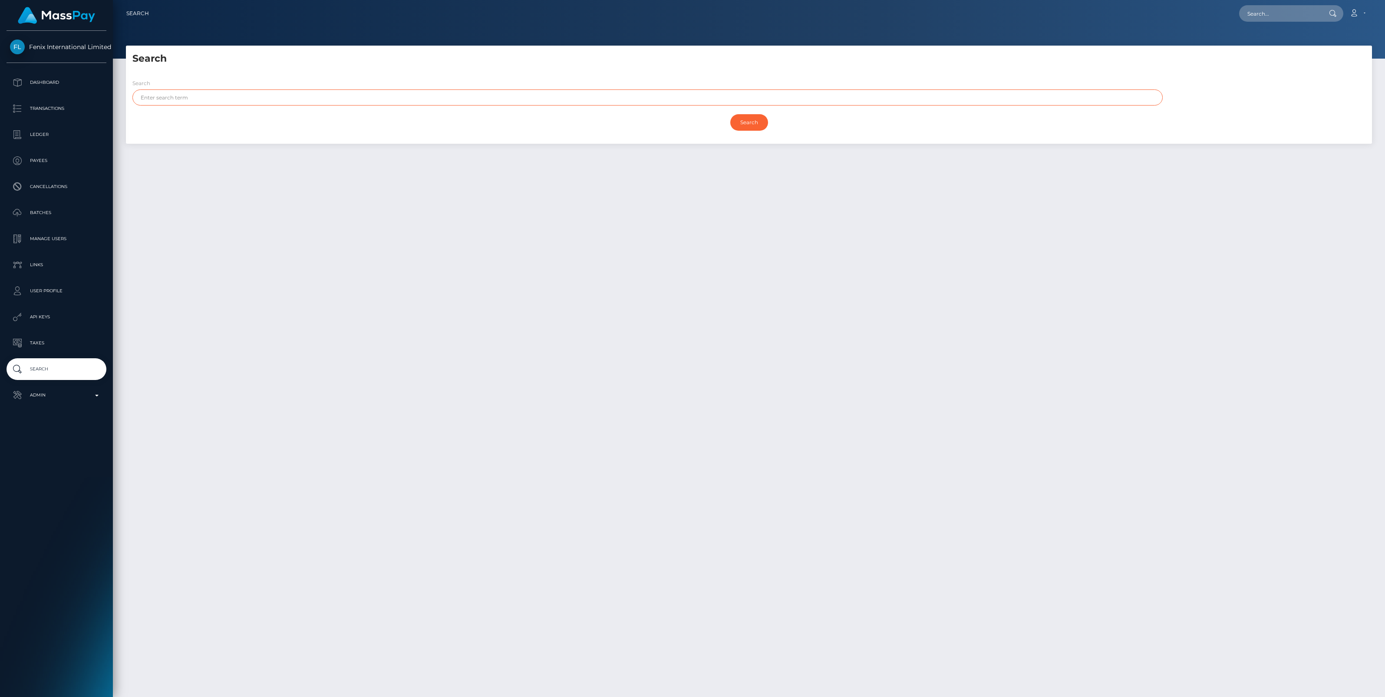
click at [173, 99] on input "text" at bounding box center [647, 97] width 1030 height 16
paste input "[PERSON_NAME]"
drag, startPoint x: 162, startPoint y: 99, endPoint x: 261, endPoint y: 98, distance: 99.0
click at [261, 98] on input "[PERSON_NAME]" at bounding box center [647, 97] width 1030 height 16
type input "[PERSON_NAME]"
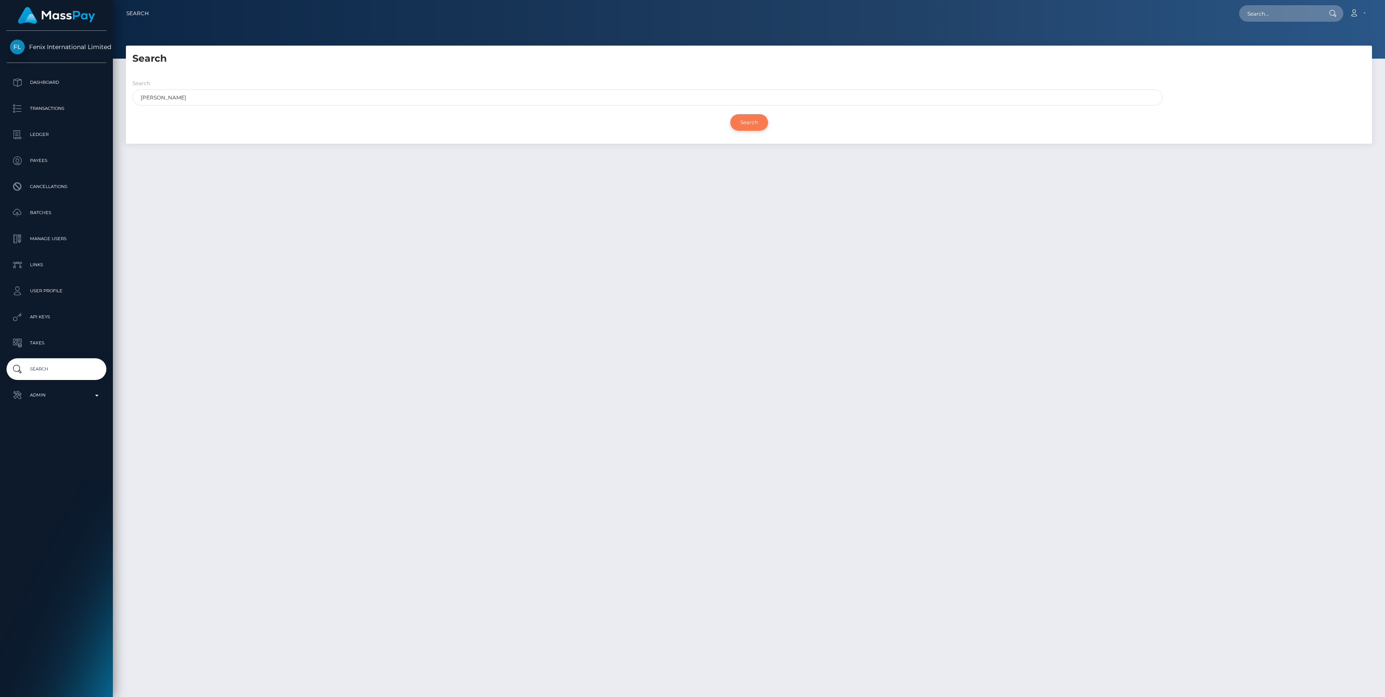
click at [757, 123] on input "Search" at bounding box center [749, 122] width 38 height 17
click at [1199, 55] on h5 "Search" at bounding box center [748, 58] width 1233 height 13
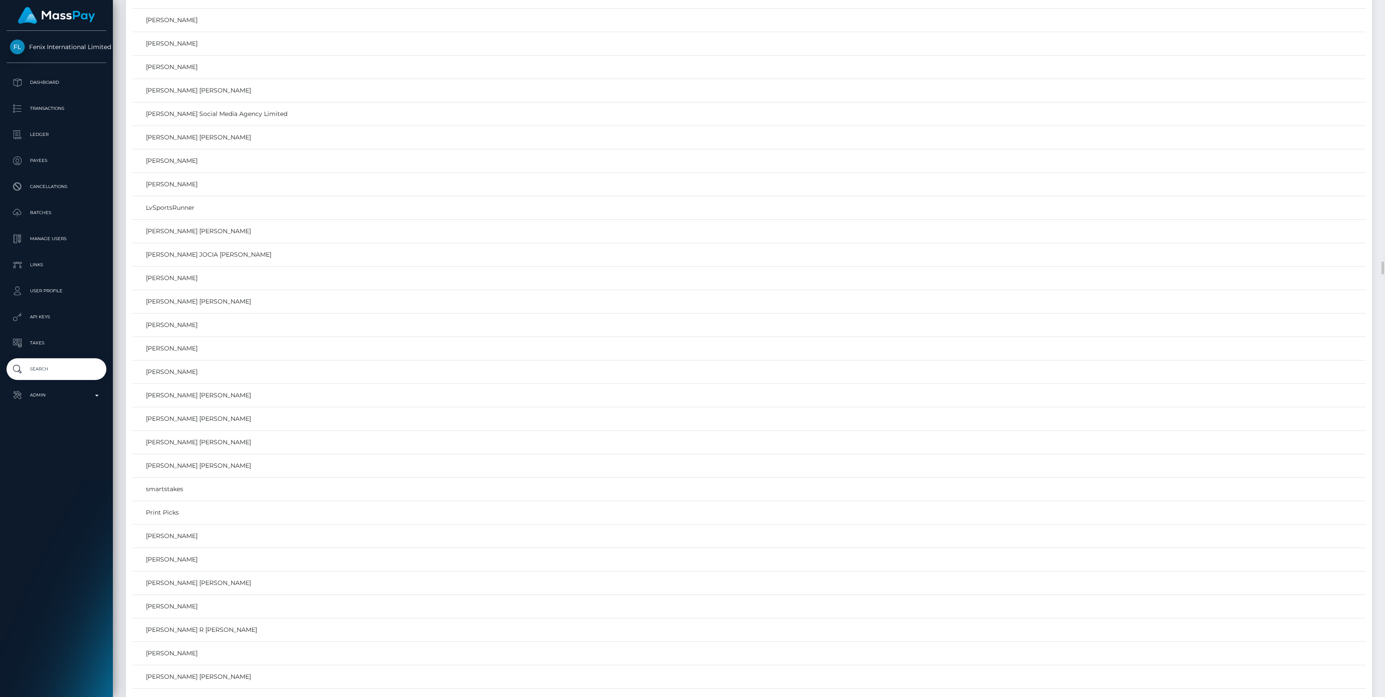
scroll to position [13395, 0]
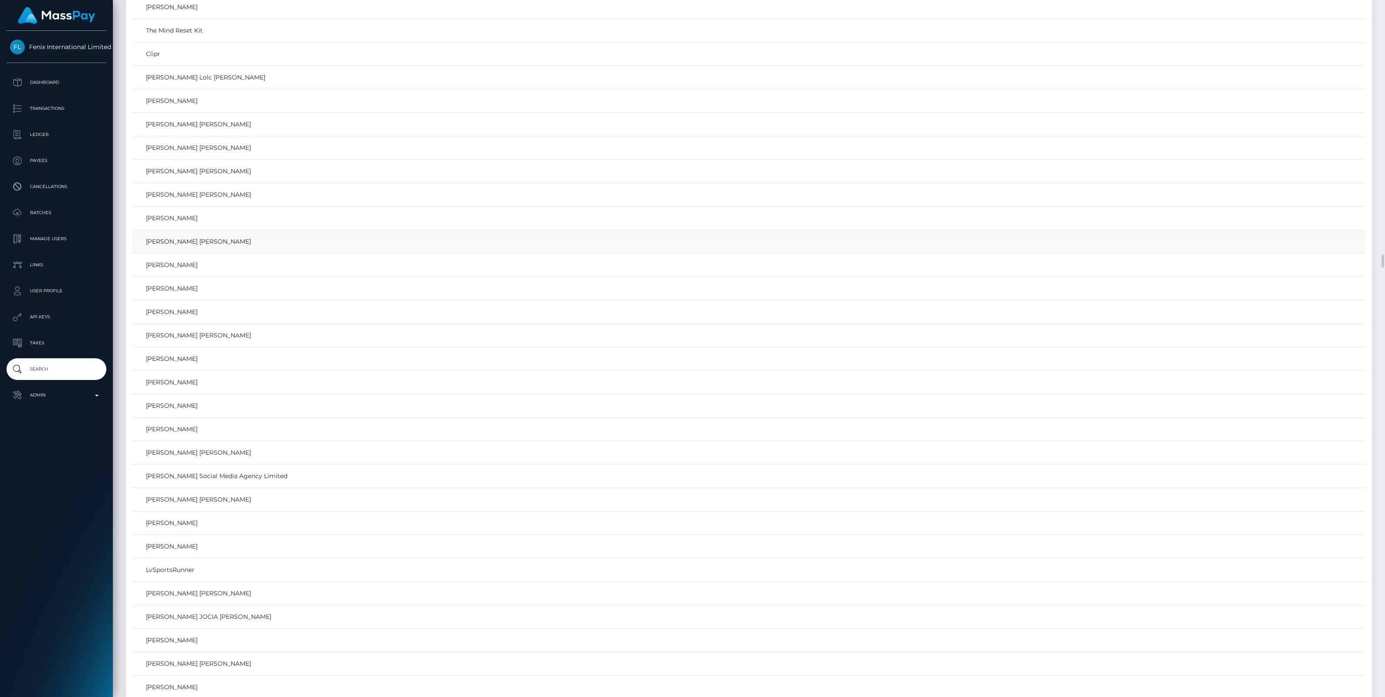
click at [202, 248] on link "[PERSON_NAME] [PERSON_NAME]" at bounding box center [748, 241] width 1227 height 13
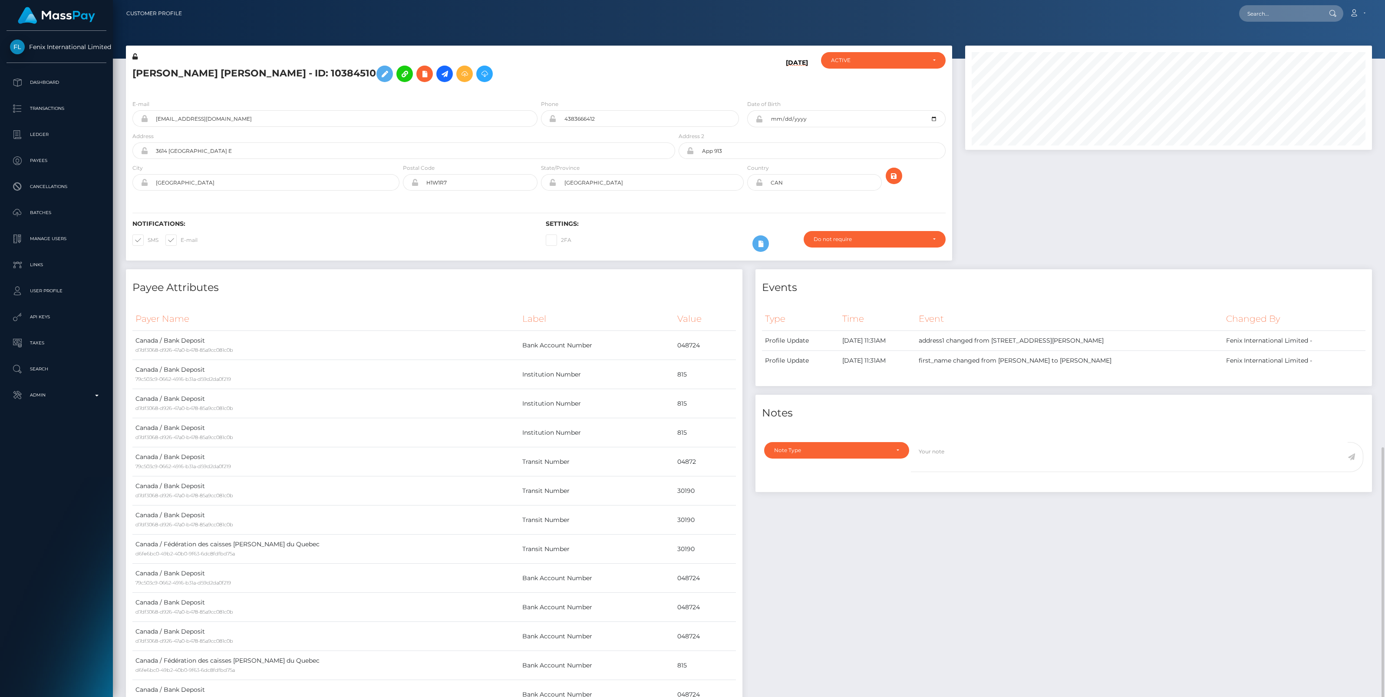
scroll to position [104, 407]
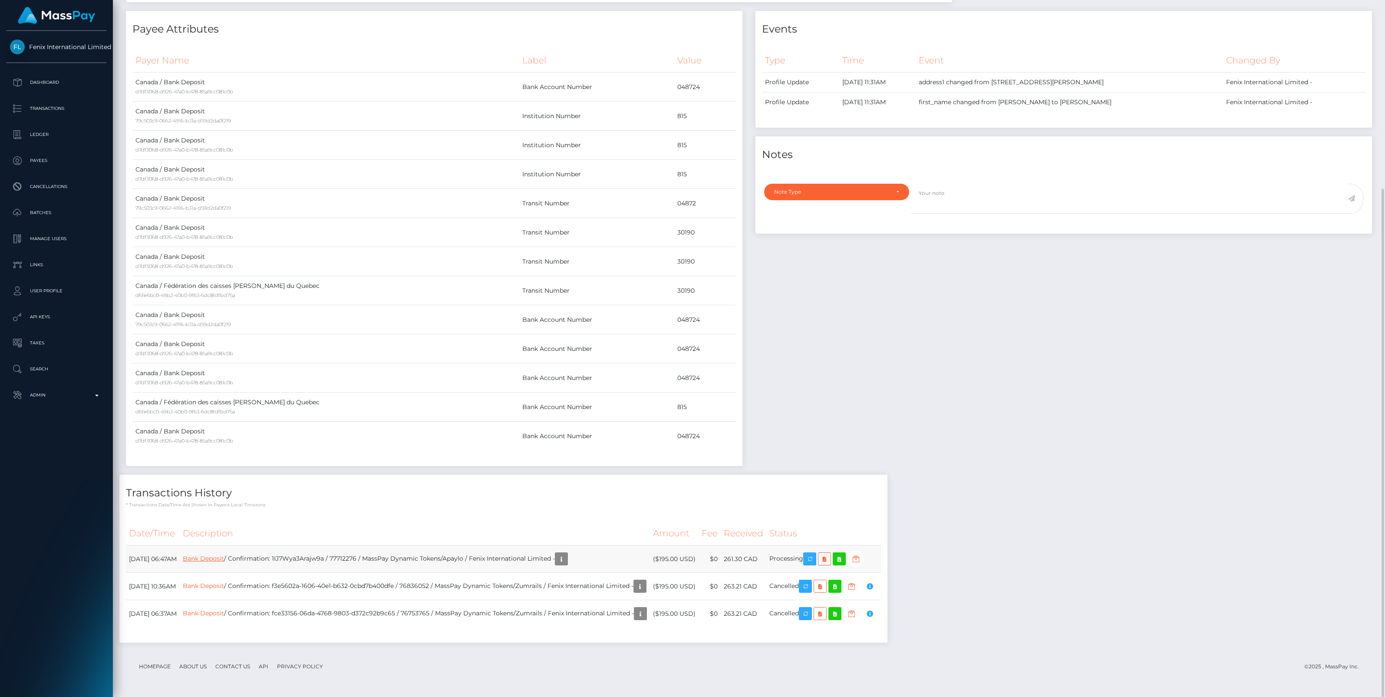
click at [224, 561] on link "Bank Deposit" at bounding box center [203, 559] width 41 height 8
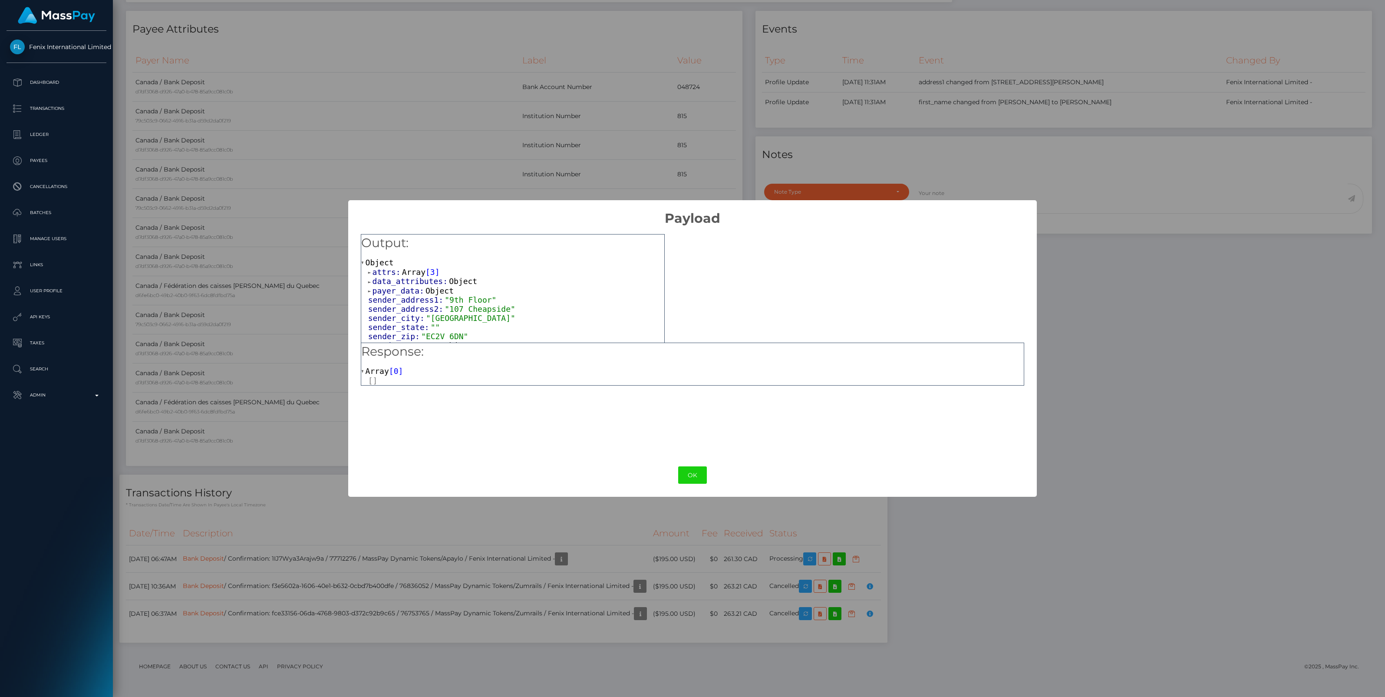
scroll to position [362, 0]
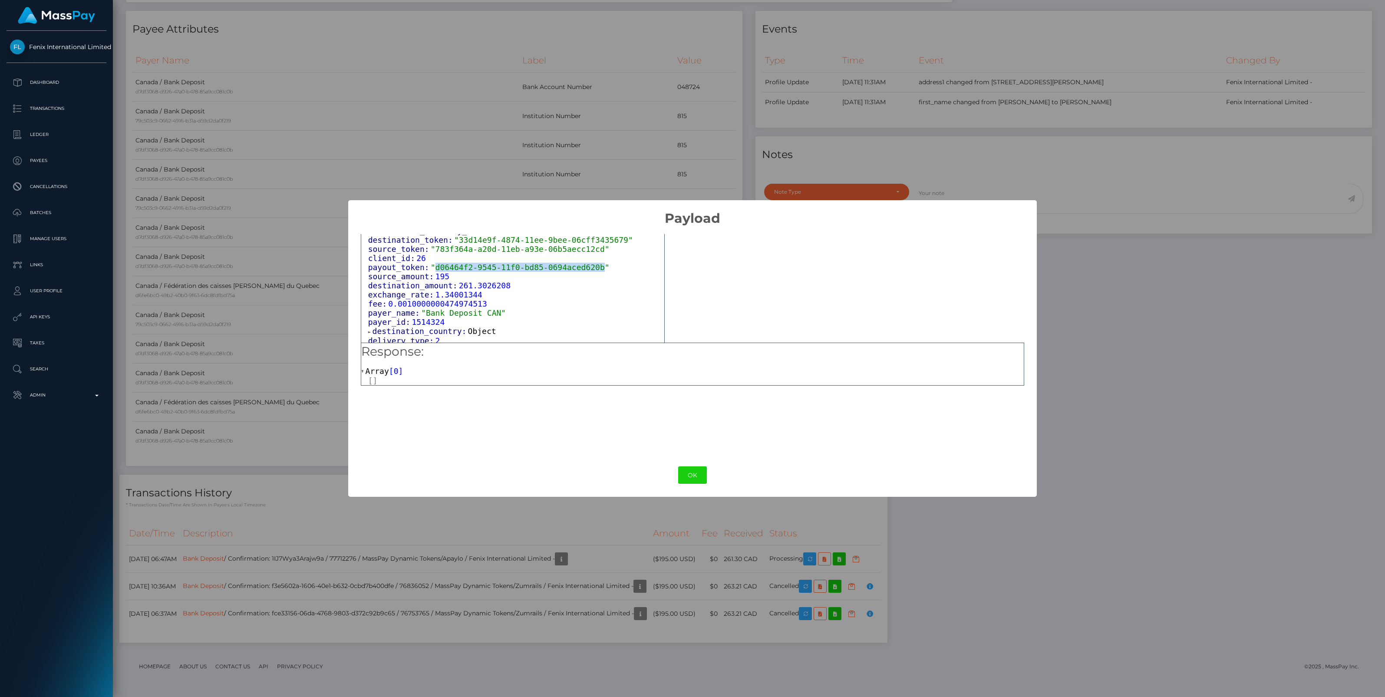
drag, startPoint x: 431, startPoint y: 263, endPoint x: 584, endPoint y: 261, distance: 153.7
click at [584, 263] on span ""d06464f2-9545-11f0-bd85-0694aced620b"" at bounding box center [520, 267] width 179 height 9
copy span "d06464f2-9545-11f0-bd85-0694aced620b"
click at [699, 476] on button "OK" at bounding box center [692, 475] width 29 height 18
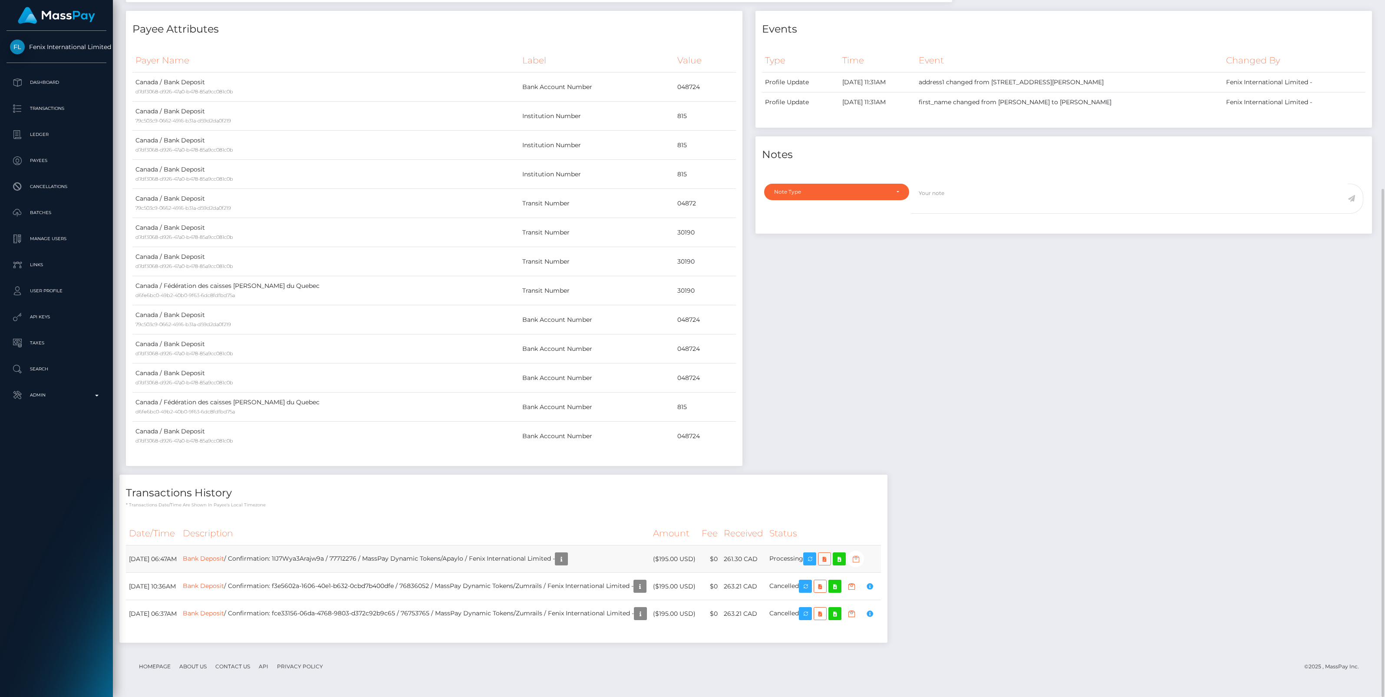
scroll to position [104, 407]
click at [861, 560] on icon "button" at bounding box center [856, 559] width 10 height 11
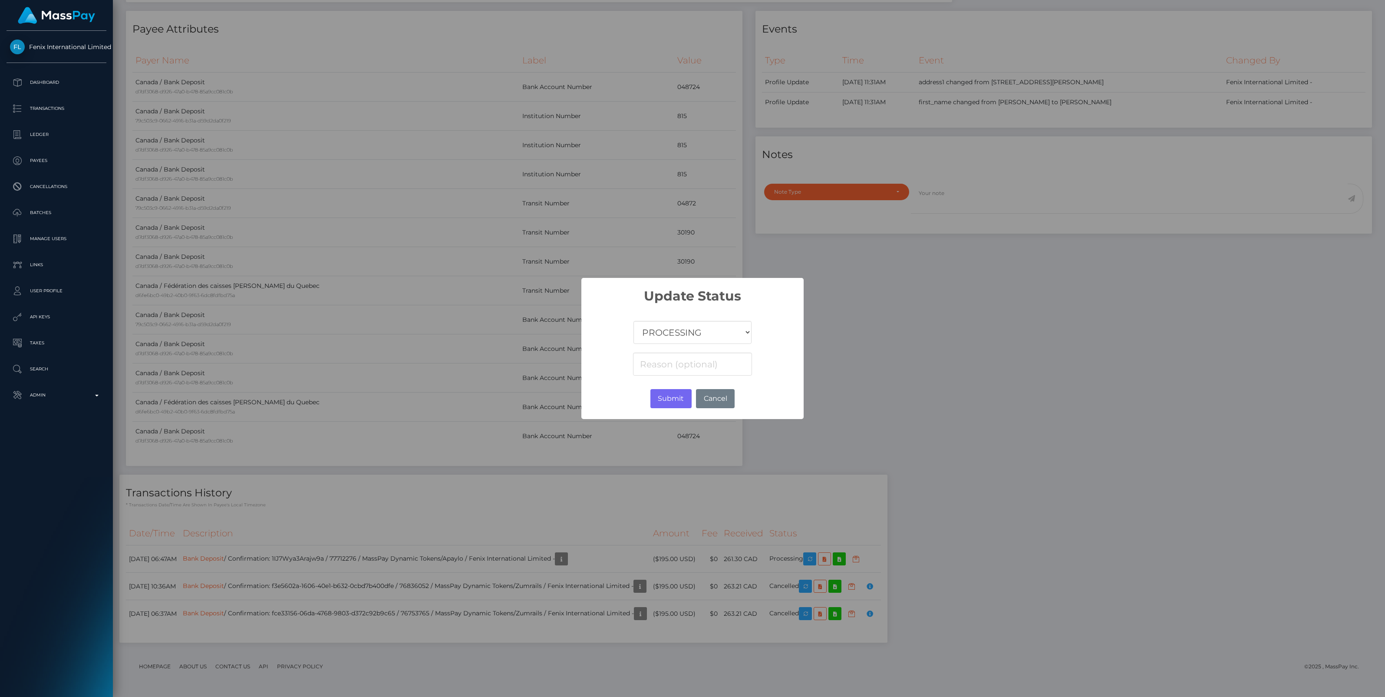
click at [659, 333] on select "COMPLETED CANCELLED READY_FOR_PICKUP PROCESSING" at bounding box center [693, 332] width 118 height 23
select select "CANCELLED"
click at [634, 321] on select "COMPLETED CANCELLED READY_FOR_PICKUP PROCESSING" at bounding box center [693, 332] width 118 height 23
click at [673, 361] on input at bounding box center [692, 364] width 119 height 23
paste input "Account Number"
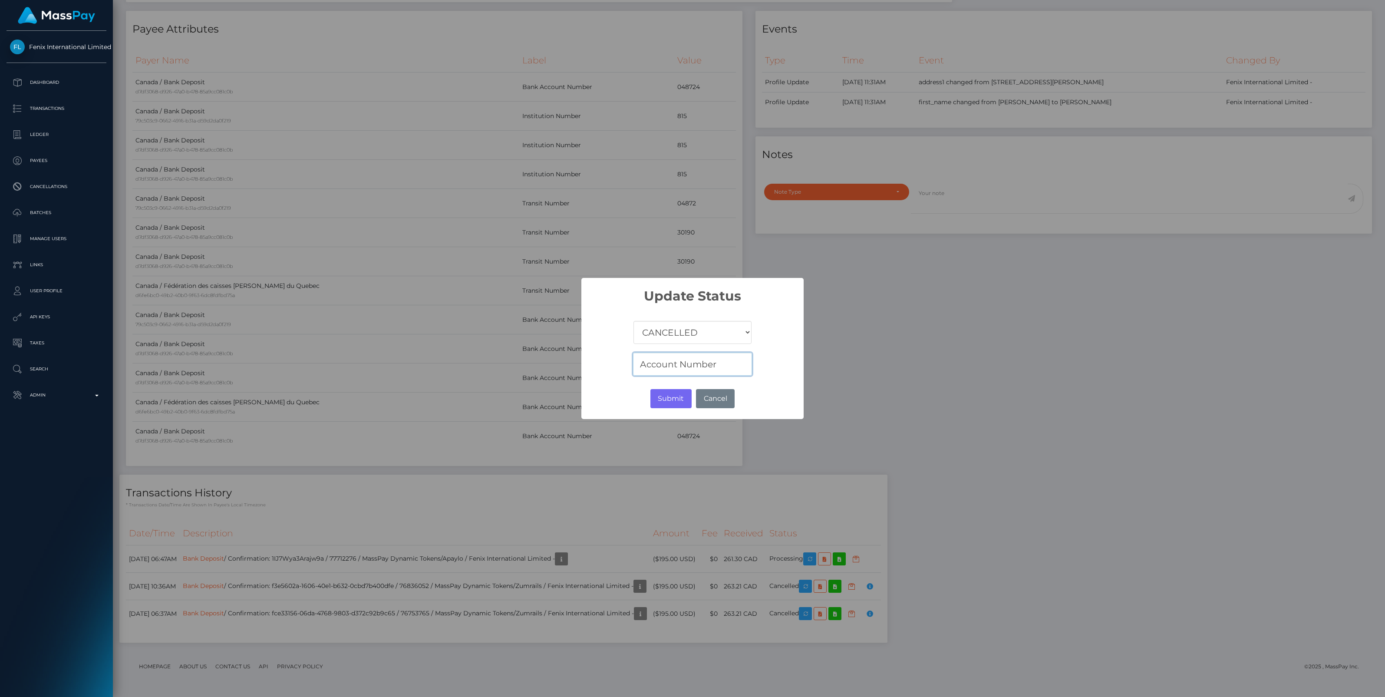
click at [735, 363] on input "Account Number" at bounding box center [692, 364] width 119 height 23
paste input "Rejected"
type input "Account Number Rejected"
click at [678, 396] on button "Submit" at bounding box center [670, 398] width 41 height 19
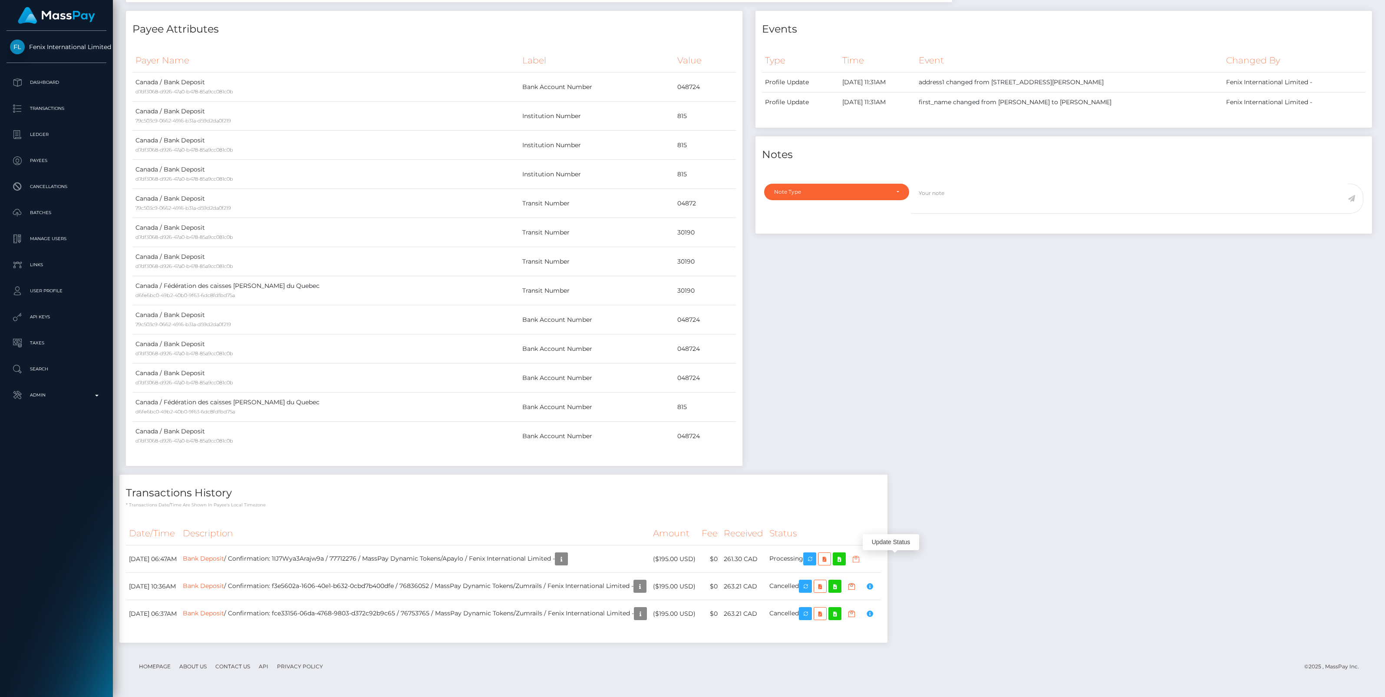
scroll to position [104, 407]
